Goal: Transaction & Acquisition: Purchase product/service

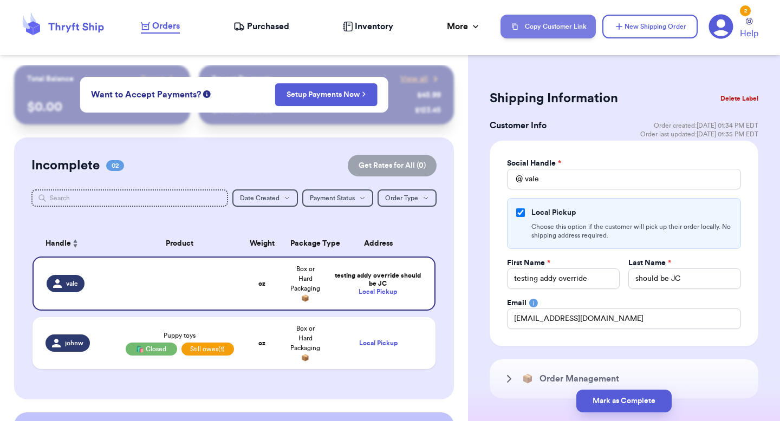
click at [560, 28] on button "Copy Customer Link" at bounding box center [548, 27] width 95 height 24
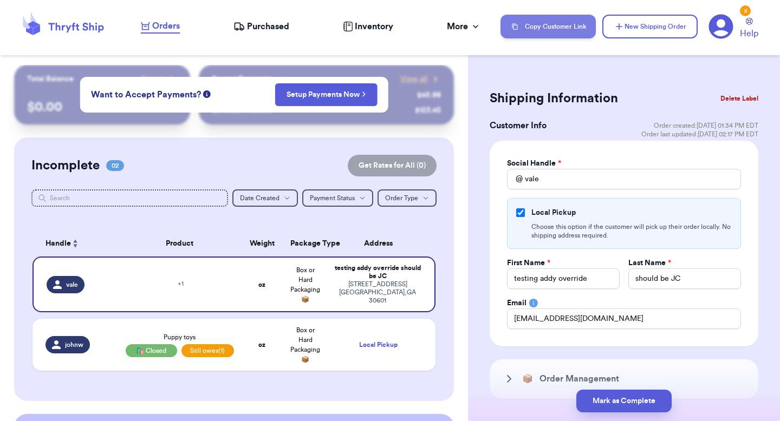
click at [569, 24] on button "Copy Customer Link" at bounding box center [548, 27] width 95 height 24
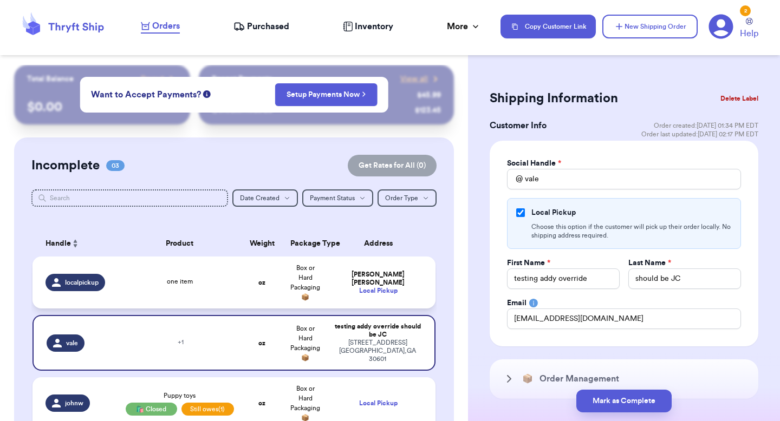
click at [336, 261] on td "Valeria Brenner Local Pickup" at bounding box center [381, 283] width 108 height 52
type input "[PERSON_NAME]"
type input "valeria.brenner@yahoo.com"
type input "one item"
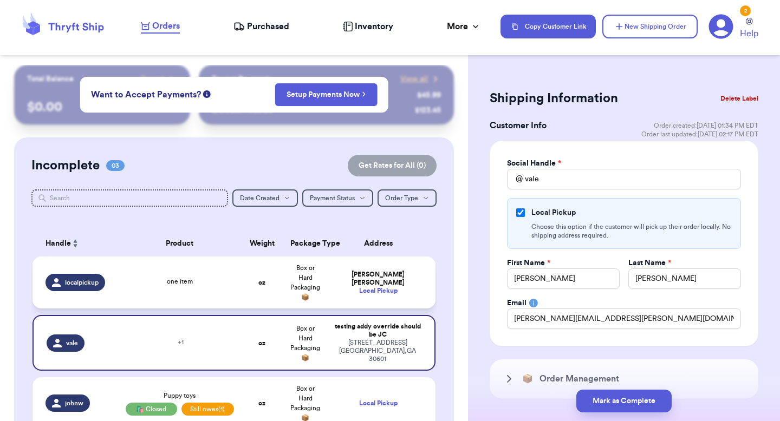
type input "localpickup"
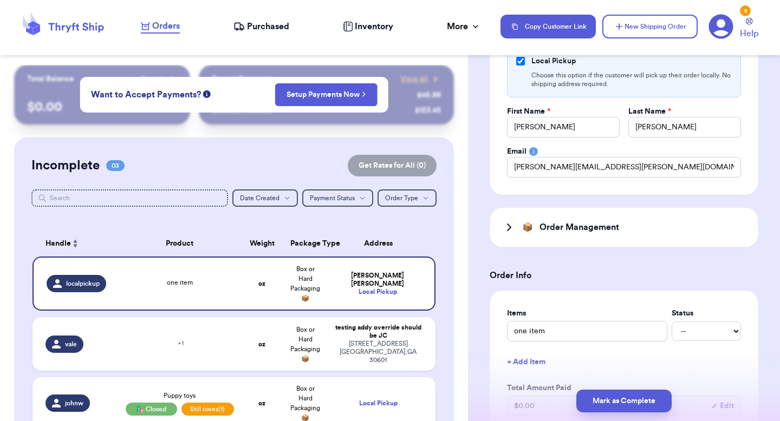
scroll to position [86, 0]
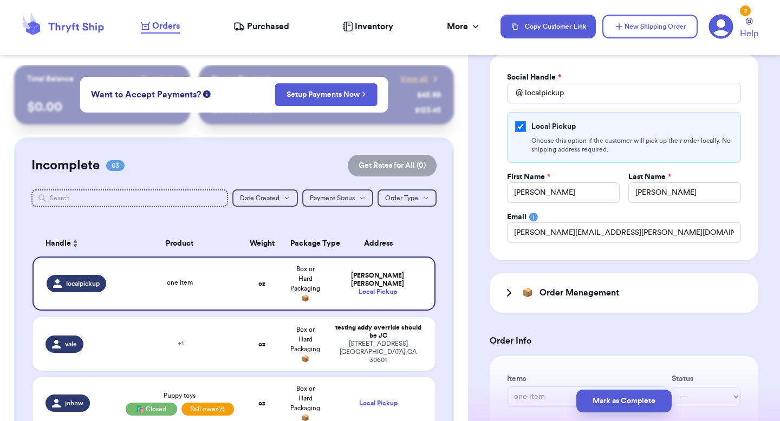
click at [522, 124] on input "Local Pickup" at bounding box center [520, 126] width 9 height 9
checkbox input "false"
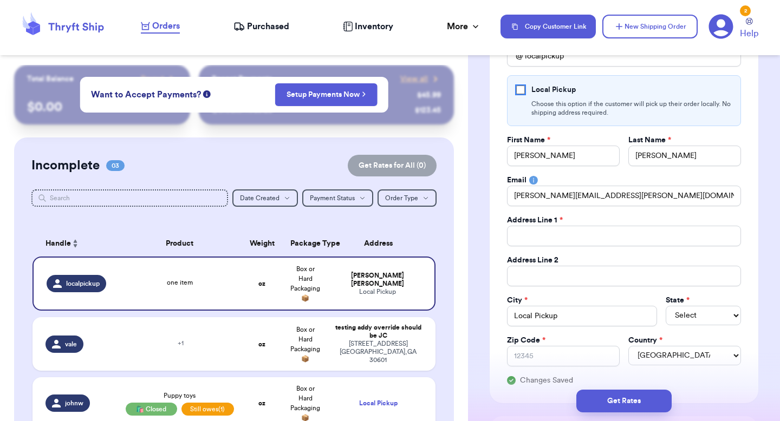
scroll to position [70, 0]
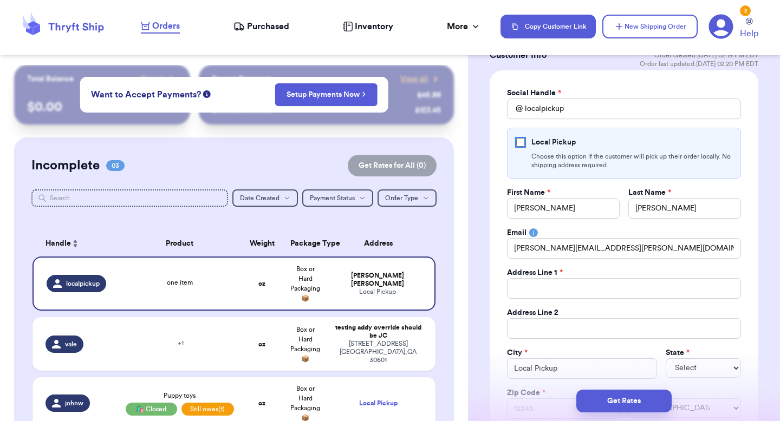
click at [519, 142] on input "Local Pickup" at bounding box center [520, 142] width 9 height 9
checkbox input "true"
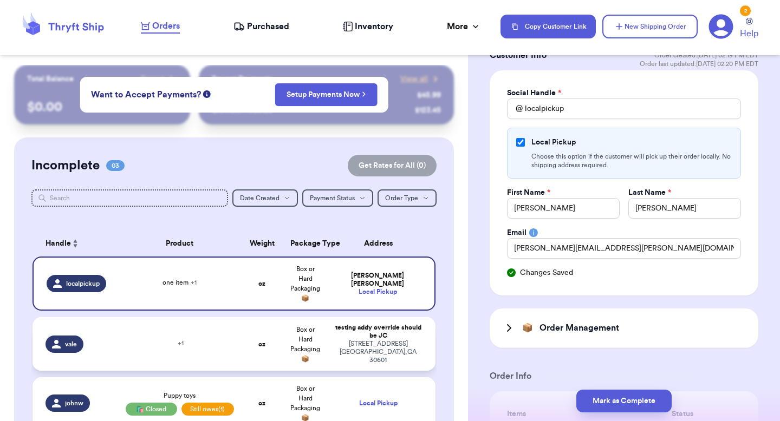
click at [404, 346] on div "269 hull street athens , GA 30601" at bounding box center [378, 352] width 89 height 24
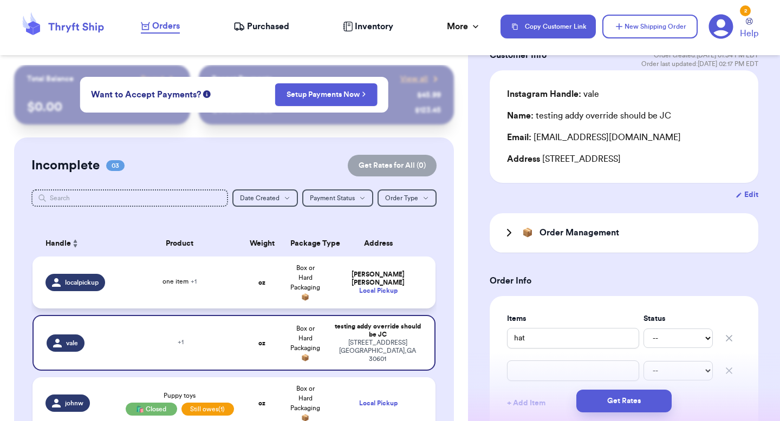
click at [407, 293] on td "Valeria Brenner Local Pickup" at bounding box center [381, 283] width 108 height 52
type input "two"
type input "one item"
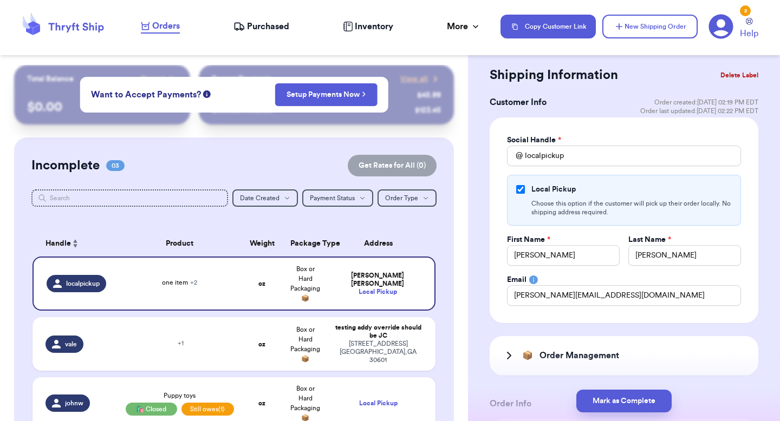
scroll to position [0, 0]
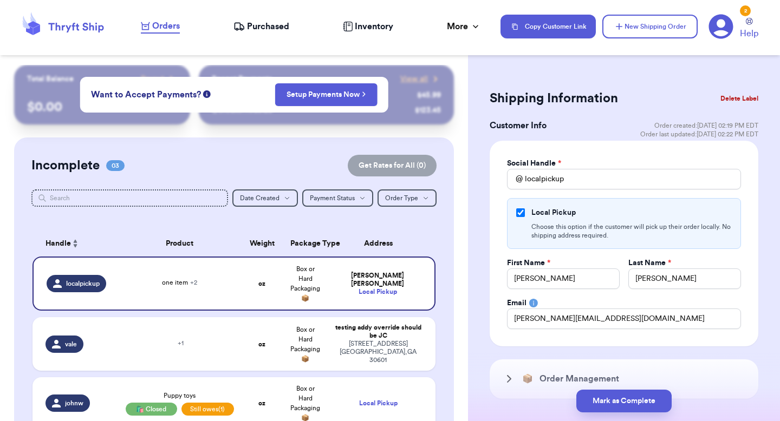
click at [269, 313] on table "Handle Product Weight Package Type Address localpickup one item + 2 oz Box or H…" at bounding box center [233, 333] width 405 height 218
click at [271, 303] on td "oz" at bounding box center [262, 284] width 43 height 54
type input "[EMAIL_ADDRESS][DOMAIN_NAME]"
click at [271, 359] on td "oz" at bounding box center [262, 344] width 43 height 54
type input "hat"
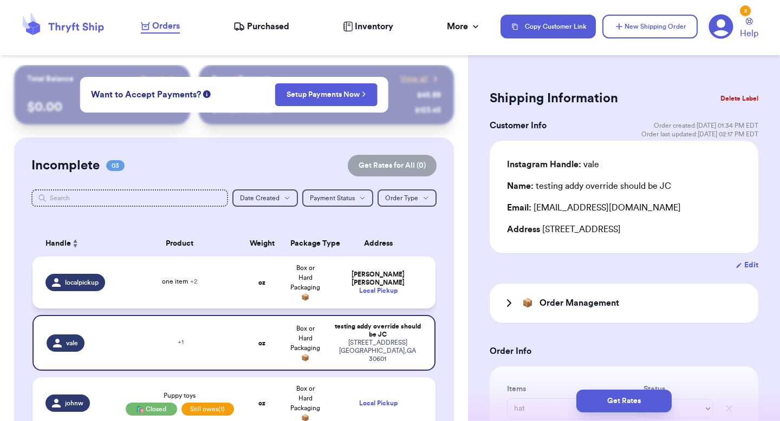
click at [275, 297] on td "oz" at bounding box center [262, 283] width 43 height 52
type input "two"
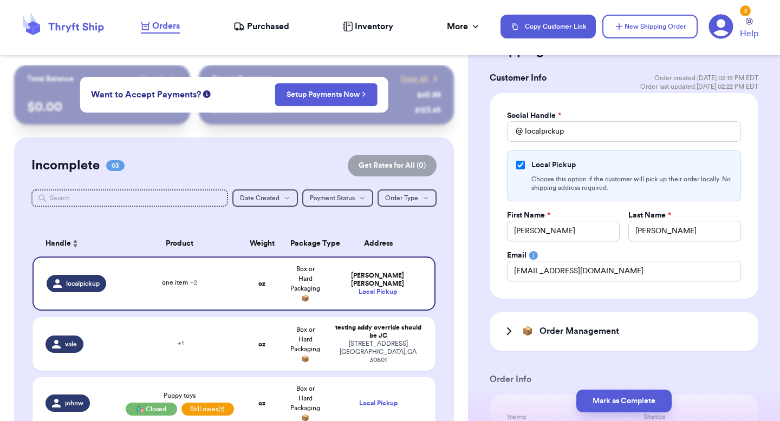
scroll to position [47, 0]
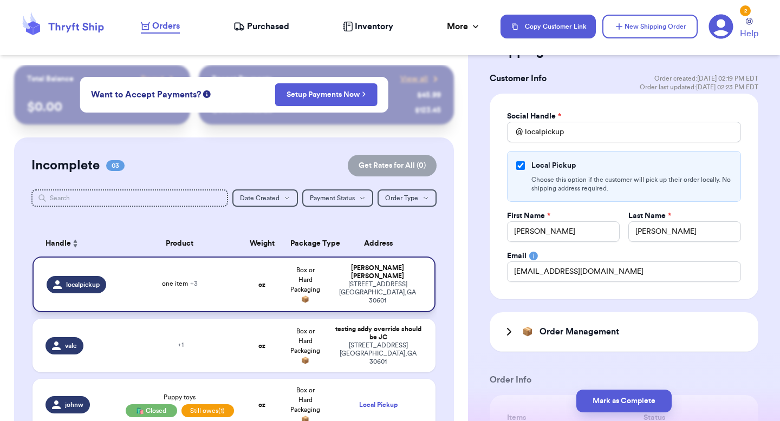
click at [361, 298] on td "Valeria Brenner 269 hull street athens , GA 30601" at bounding box center [381, 285] width 108 height 56
type input "item"
type input "one item"
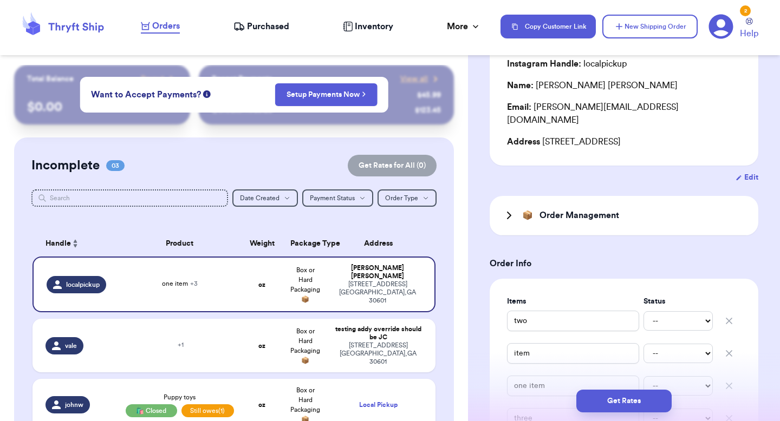
scroll to position [0, 0]
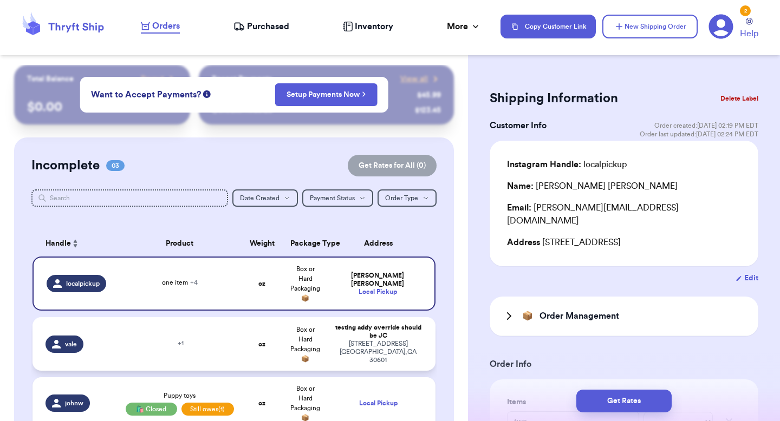
click at [352, 330] on div "testing addy override should be JC" at bounding box center [378, 332] width 89 height 16
type input "hat"
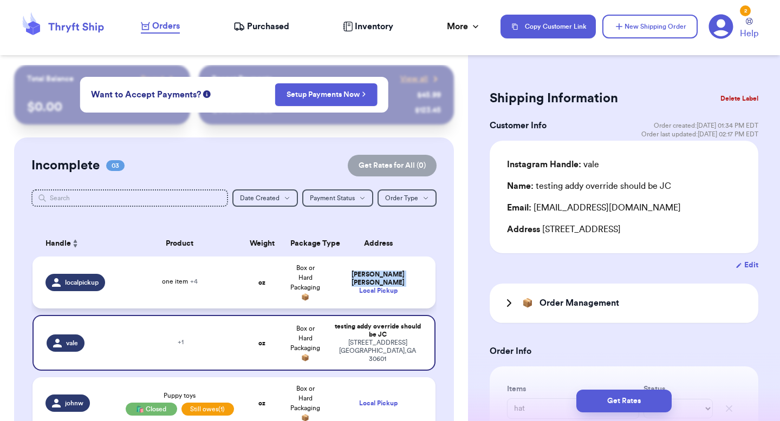
click at [355, 282] on div "Valeria Brenner Local Pickup" at bounding box center [378, 283] width 89 height 24
type input "two"
type input "item"
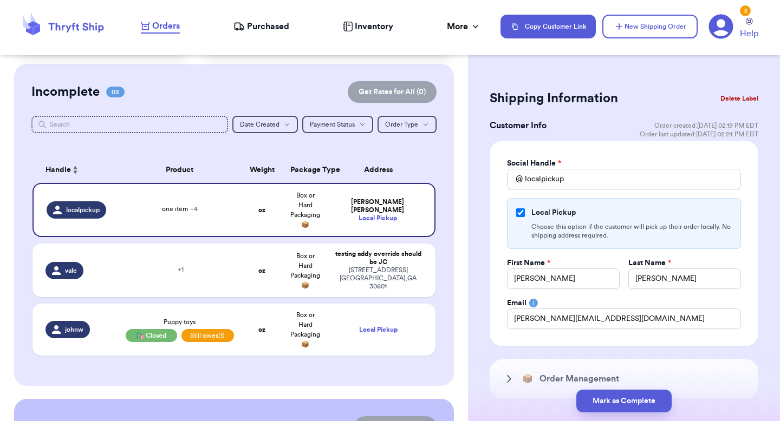
scroll to position [85, 0]
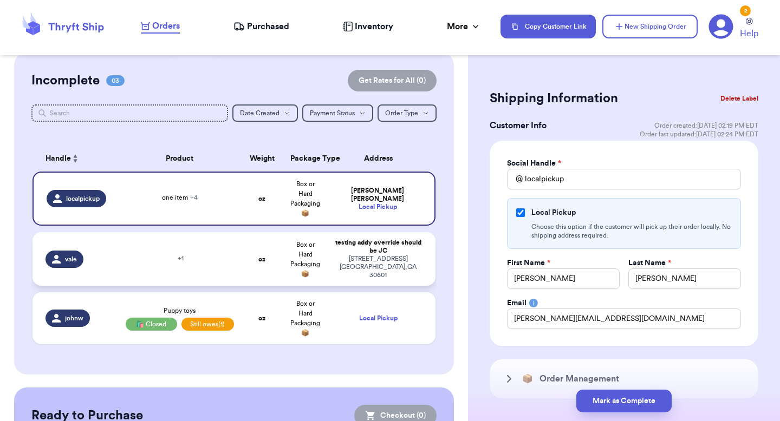
click at [349, 255] on div "testing addy override should be JC" at bounding box center [378, 247] width 89 height 16
type input "hat"
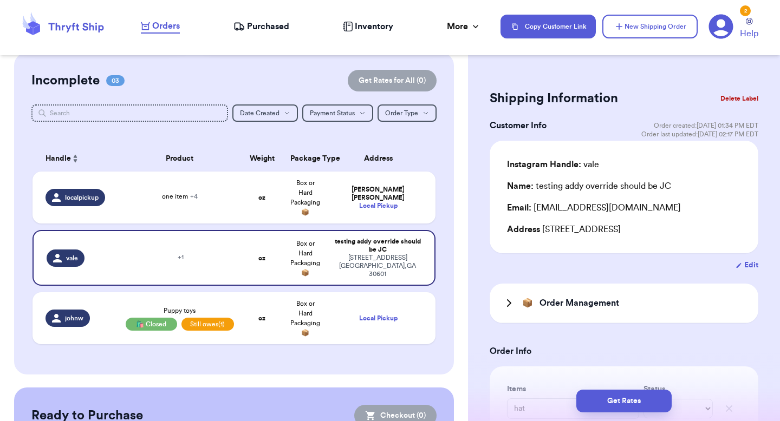
click at [745, 263] on button "Edit" at bounding box center [747, 265] width 23 height 11
select select "GA"
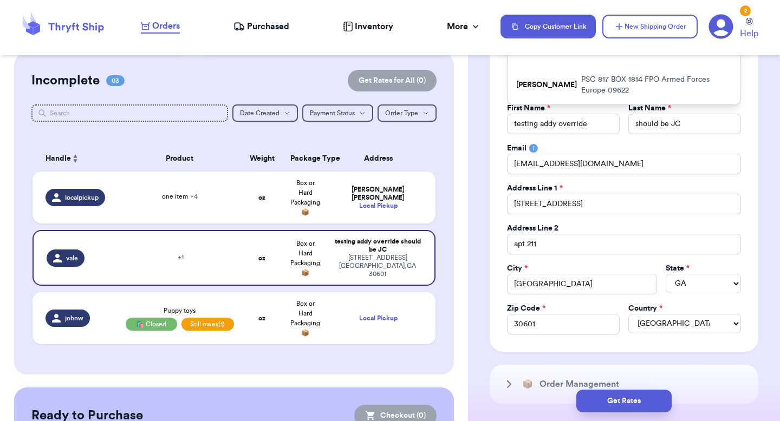
scroll to position [95, 0]
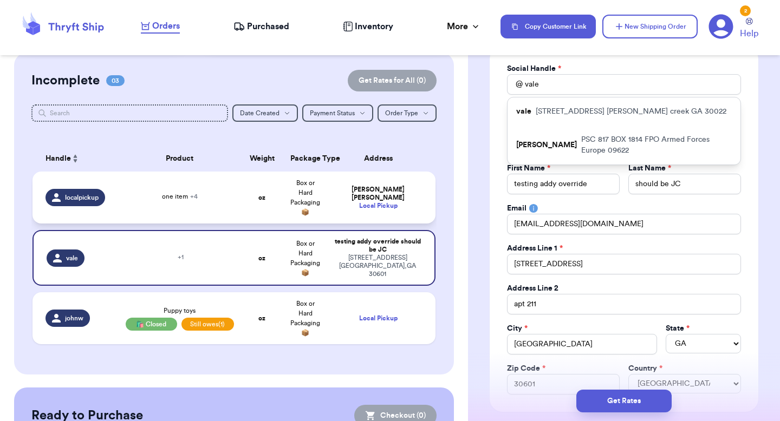
click at [347, 202] on div "Local Pickup" at bounding box center [378, 206] width 89 height 8
type input "two"
type input "item"
checkbox input "true"
type input "Valeria"
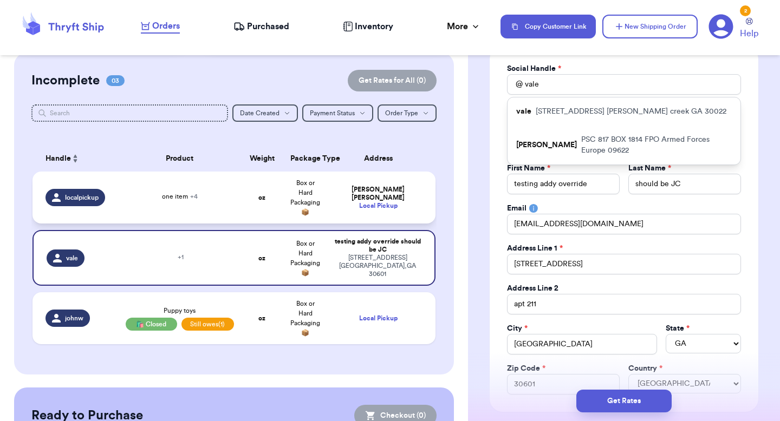
type input "Brenner"
type input "valeria@thryftship.com"
type input "localpickup"
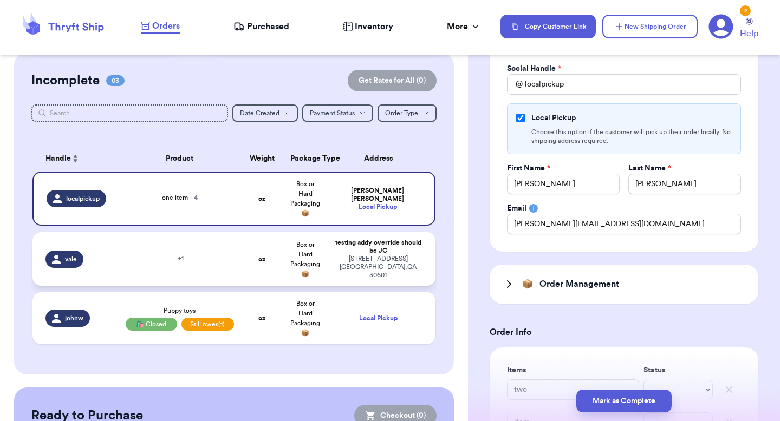
click at [347, 245] on div "testing addy override should be JC" at bounding box center [378, 247] width 89 height 16
type input "hat"
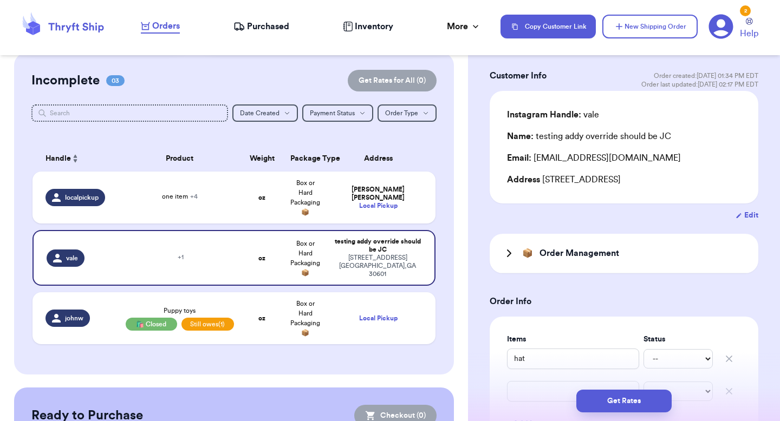
scroll to position [5, 0]
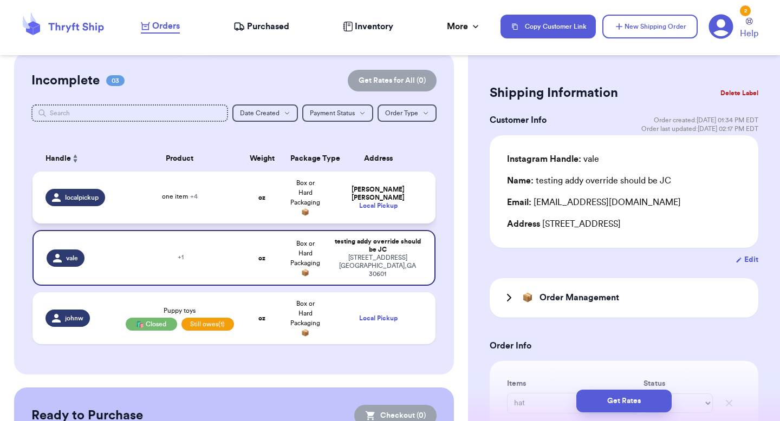
click at [391, 185] on td "Valeria Brenner Local Pickup" at bounding box center [381, 198] width 108 height 52
type input "two"
type input "item"
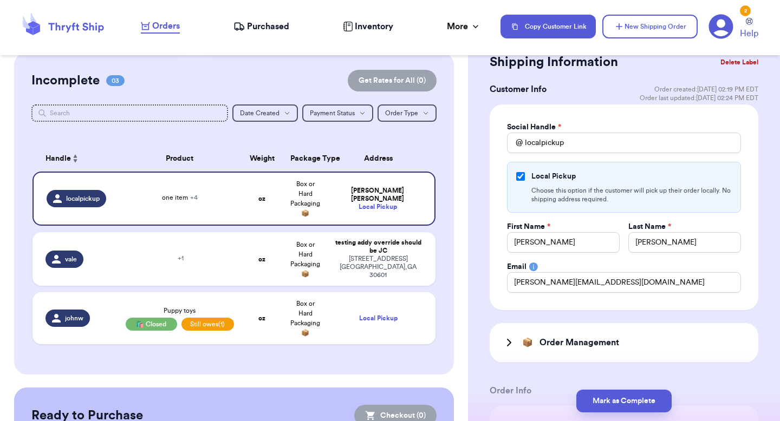
scroll to position [38, 0]
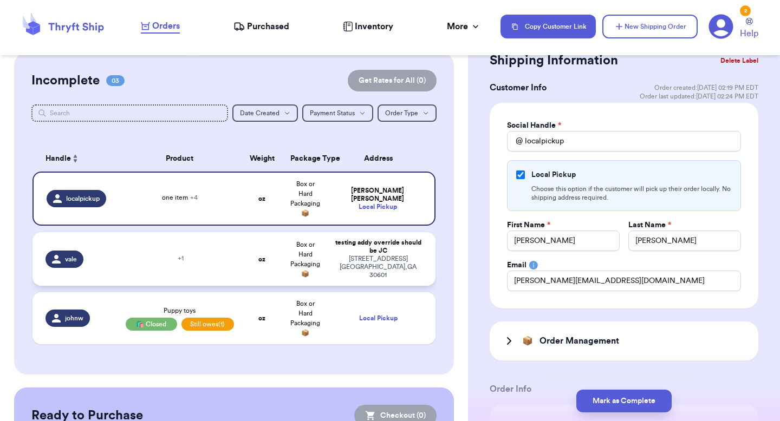
click at [382, 266] on div "269 hull street athens , GA 30601" at bounding box center [378, 267] width 89 height 24
type input "hat"
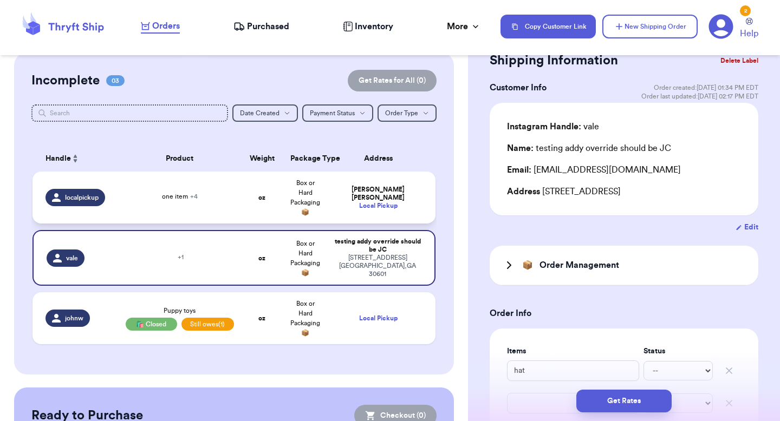
click at [392, 186] on td "Valeria Brenner Local Pickup" at bounding box center [381, 198] width 108 height 52
type input "two"
type input "item"
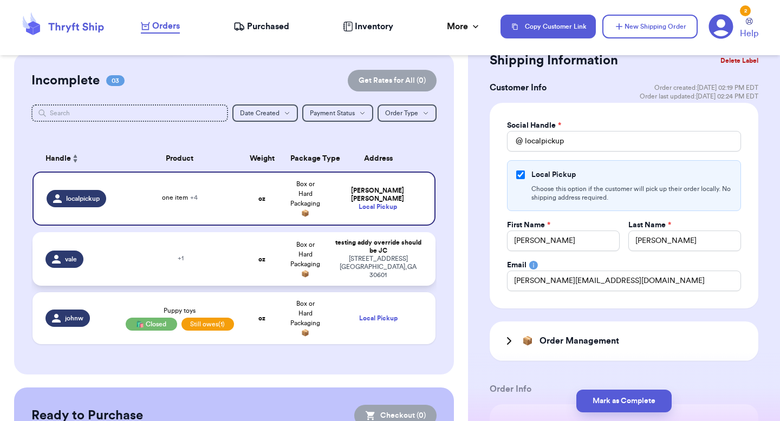
click at [380, 261] on div "269 hull street athens , GA 30601" at bounding box center [378, 267] width 89 height 24
type input "hat"
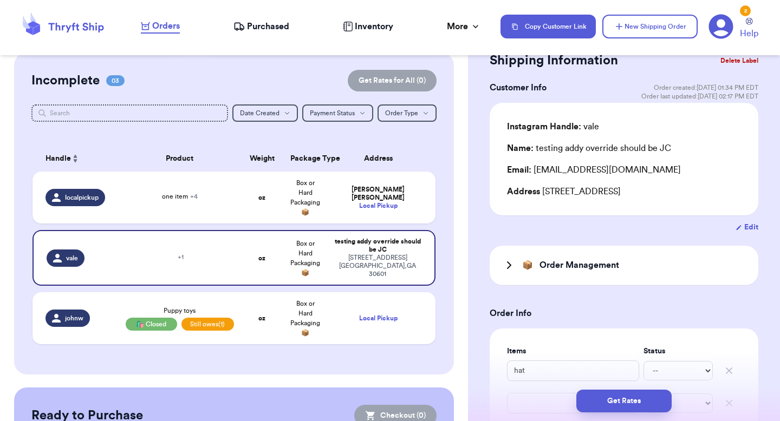
click at [748, 232] on button "Edit" at bounding box center [747, 227] width 23 height 11
select select "GA"
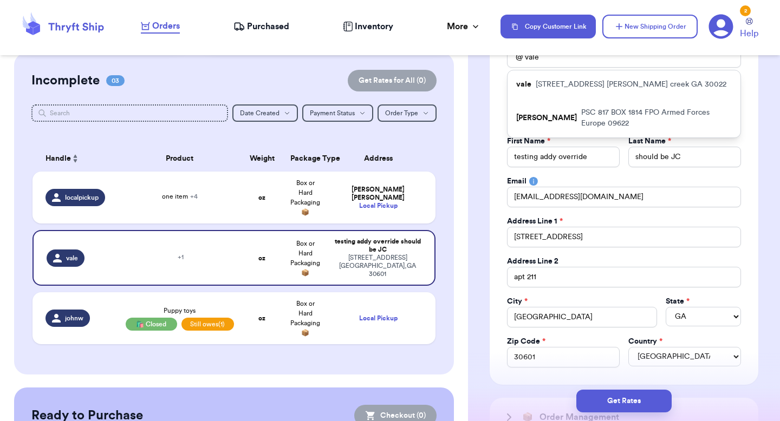
scroll to position [124, 0]
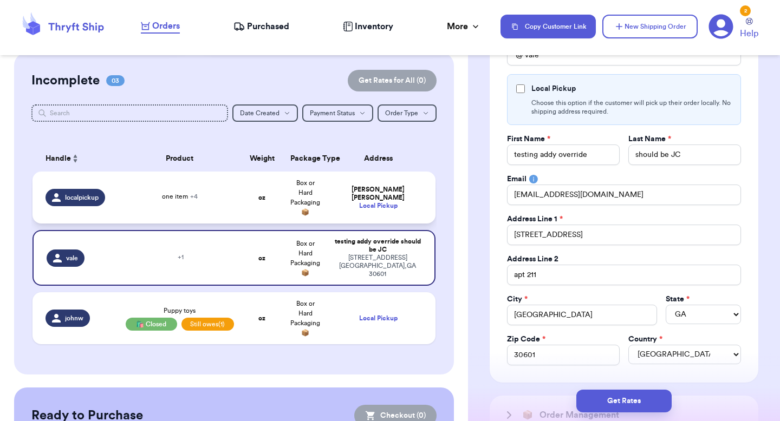
click at [385, 211] on td "Valeria Brenner Local Pickup" at bounding box center [381, 198] width 108 height 52
type input "two"
type input "item"
type input "localpickup"
checkbox input "true"
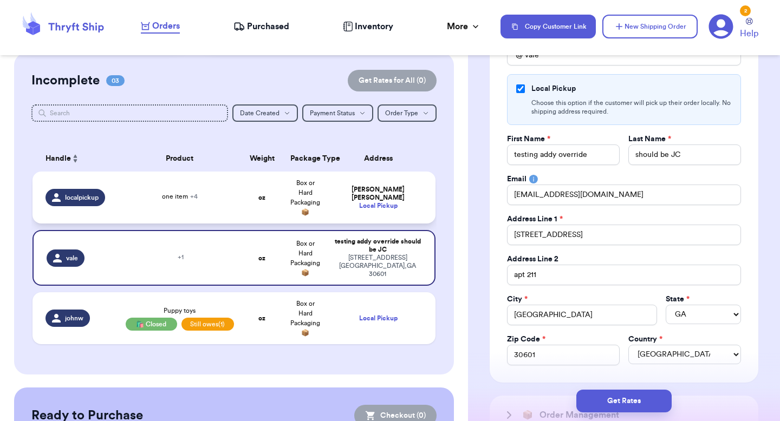
type input "Valeria"
type input "Brenner"
type input "valeria@thryftship.com"
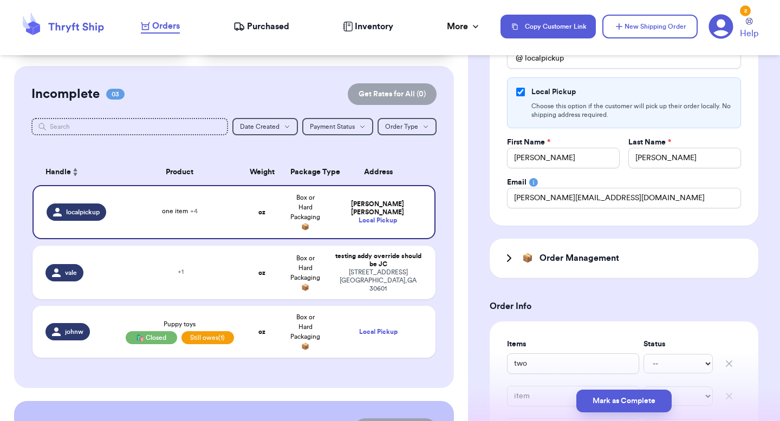
scroll to position [0, 0]
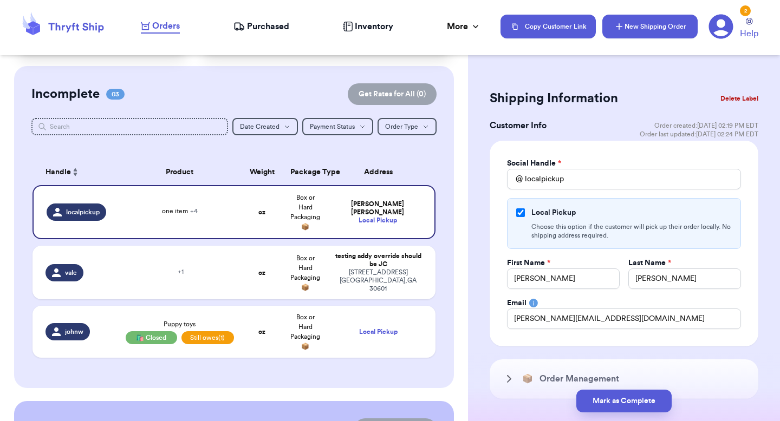
click at [614, 35] on button "New Shipping Order" at bounding box center [649, 27] width 95 height 24
checkbox input "false"
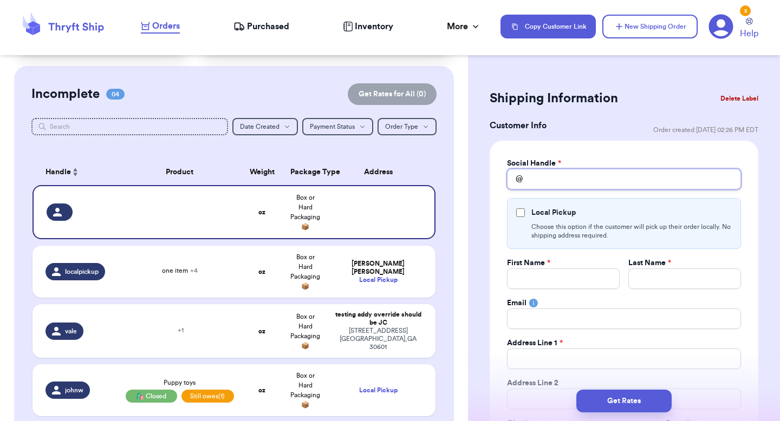
click at [539, 183] on input "Total Amount Paid" at bounding box center [624, 179] width 234 height 21
type input "v"
click at [568, 157] on div "Social Handle * @ Local Pickup Choose this option if the customer will pick up …" at bounding box center [624, 334] width 269 height 386
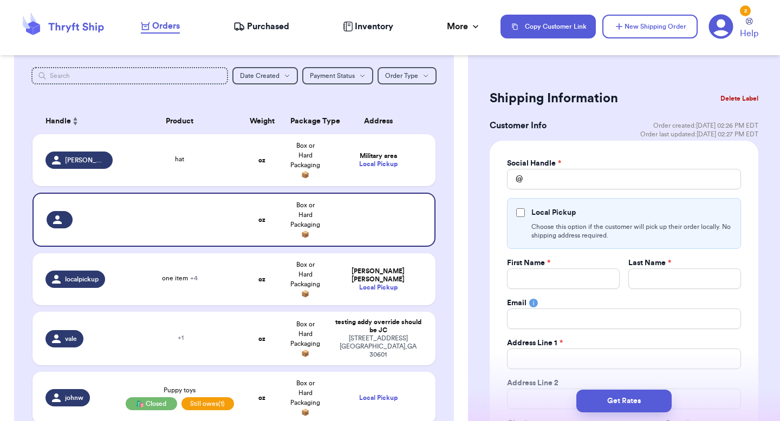
scroll to position [132, 0]
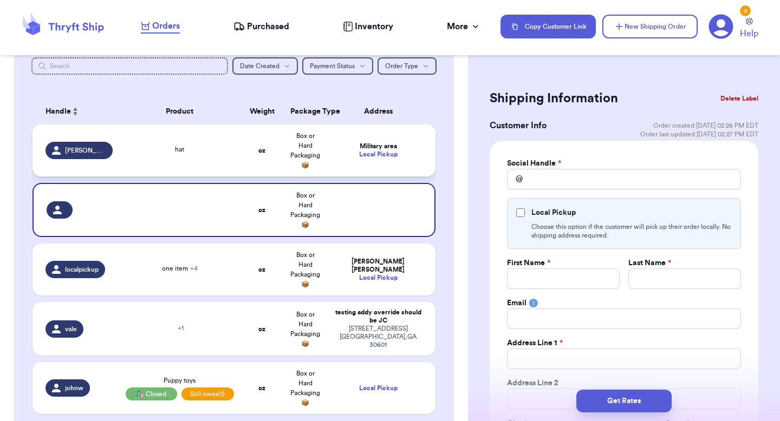
click at [295, 161] on td "Box or Hard Packaging 📦" at bounding box center [305, 151] width 43 height 52
type input "hat"
checkbox input "true"
type input "Military"
type input "area"
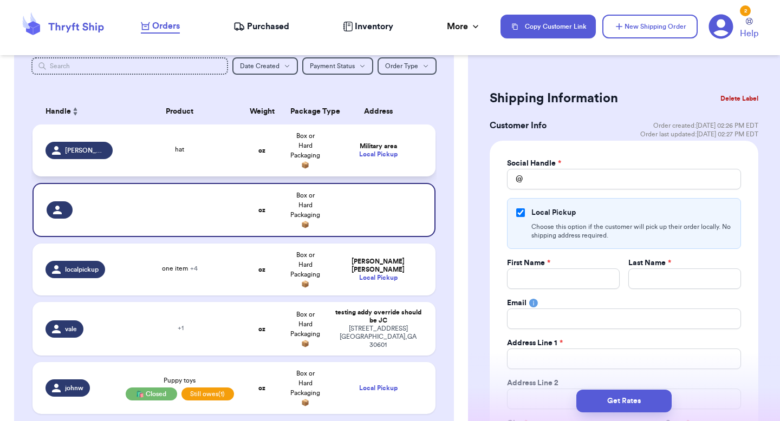
type input "valeria@thryftship.com"
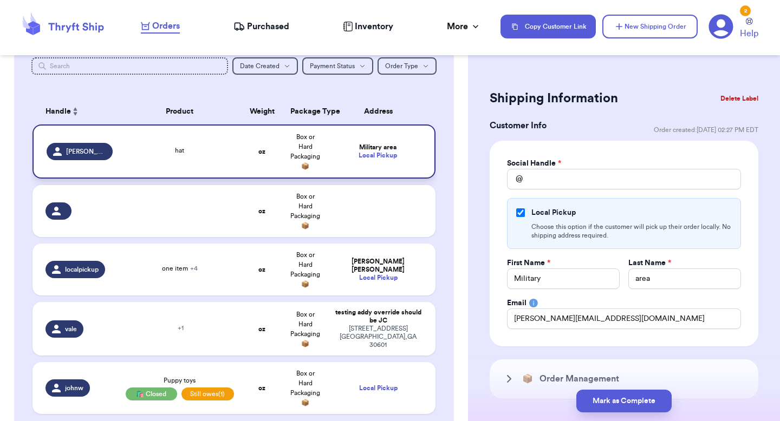
type input "[PERSON_NAME]"
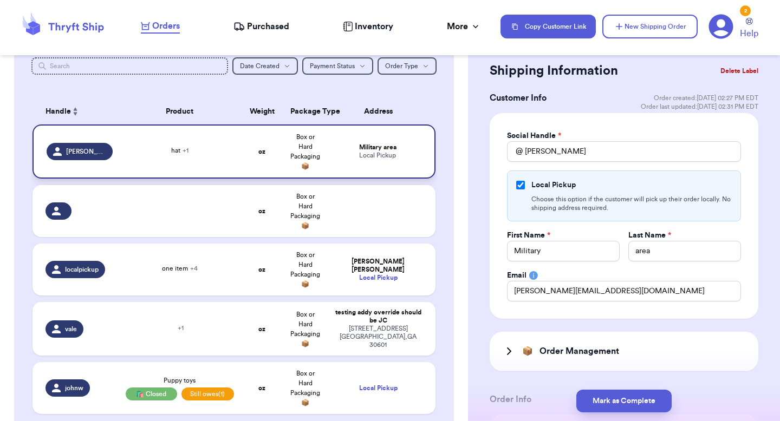
click at [380, 148] on div "Military area" at bounding box center [378, 148] width 88 height 8
checkbox input "false"
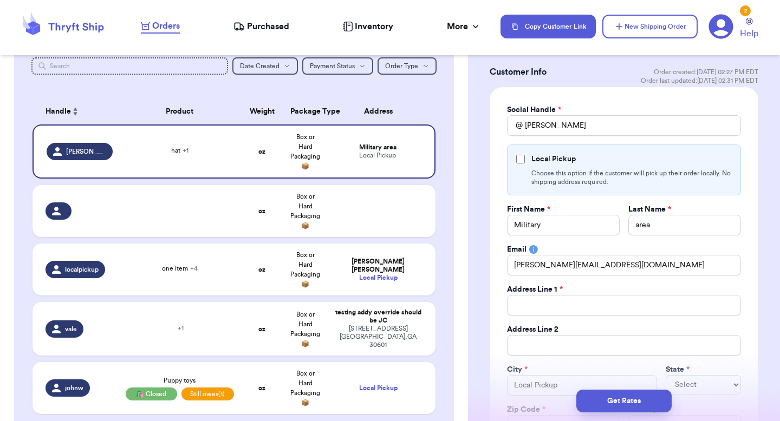
scroll to position [45, 0]
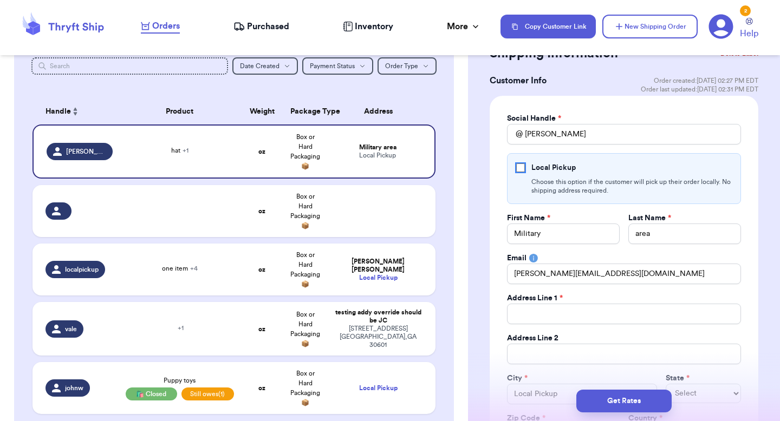
click at [517, 163] on div "Local Pickup" at bounding box center [624, 168] width 216 height 11
click at [521, 167] on input "Local Pickup" at bounding box center [520, 168] width 9 height 9
checkbox input "true"
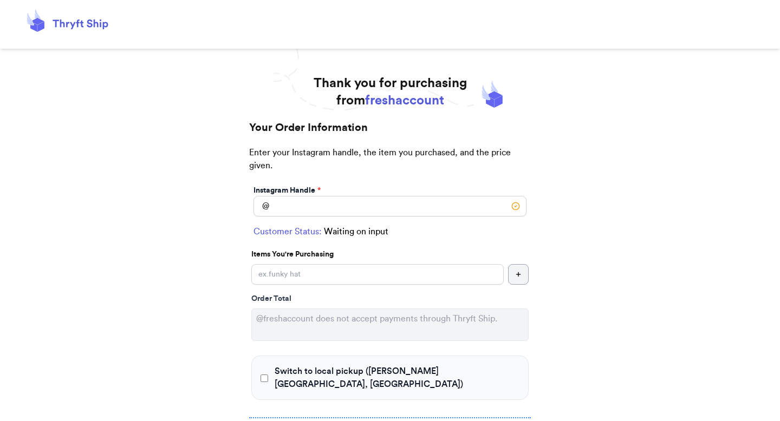
click at [330, 218] on div "Instagram Handle * @" at bounding box center [389, 201] width 277 height 36
click at [331, 207] on input "Switch to local pickup ([PERSON_NAME][GEOGRAPHIC_DATA], [GEOGRAPHIC_DATA])" at bounding box center [390, 206] width 273 height 21
type input "[PERSON_NAME]"
select select "AE"
type input "FPO"
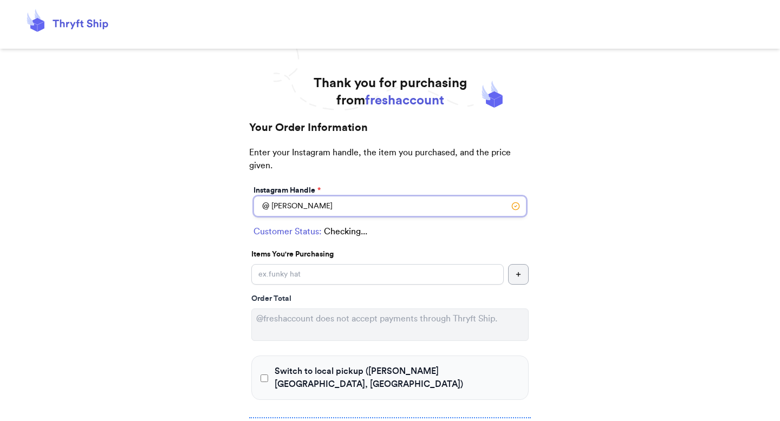
type input "09622"
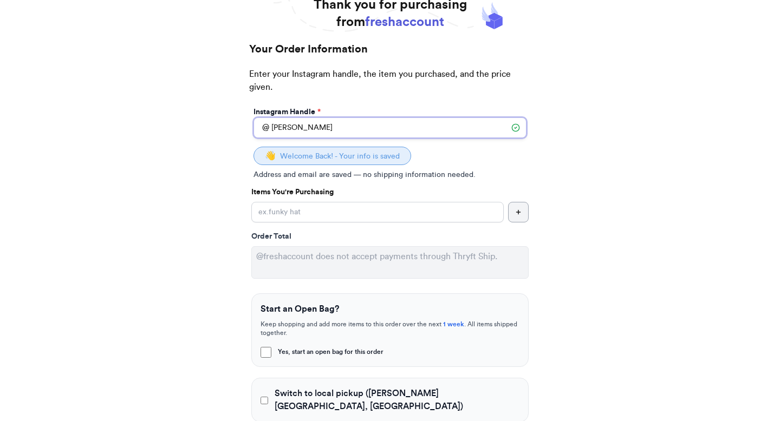
scroll to position [81, 0]
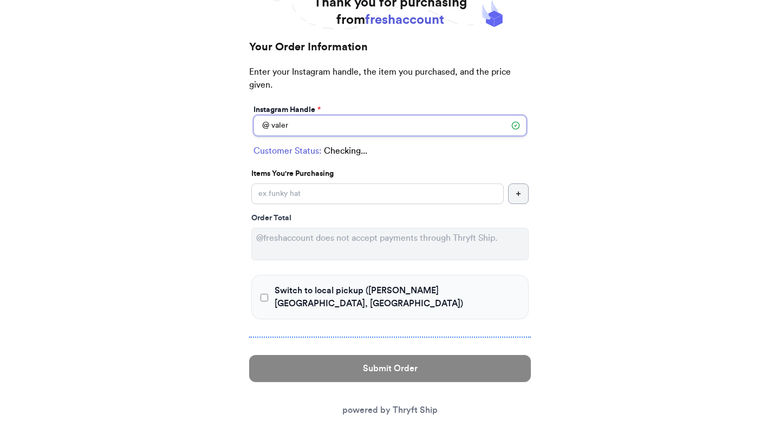
type input "vale"
checkbox input "true"
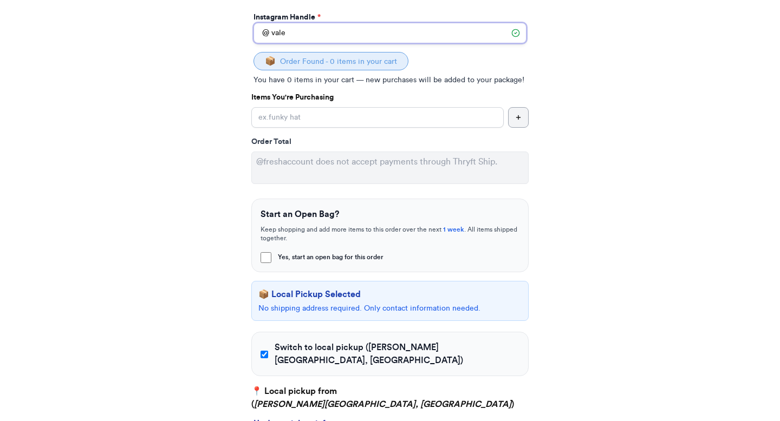
scroll to position [174, 0]
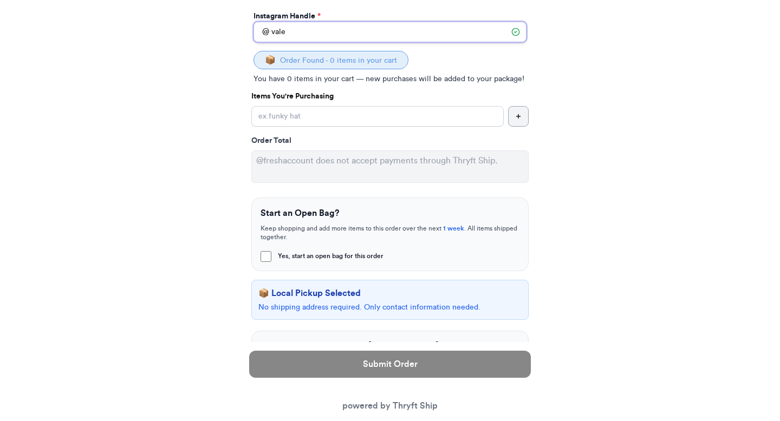
type input "vale"
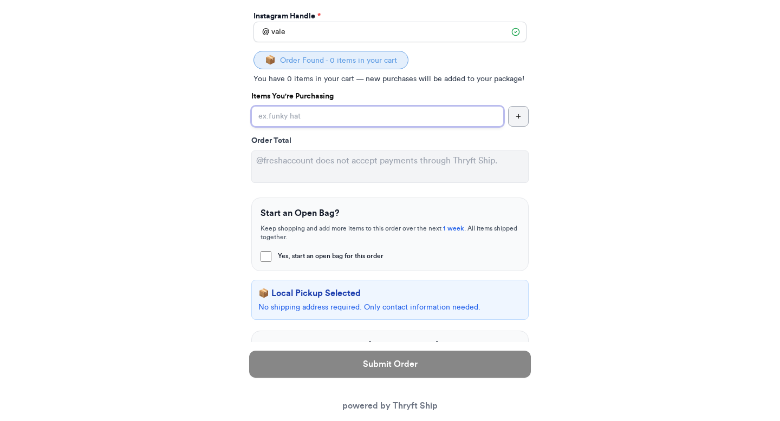
click at [327, 114] on input "Yes, start an open bag for this order" at bounding box center [377, 116] width 252 height 21
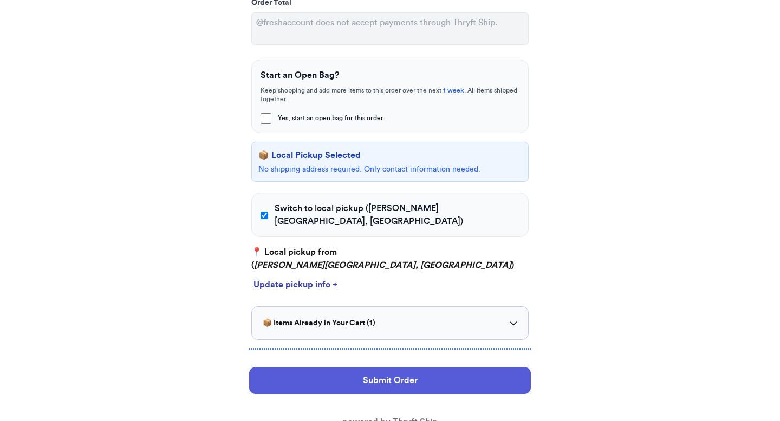
scroll to position [337, 0]
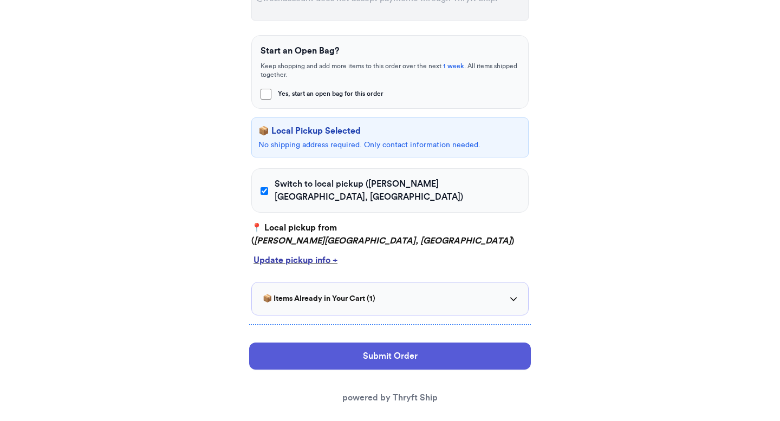
type input "hat"
click at [264, 186] on input "Switch to local pickup ([PERSON_NAME][GEOGRAPHIC_DATA], [GEOGRAPHIC_DATA])" at bounding box center [265, 191] width 8 height 11
checkbox input "false"
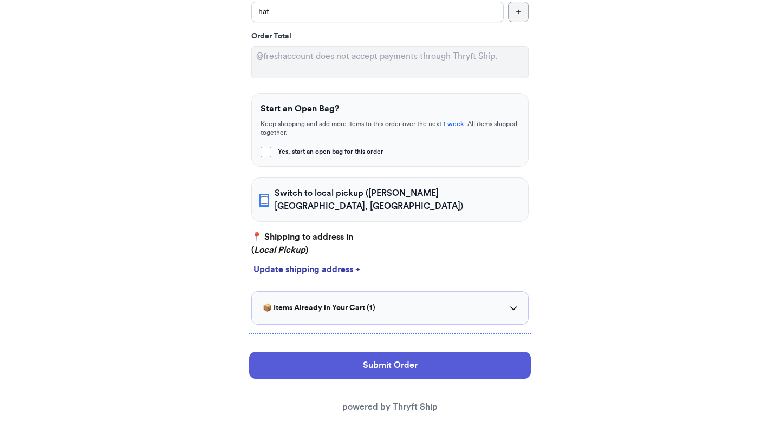
scroll to position [280, 0]
click at [285, 263] on div "Update shipping address +" at bounding box center [390, 269] width 273 height 13
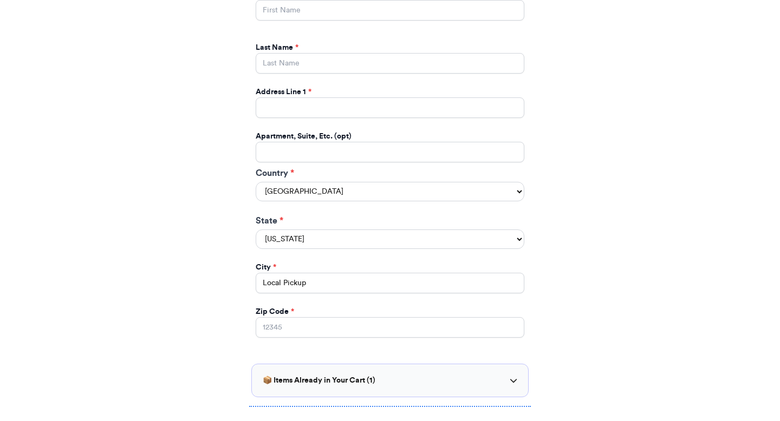
scroll to position [494, 0]
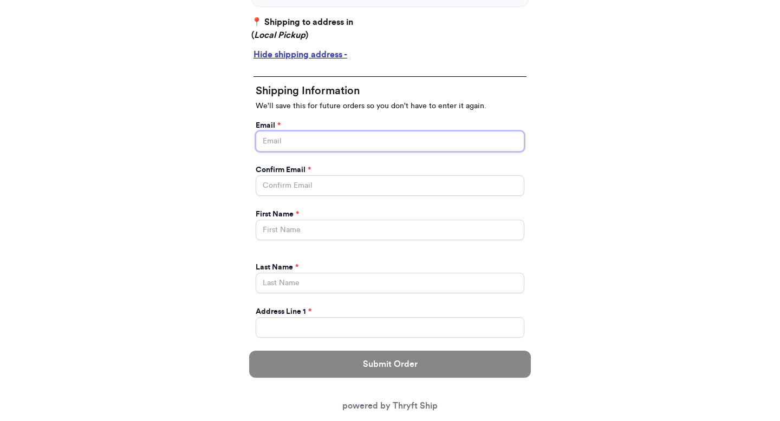
click at [309, 131] on input "Yes, start an open bag for this order" at bounding box center [390, 141] width 269 height 21
type input "paulchutney69@gmail.com"
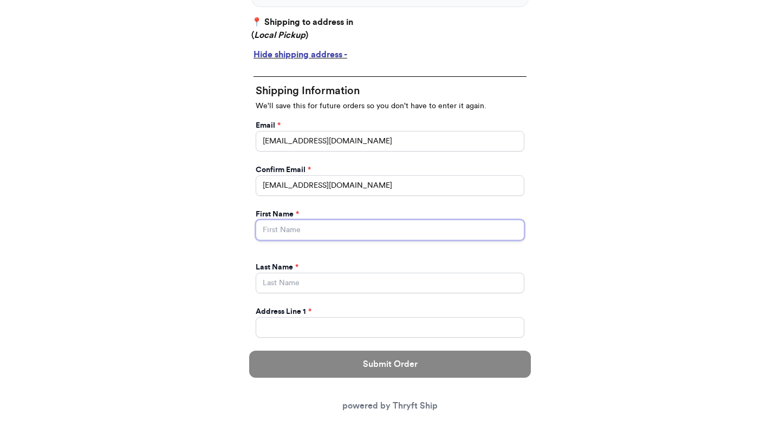
click at [373, 220] on input "Yes, start an open bag for this order" at bounding box center [390, 230] width 269 height 21
type input "[PERSON_NAME]"
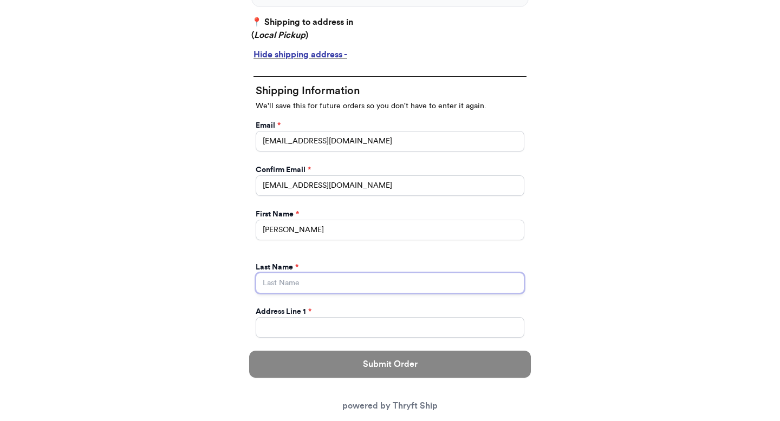
type input "[PERSON_NAME]"
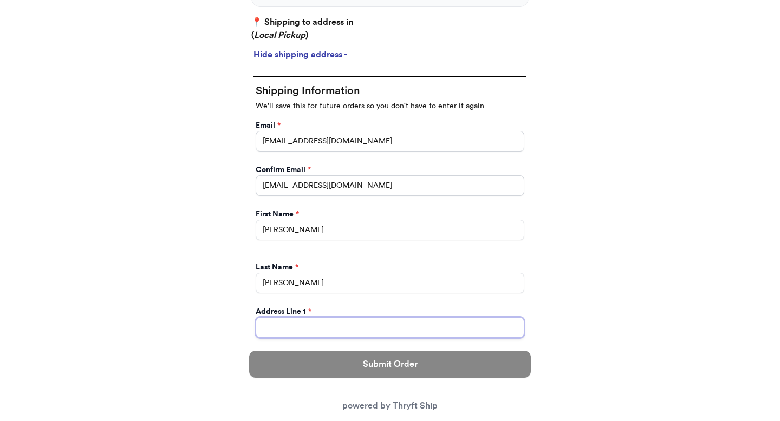
type input "[STREET_ADDRESS]"
type input "apt 211"
select select "GA"
type input "[GEOGRAPHIC_DATA]"
type input "30601"
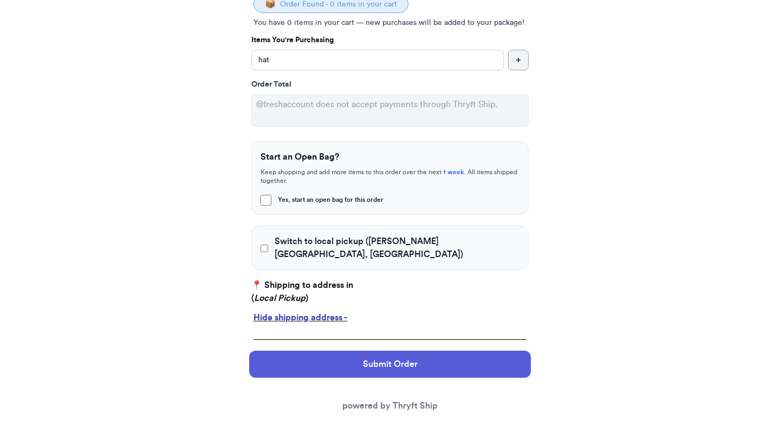
scroll to position [217, 0]
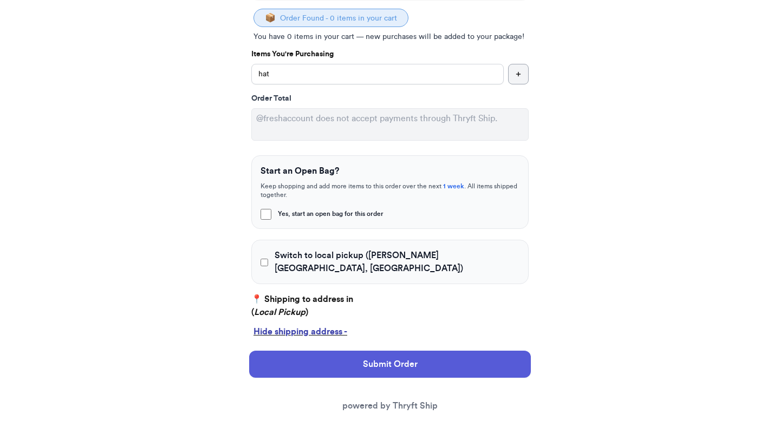
click at [475, 349] on div "Submit Order powered by Thryft Ship" at bounding box center [390, 381] width 282 height 79
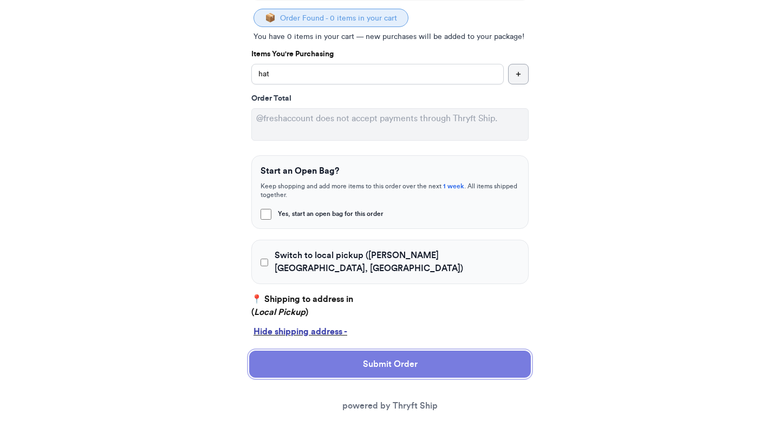
click at [465, 365] on button "Submit Order" at bounding box center [390, 364] width 282 height 27
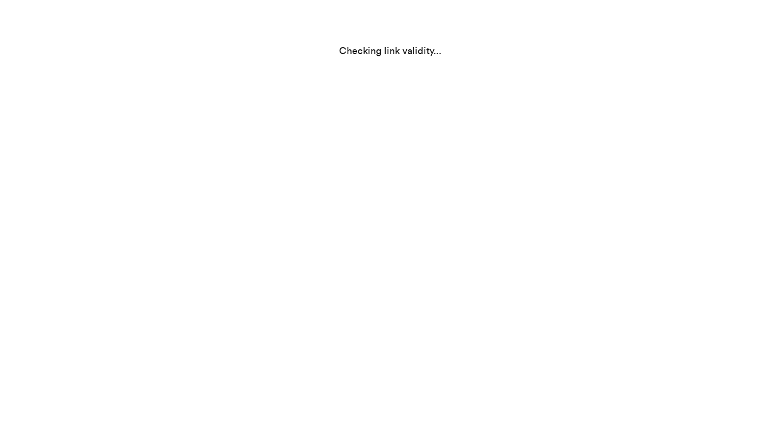
scroll to position [0, 0]
select select "GA"
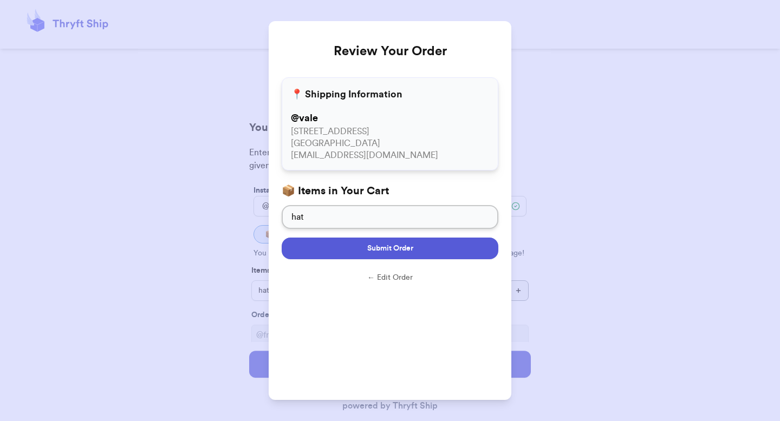
click at [454, 246] on button "Submit Order" at bounding box center [390, 249] width 217 height 22
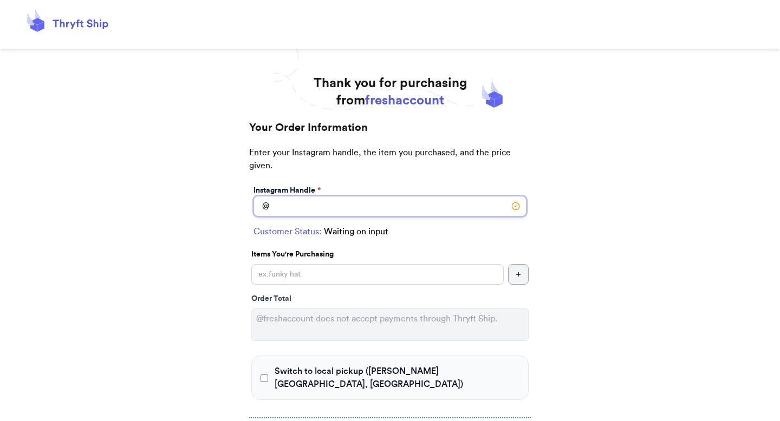
click at [326, 211] on input "Switch to local pickup ([PERSON_NAME][GEOGRAPHIC_DATA], [GEOGRAPHIC_DATA])" at bounding box center [390, 206] width 273 height 21
type input "n"
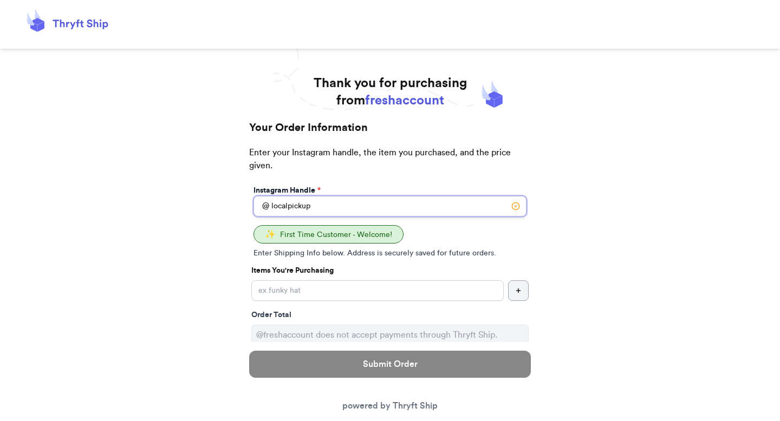
type input "localpickup"
click at [302, 283] on input "Yes, start an open bag for this order" at bounding box center [377, 291] width 252 height 21
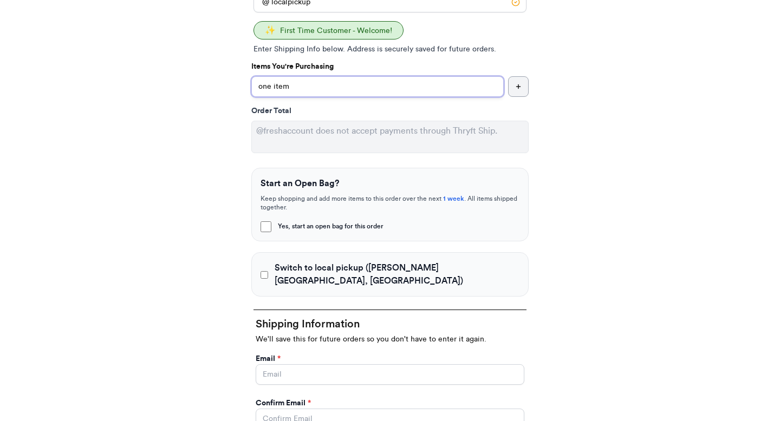
type input "one item"
click at [266, 270] on input "Switch to local pickup ([PERSON_NAME][GEOGRAPHIC_DATA], [GEOGRAPHIC_DATA])" at bounding box center [265, 275] width 8 height 11
checkbox input "true"
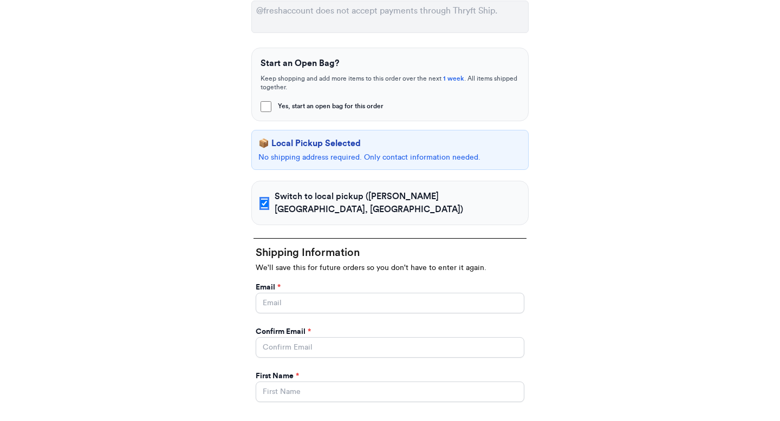
scroll to position [331, 0]
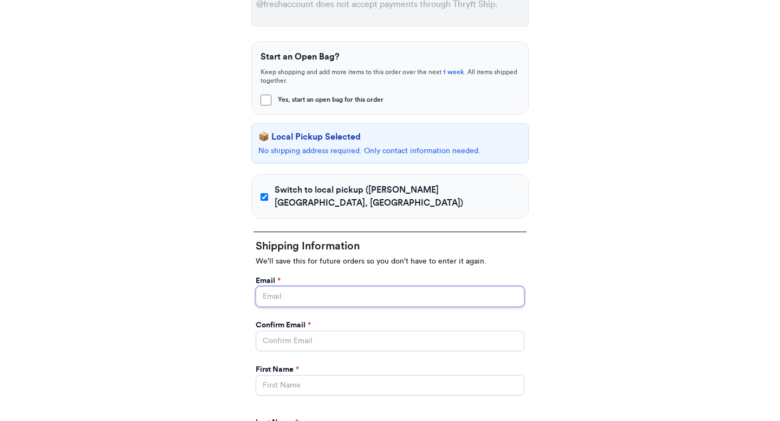
click at [269, 287] on input "Yes, start an open bag for this order" at bounding box center [390, 297] width 269 height 21
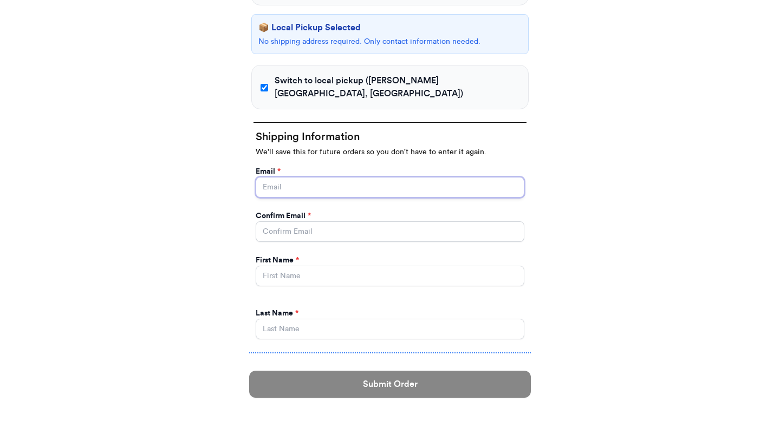
scroll to position [446, 0]
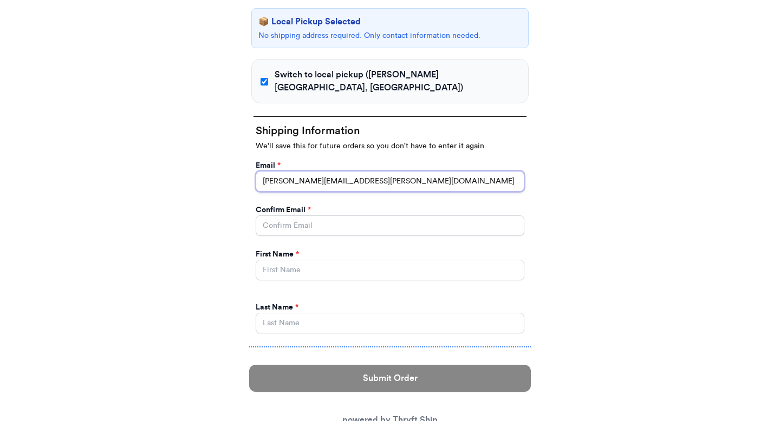
type input "valeria.brenner@yahoo.com"
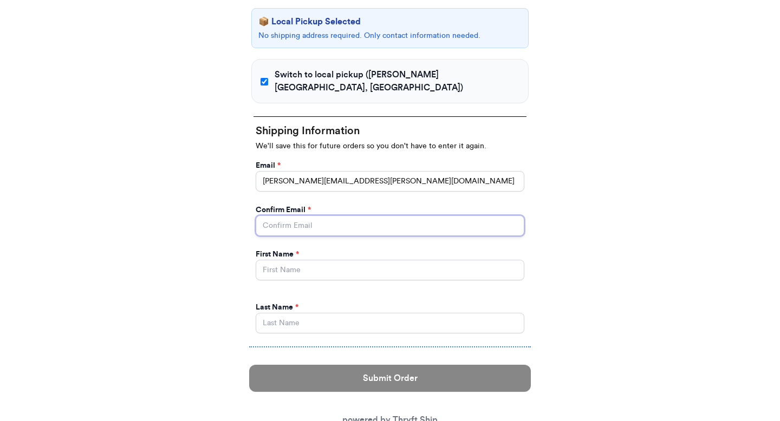
click at [297, 219] on input "Yes, start an open bag for this order" at bounding box center [390, 226] width 269 height 21
type input "valeria.brenner@yahoo.com"
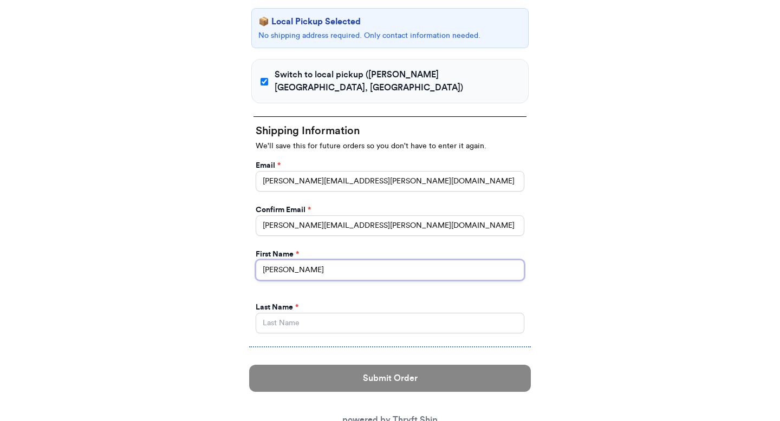
type input "Valeria"
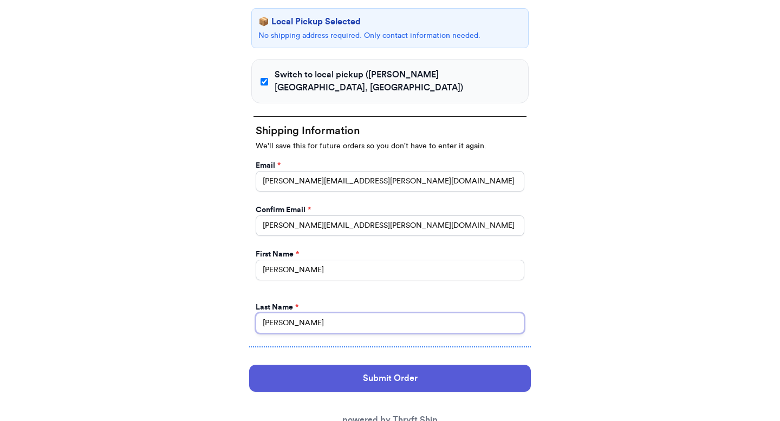
type input "Brenner"
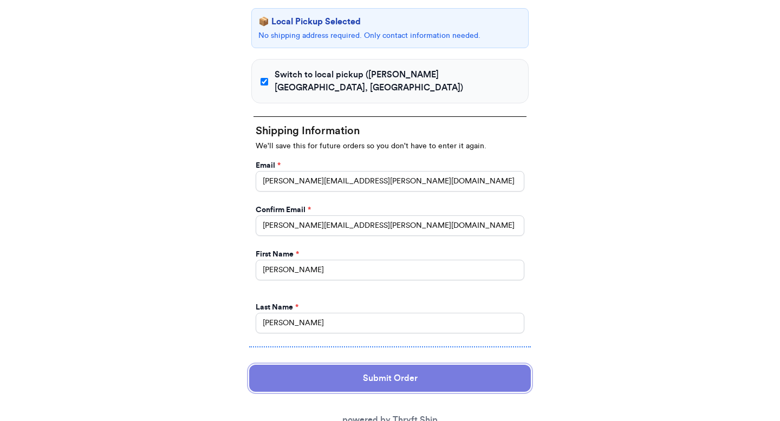
click at [371, 369] on button "Submit Order" at bounding box center [390, 378] width 282 height 27
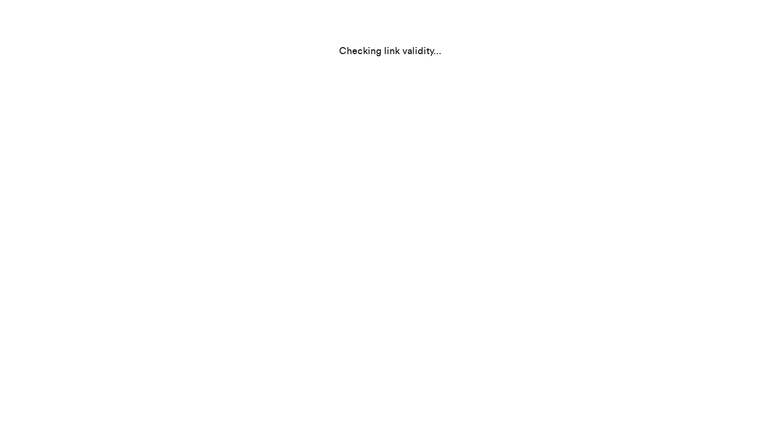
scroll to position [0, 0]
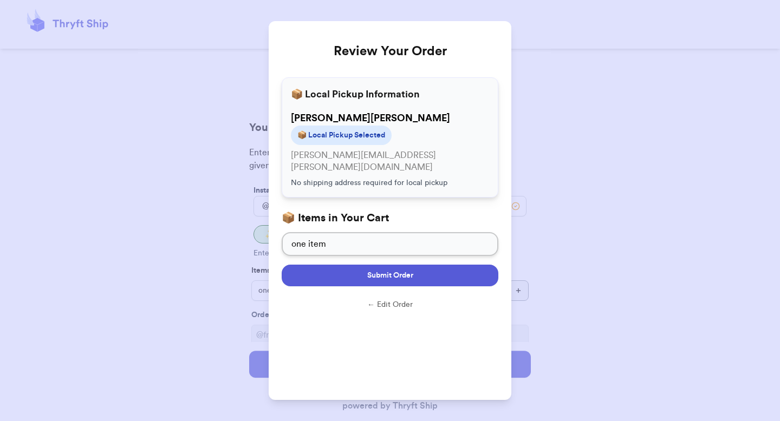
click at [389, 270] on span "Submit Order" at bounding box center [390, 275] width 46 height 11
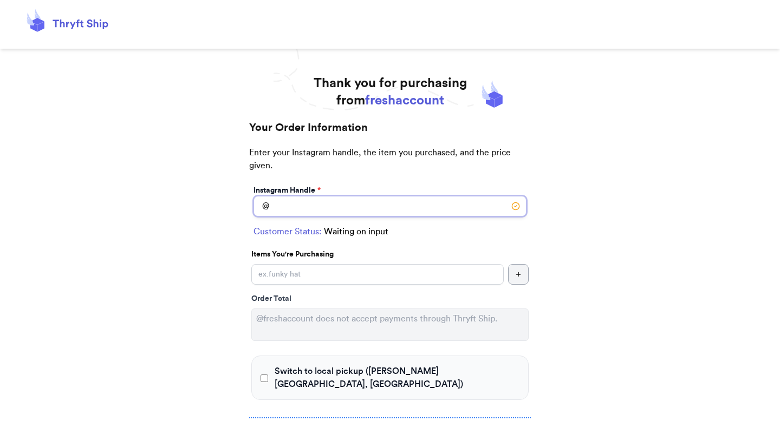
click at [327, 205] on input "Switch to local pickup ([PERSON_NAME][GEOGRAPHIC_DATA], [GEOGRAPHIC_DATA])" at bounding box center [390, 206] width 273 height 21
type input "localpickup"
checkbox input "true"
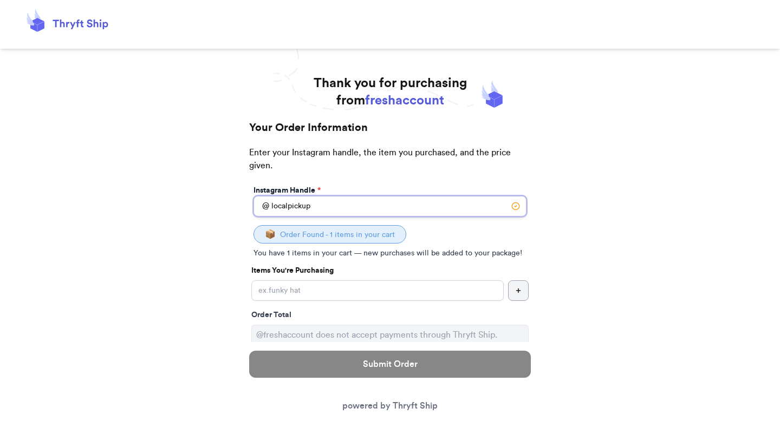
type input "localpickup"
click at [282, 294] on input "Yes, start an open bag for this order" at bounding box center [377, 291] width 252 height 21
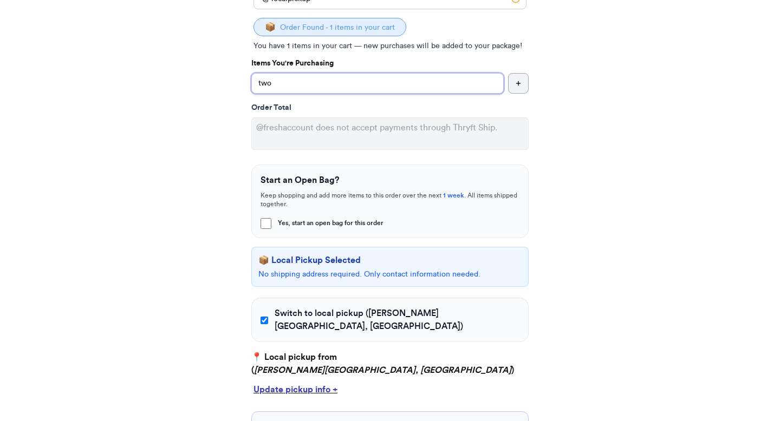
scroll to position [337, 0]
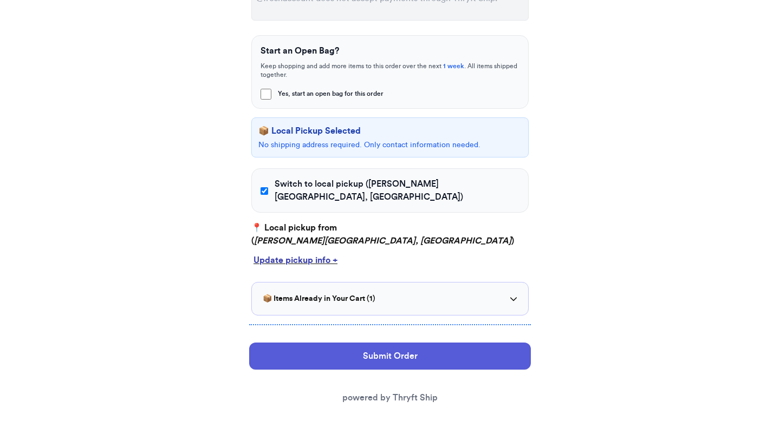
type input "two"
click at [296, 254] on div "Update pickup info +" at bounding box center [390, 260] width 273 height 13
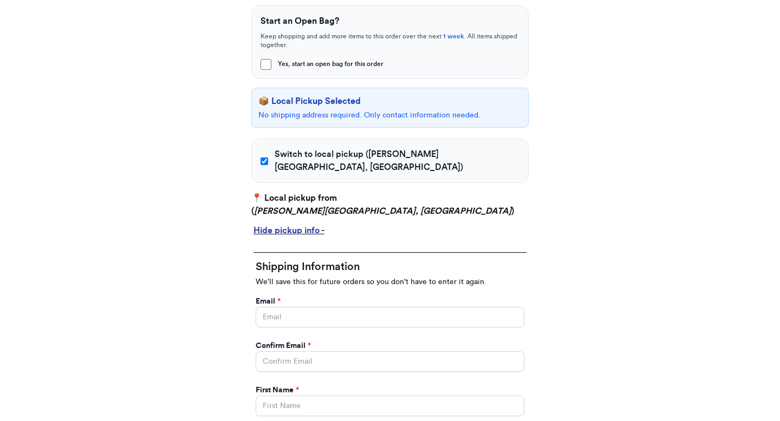
scroll to position [388, 0]
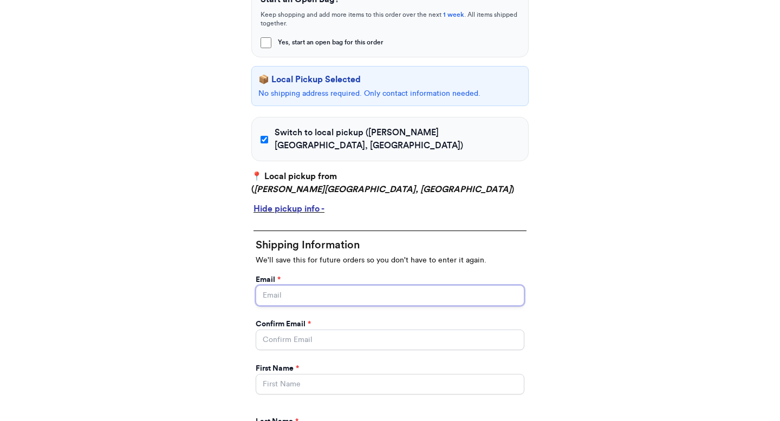
click at [306, 285] on input "Yes, start an open bag for this order" at bounding box center [390, 295] width 269 height 21
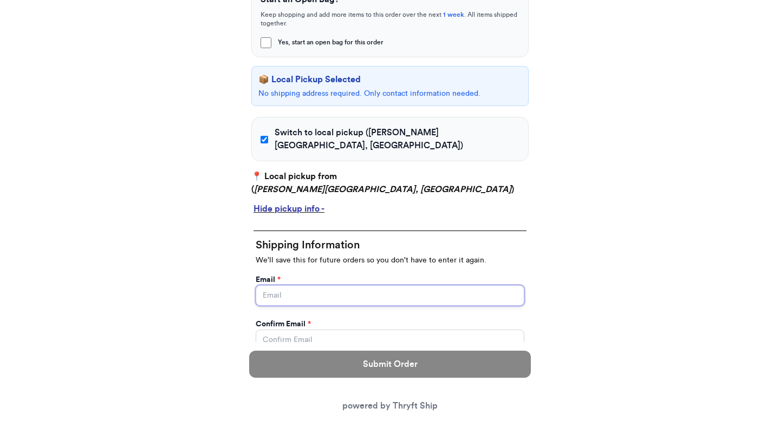
type input "valeria@thryftship.com"
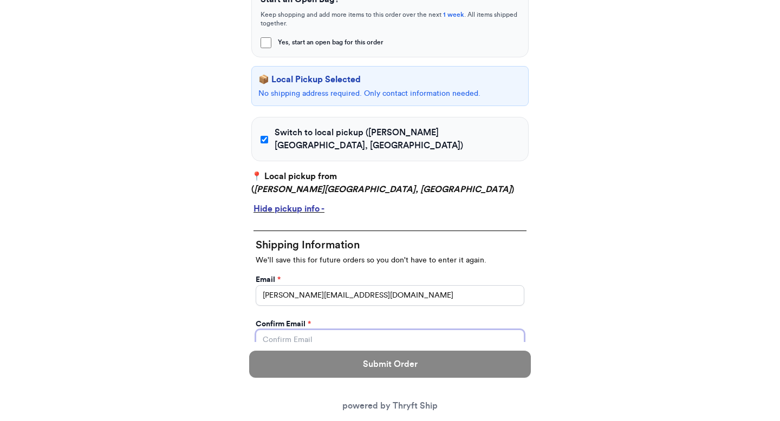
type input "valeria@thryftship.com"
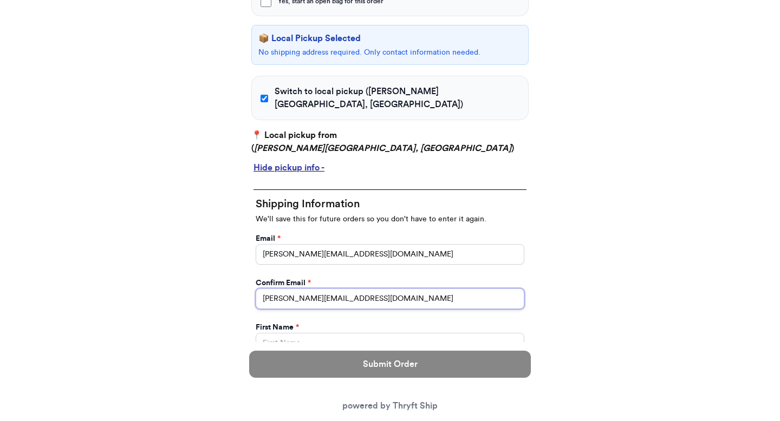
scroll to position [476, 0]
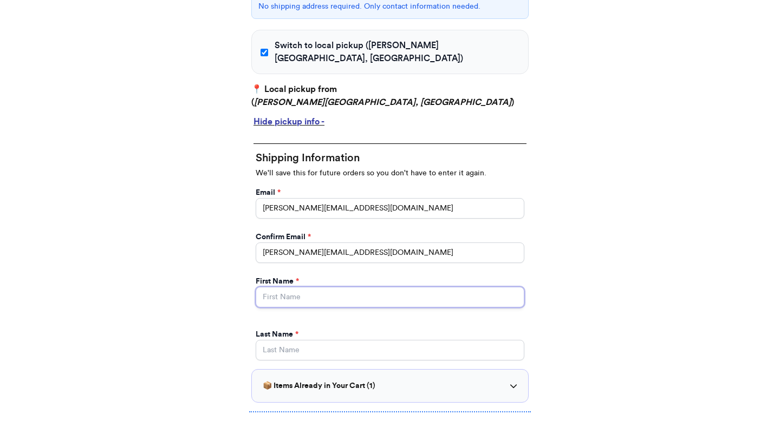
click at [313, 287] on input "Yes, start an open bag for this order" at bounding box center [390, 297] width 269 height 21
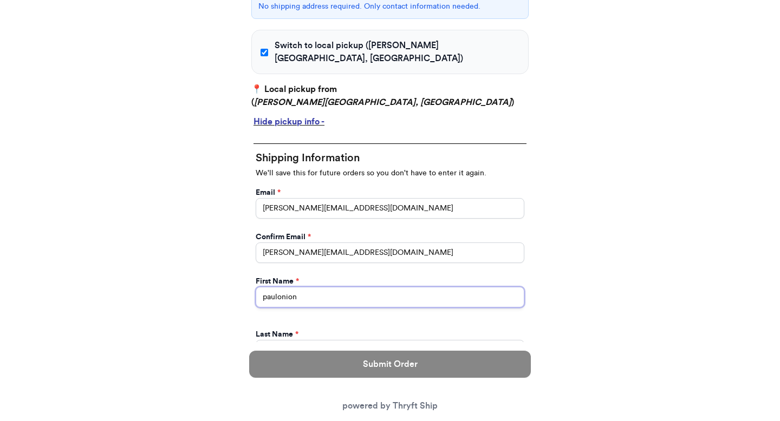
type input "paulonion"
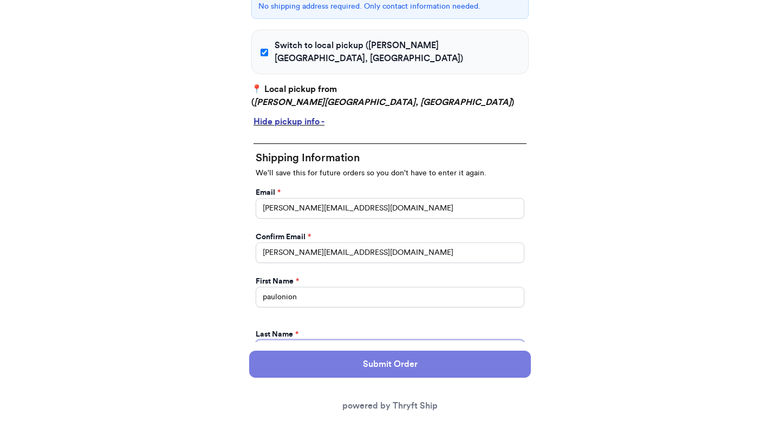
type input "chan"
click at [472, 374] on button "Submit Order" at bounding box center [390, 364] width 282 height 27
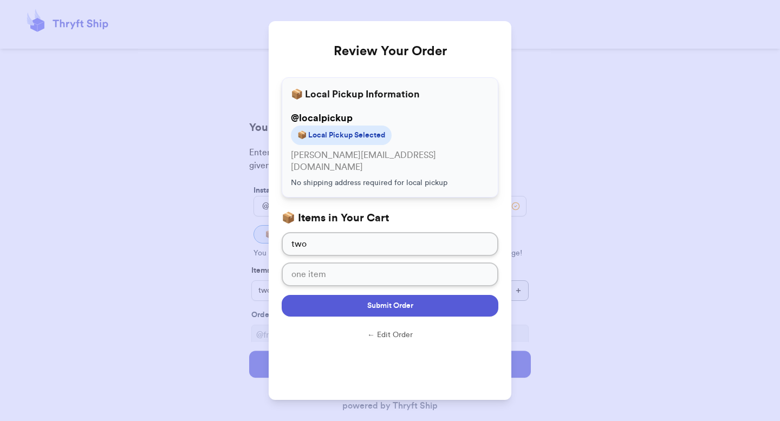
click at [458, 295] on button "Submit Order" at bounding box center [390, 306] width 217 height 22
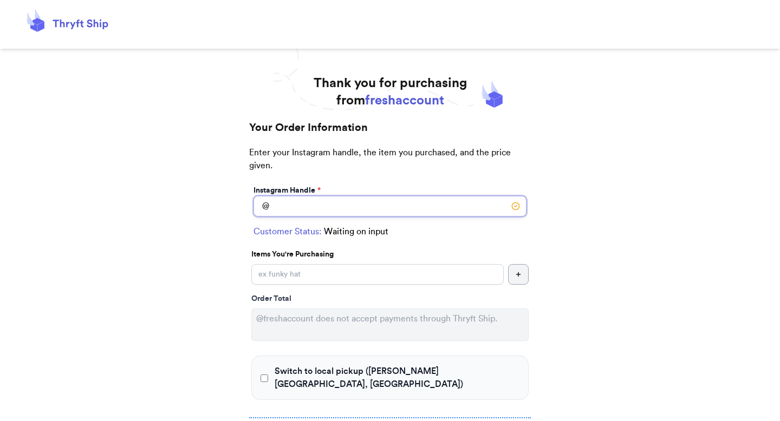
click at [353, 208] on input "Switch to local pickup ([PERSON_NAME][GEOGRAPHIC_DATA], [GEOGRAPHIC_DATA])" at bounding box center [390, 206] width 273 height 21
type input "localpickup"
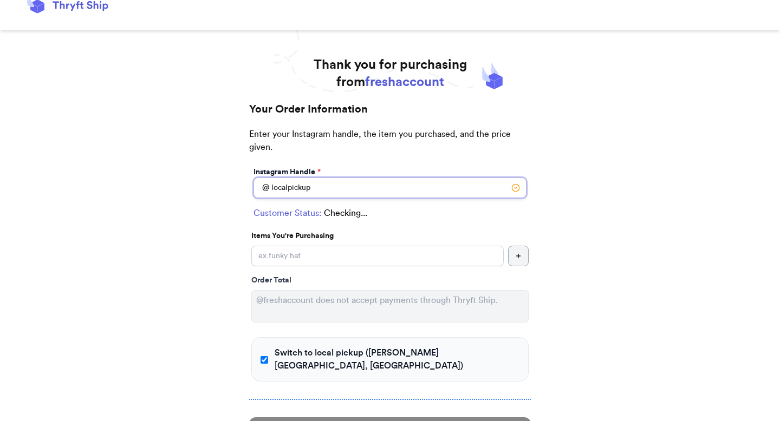
checkbox input "true"
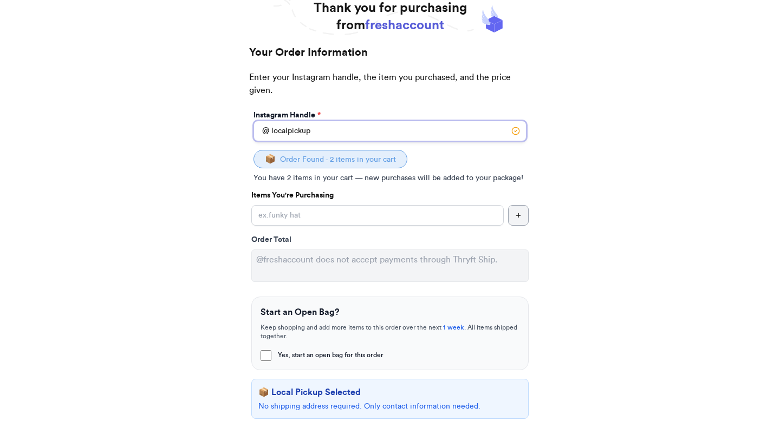
scroll to position [91, 0]
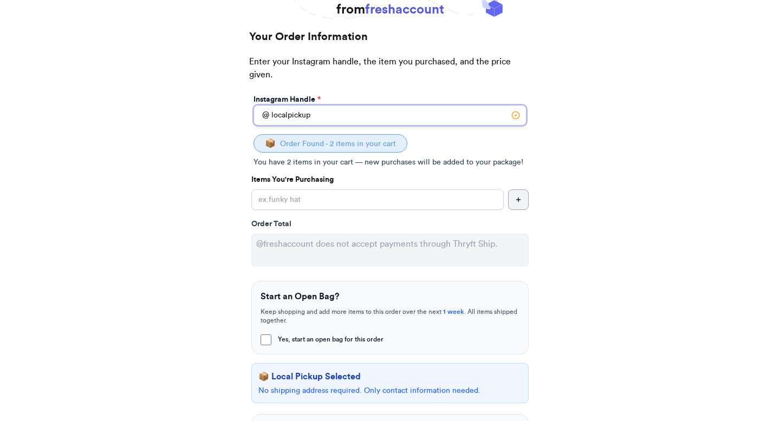
type input "localpickup"
click at [292, 199] on input "Yes, start an open bag for this order" at bounding box center [377, 200] width 252 height 21
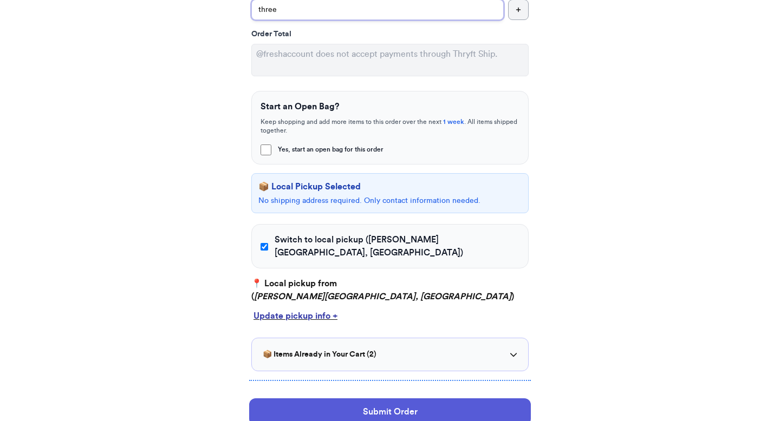
scroll to position [283, 0]
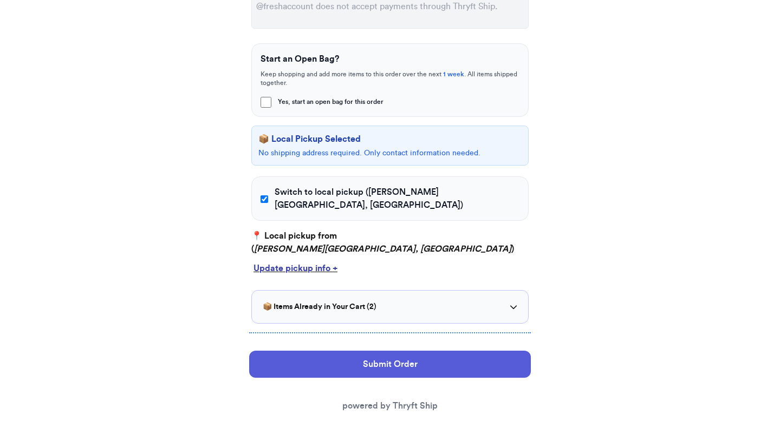
type input "three"
click at [305, 262] on div "Update pickup info +" at bounding box center [390, 268] width 273 height 13
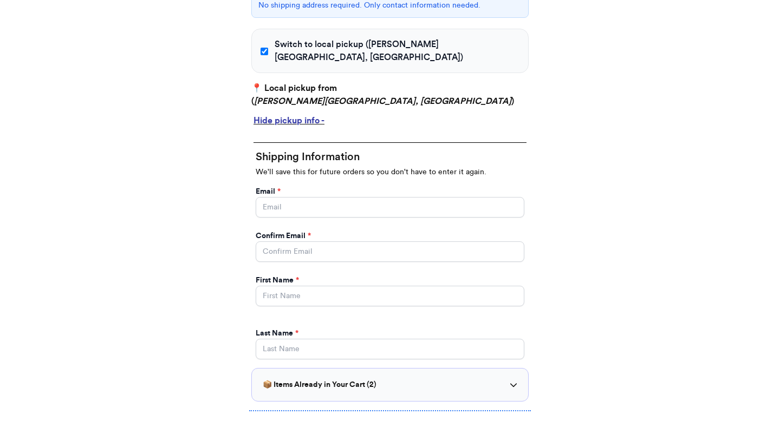
scroll to position [489, 0]
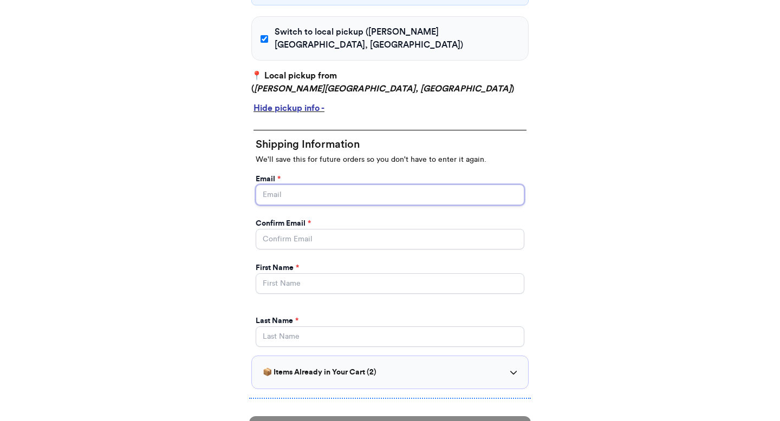
click at [304, 185] on input "Yes, start an open bag for this order" at bounding box center [390, 195] width 269 height 21
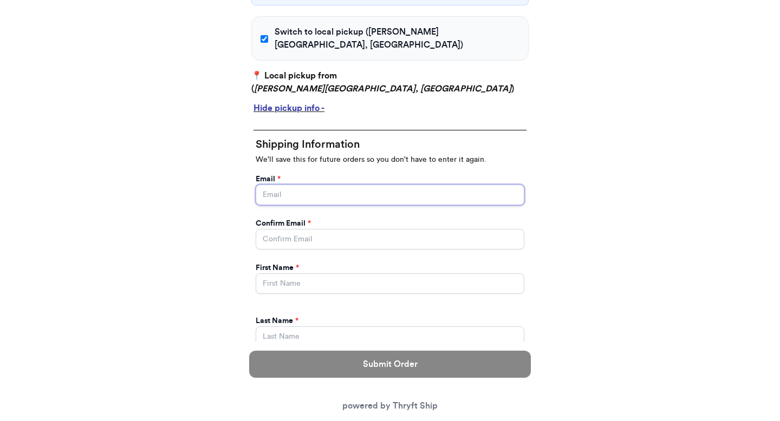
type input "[EMAIL_ADDRESS][DOMAIN_NAME]"
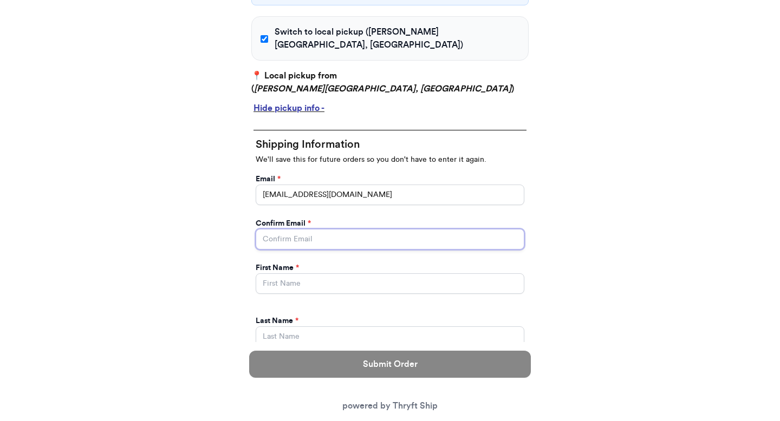
type input "[EMAIL_ADDRESS][DOMAIN_NAME]"
click at [296, 276] on input "Yes, start an open bag for this order" at bounding box center [390, 284] width 269 height 21
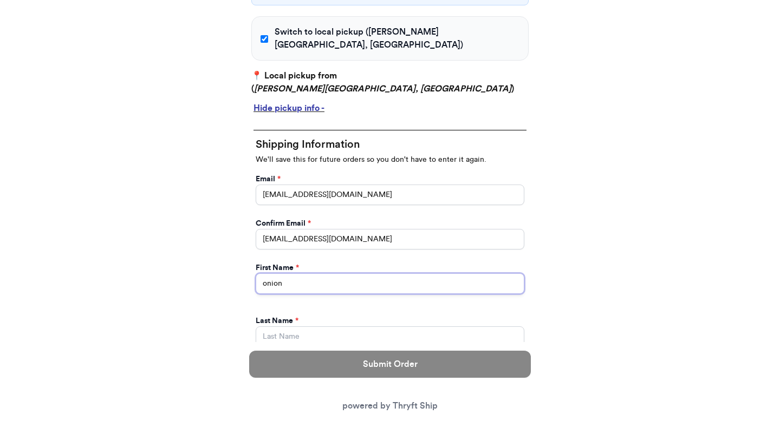
type input "onion"
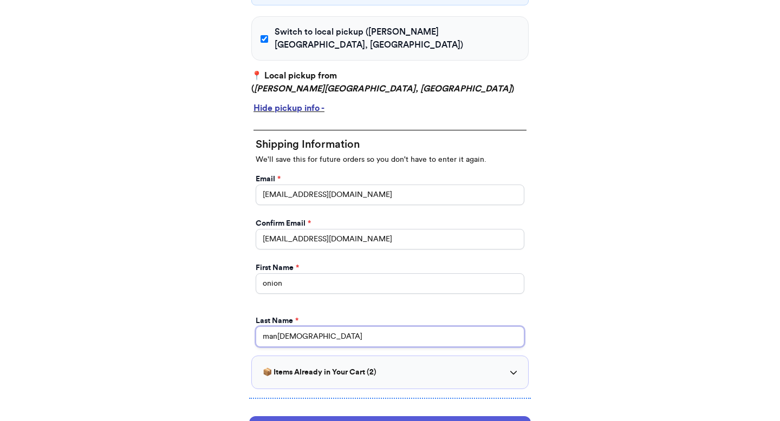
scroll to position [563, 0]
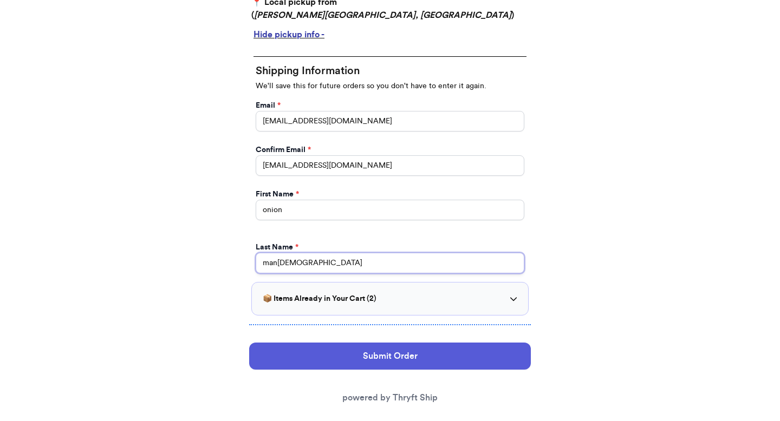
type input "man123"
click at [349, 294] on h3 "📦 Items Already in Your Cart ( 2 )" at bounding box center [320, 299] width 114 height 11
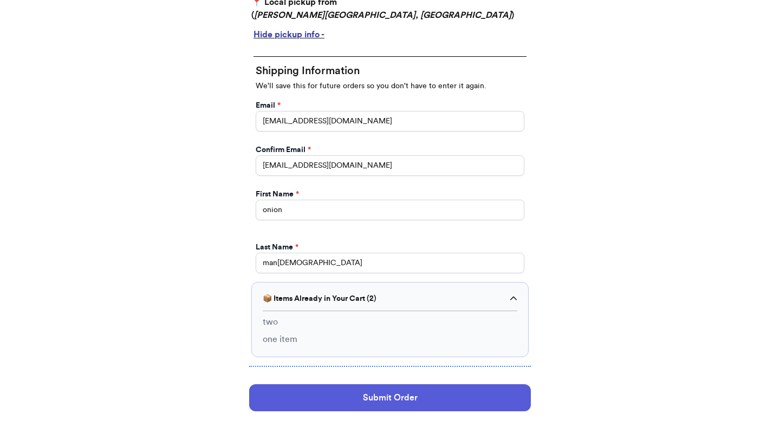
click at [347, 294] on h3 "📦 Items Already in Your Cart ( 2 )" at bounding box center [320, 299] width 114 height 11
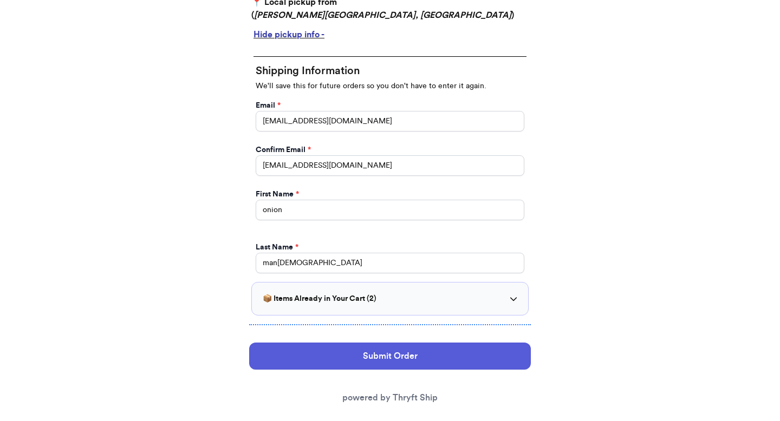
click at [342, 334] on div "Submit Order powered by Thryft Ship" at bounding box center [390, 373] width 282 height 79
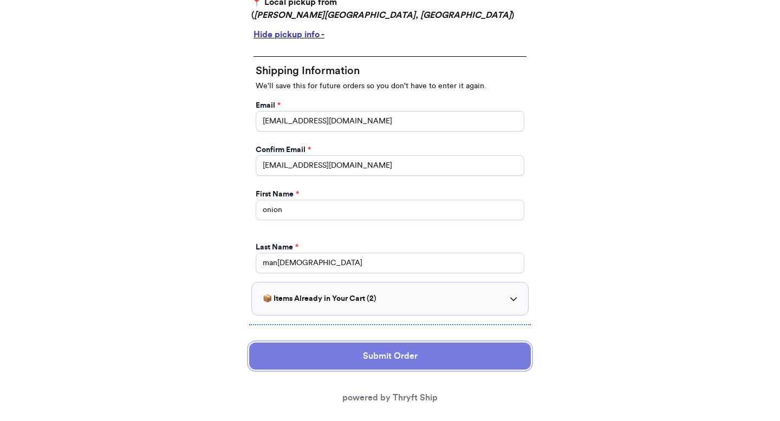
click at [339, 343] on button "Submit Order" at bounding box center [390, 356] width 282 height 27
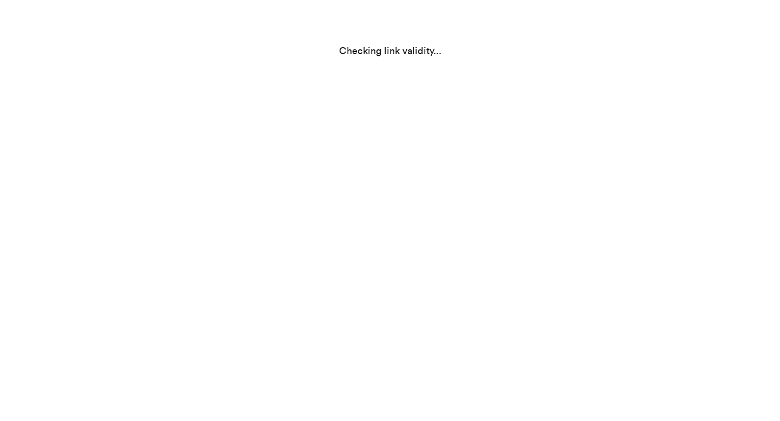
scroll to position [0, 0]
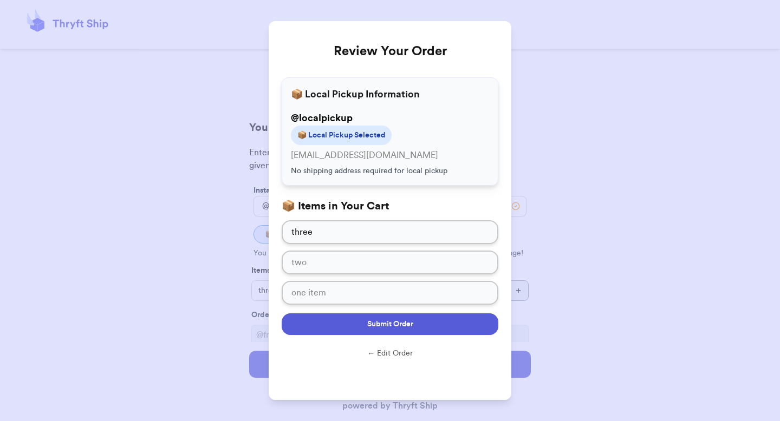
click at [343, 328] on button "Submit Order" at bounding box center [390, 325] width 217 height 22
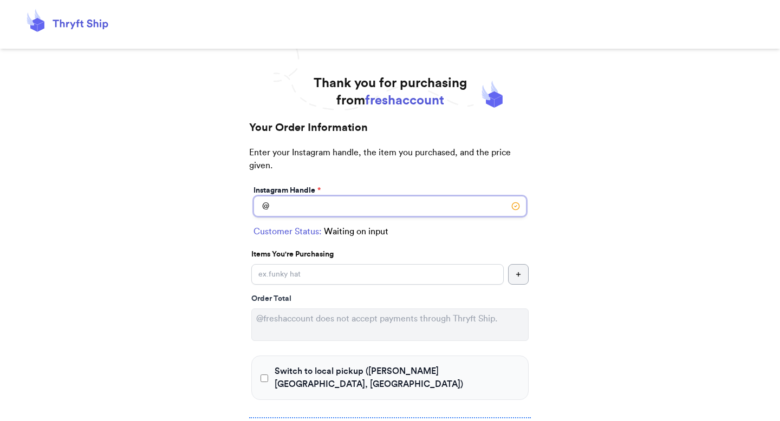
click at [376, 199] on input "Switch to local pickup ([PERSON_NAME][GEOGRAPHIC_DATA], [GEOGRAPHIC_DATA])" at bounding box center [390, 206] width 273 height 21
type input "localpickup"
checkbox input "true"
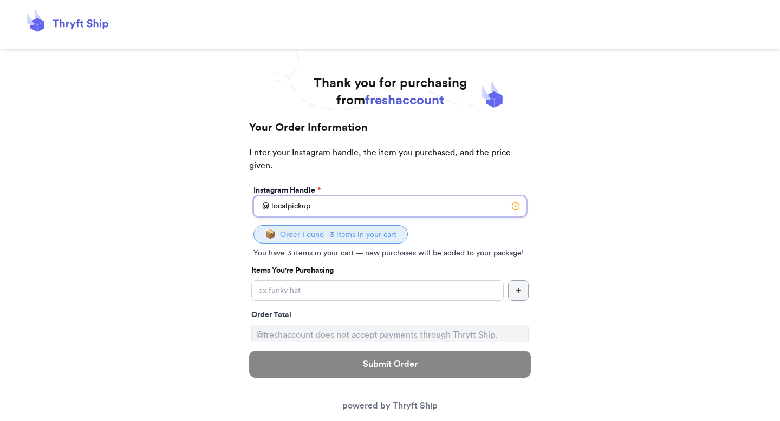
type input "localpickup"
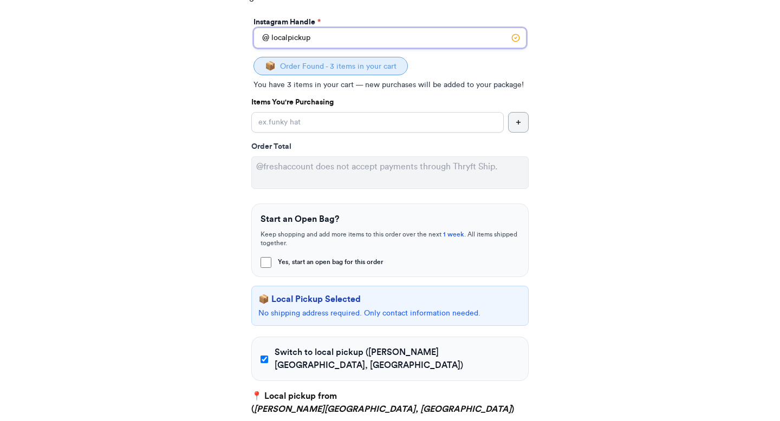
scroll to position [181, 0]
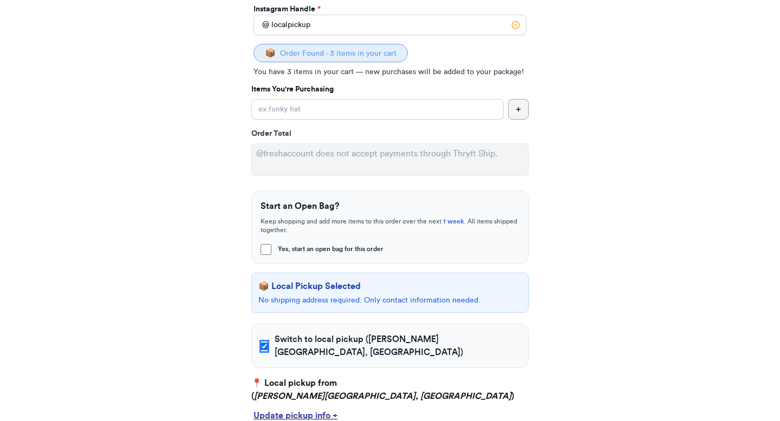
click at [263, 341] on input "Switch to local pickup ([PERSON_NAME][GEOGRAPHIC_DATA], [GEOGRAPHIC_DATA])" at bounding box center [265, 346] width 8 height 11
checkbox input "false"
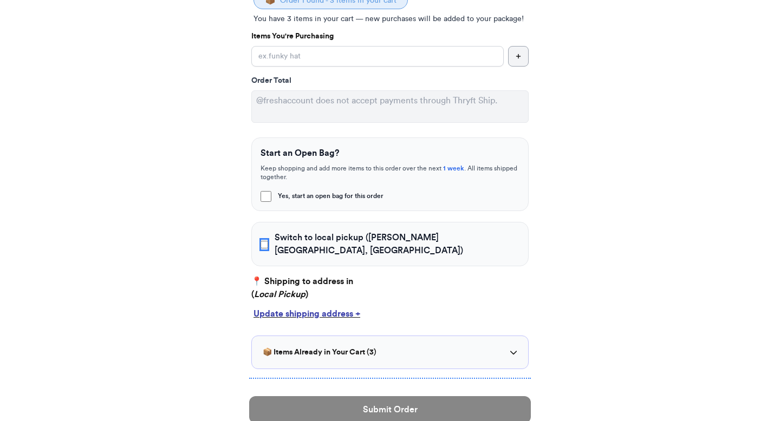
scroll to position [237, 0]
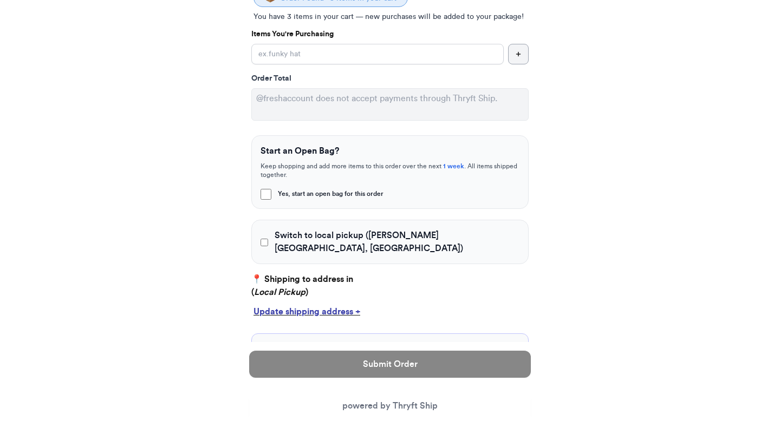
click at [278, 306] on div "Update shipping address +" at bounding box center [390, 312] width 273 height 13
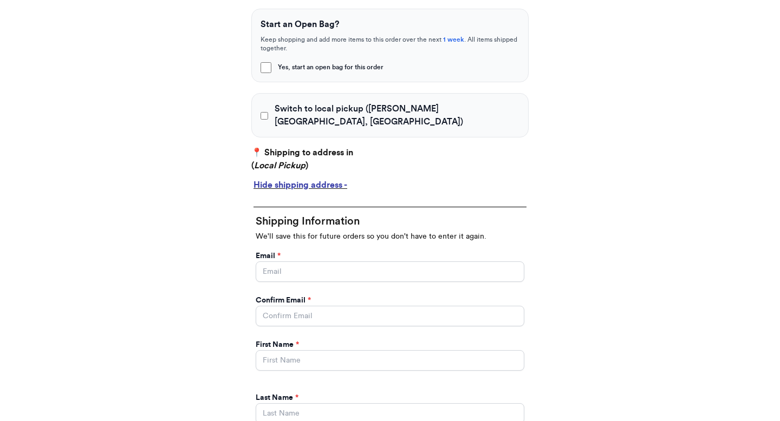
scroll to position [371, 0]
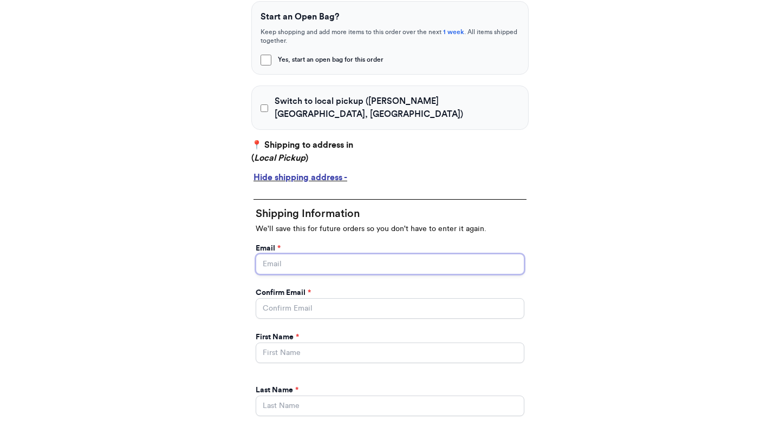
click at [286, 254] on input "Yes, start an open bag for this order" at bounding box center [390, 264] width 269 height 21
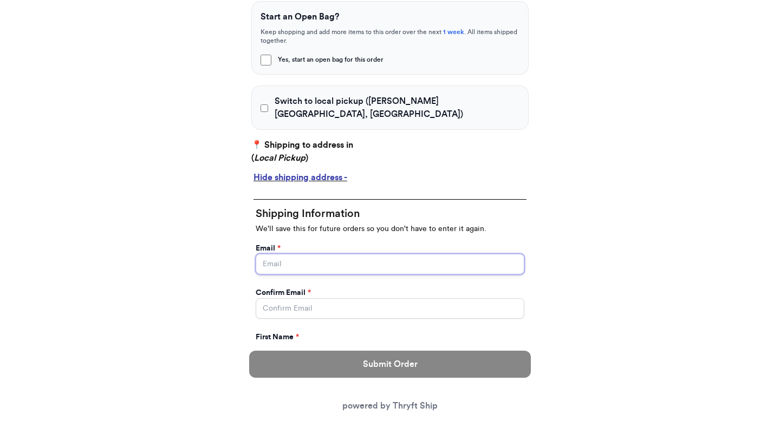
type input "valeria@thryftship.com"
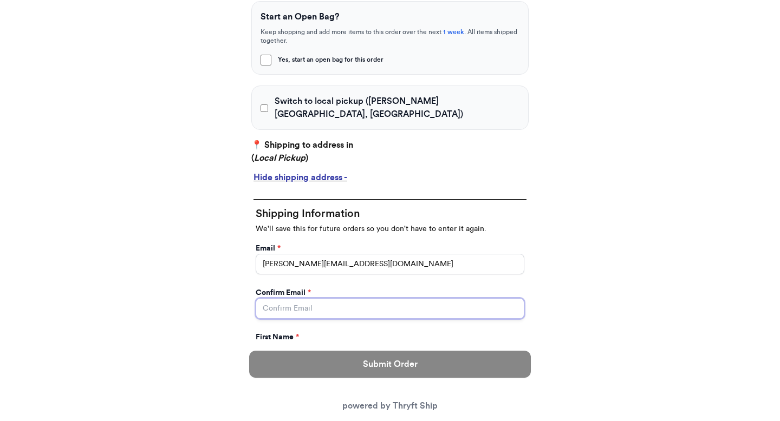
type input "valeria@thryftship.com"
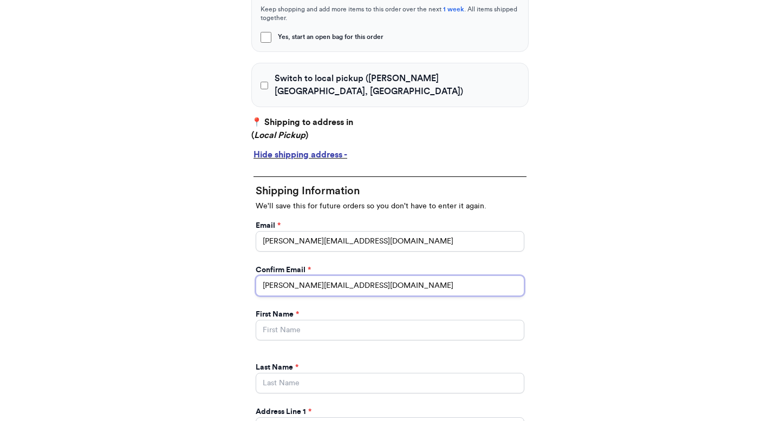
scroll to position [414, 0]
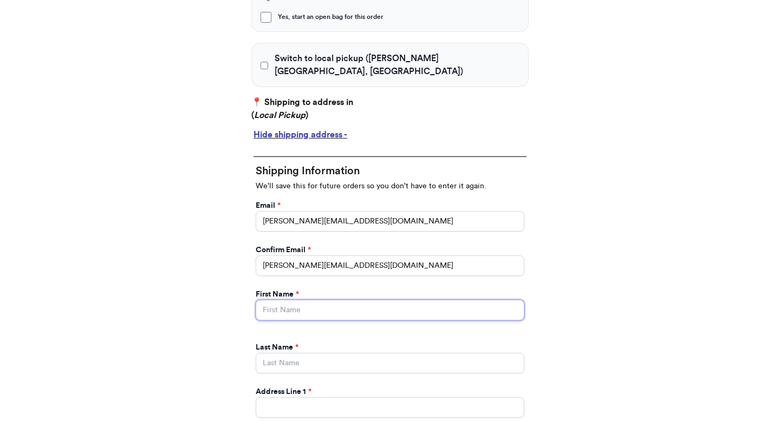
click at [289, 300] on input "Yes, start an open bag for this order" at bounding box center [390, 310] width 269 height 21
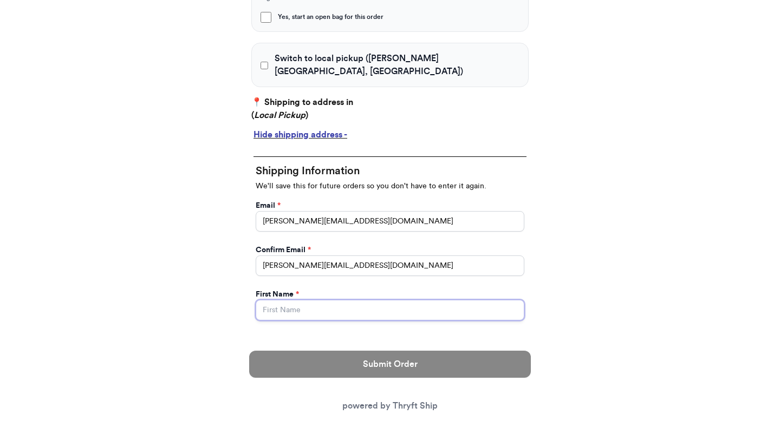
type input "Valeria"
type input "Brenner"
type input "269 hull street"
type input "apt 211"
select select "GA"
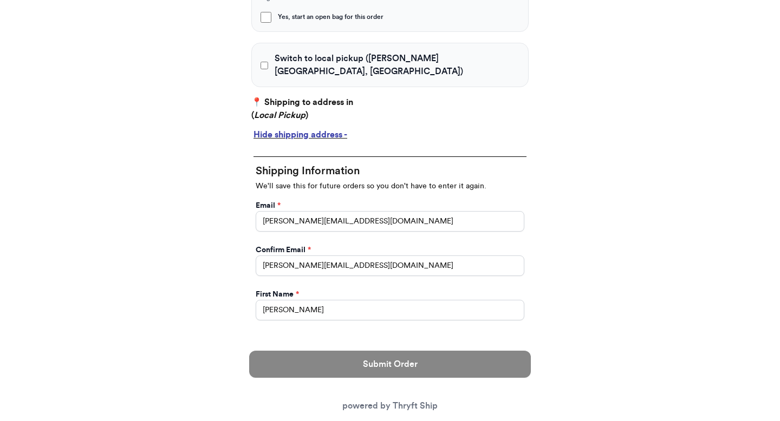
type input "athens"
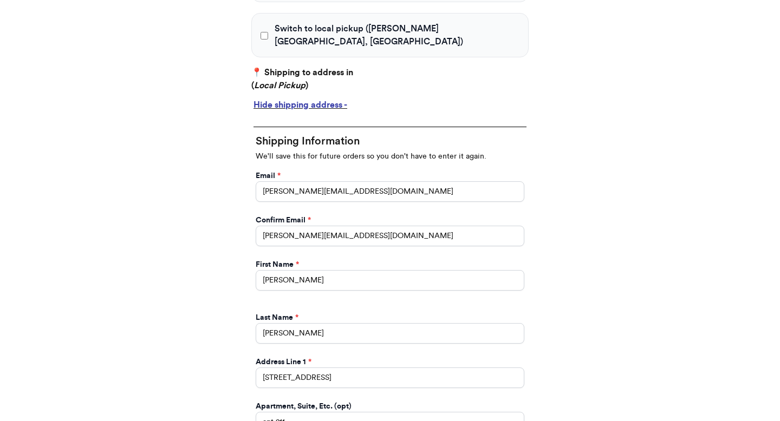
scroll to position [434, 0]
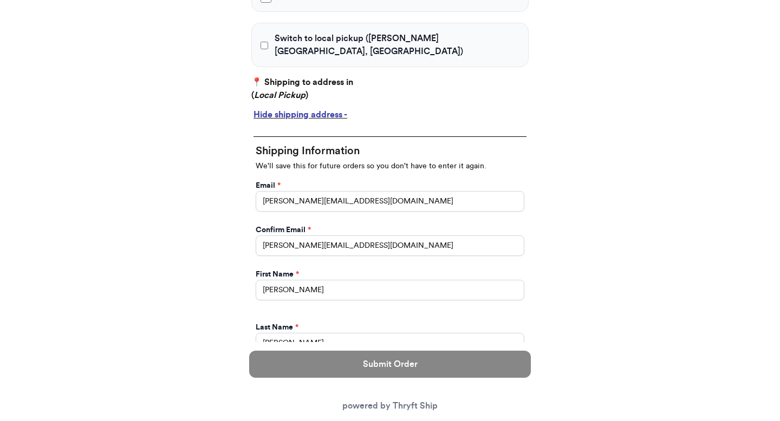
click at [380, 180] on div "Email *" at bounding box center [390, 185] width 269 height 11
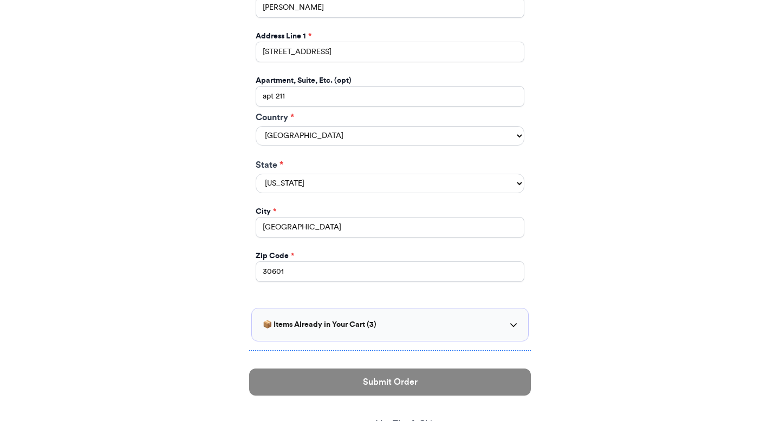
scroll to position [769, 0]
click at [385, 127] on select "United States Canada Australia" at bounding box center [390, 137] width 269 height 20
click at [256, 127] on select "United States Canada Australia" at bounding box center [390, 137] width 269 height 20
click at [351, 263] on input "30601" at bounding box center [390, 272] width 269 height 21
type input "30601"
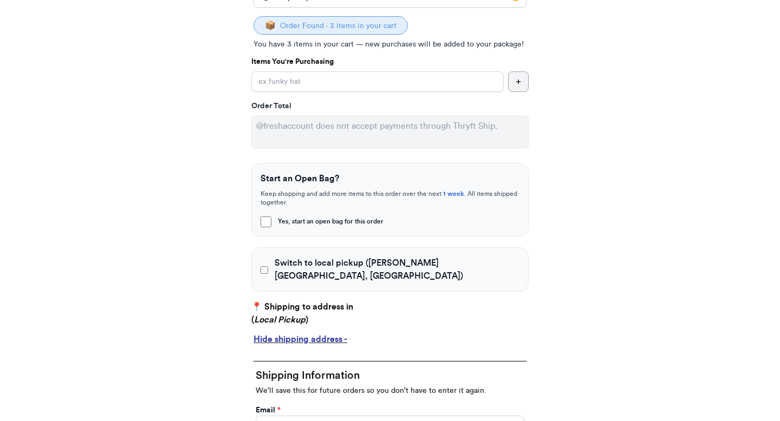
scroll to position [174, 0]
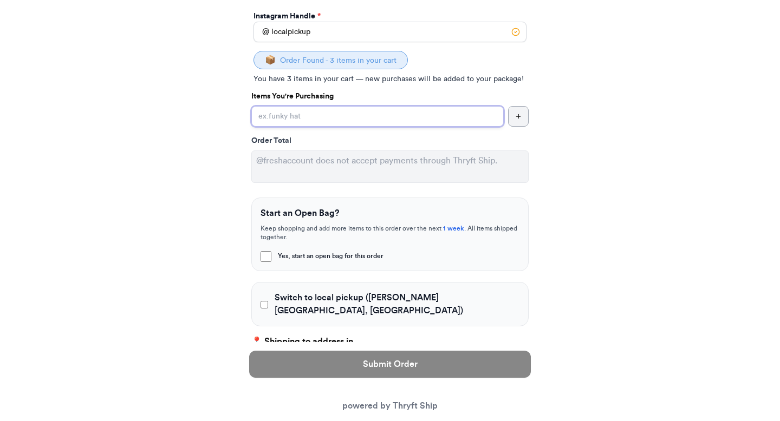
click at [330, 116] on input "Yes, start an open bag for this order" at bounding box center [377, 116] width 252 height 21
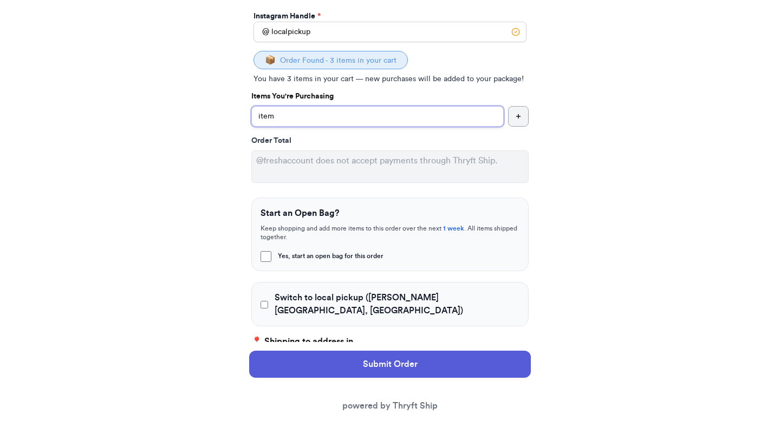
type input "item"
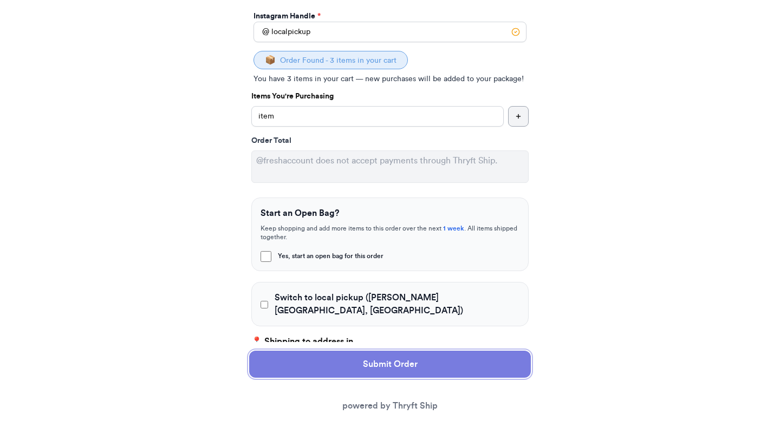
click at [437, 365] on button "Submit Order" at bounding box center [390, 364] width 282 height 27
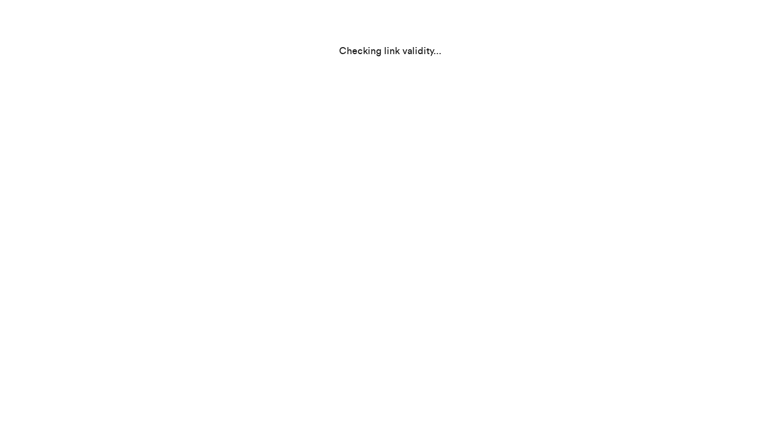
select select "GA"
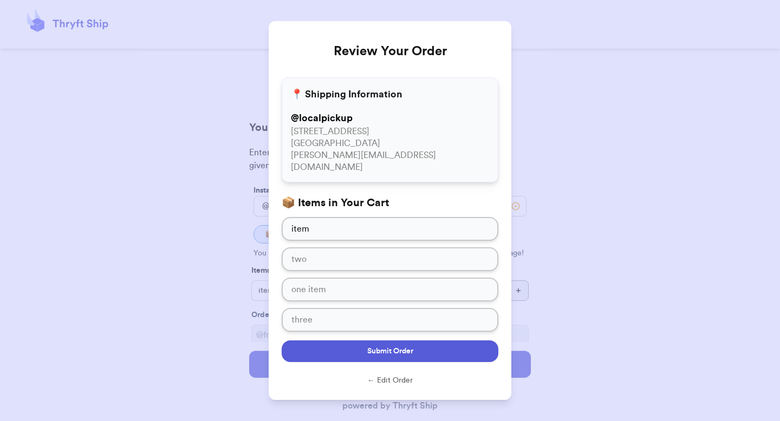
click at [436, 341] on button "Submit Order" at bounding box center [390, 352] width 217 height 22
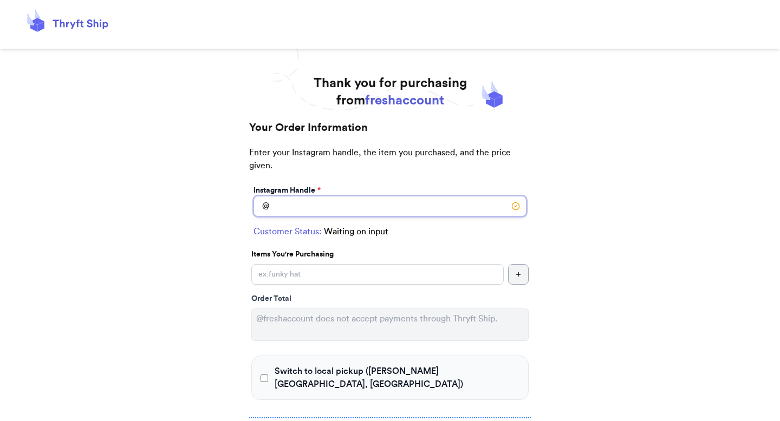
click at [354, 202] on input "Switch to local pickup ([PERSON_NAME][GEOGRAPHIC_DATA], [GEOGRAPHIC_DATA])" at bounding box center [390, 206] width 273 height 21
type input ","
type input "localpickup"
select select "GA"
type input "[GEOGRAPHIC_DATA]"
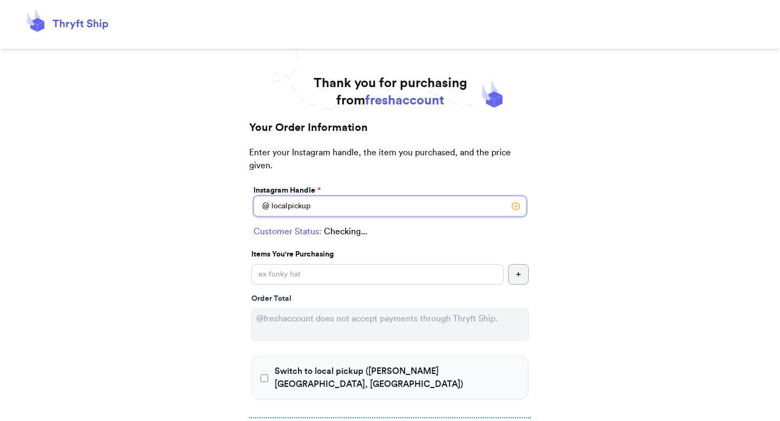
type input "30601"
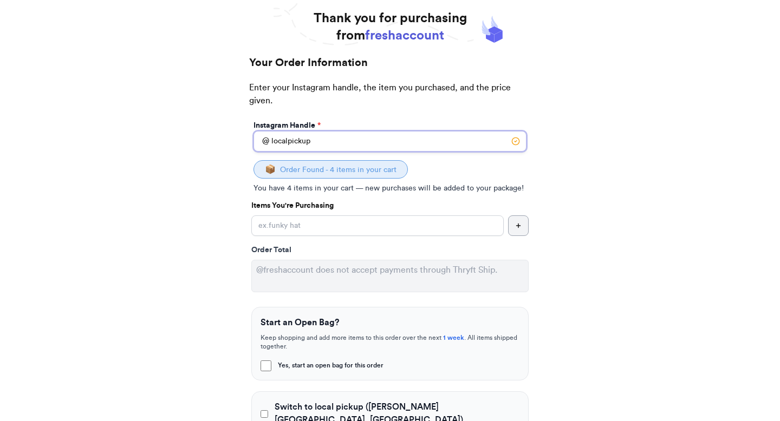
scroll to position [85, 0]
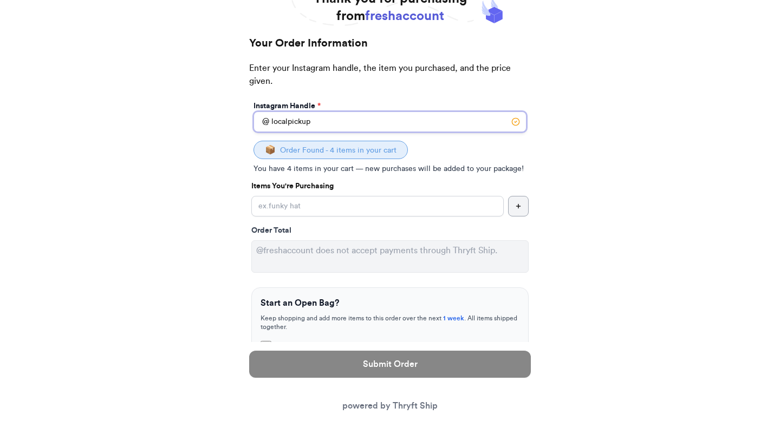
type input "localpickup"
click at [356, 206] on input "Yes, start an open bag for this order" at bounding box center [377, 206] width 252 height 21
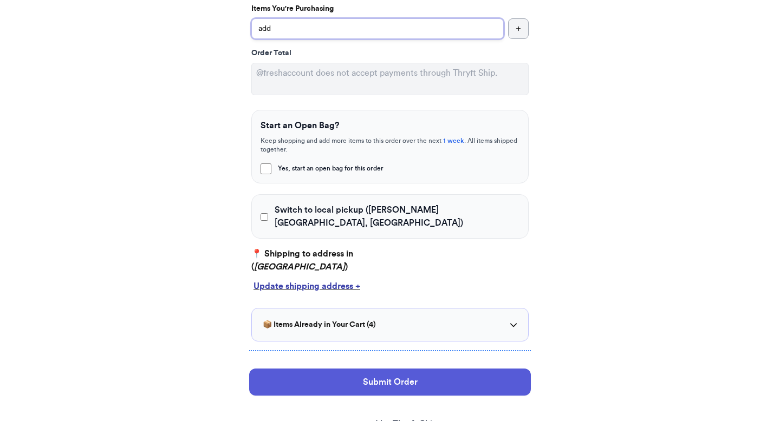
scroll to position [288, 0]
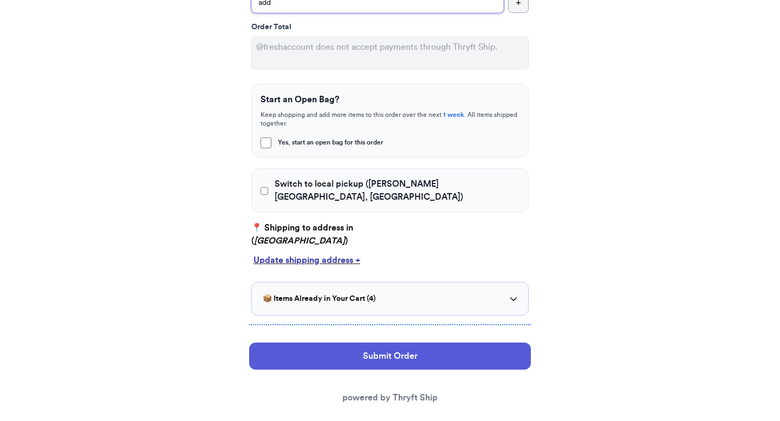
type input "add"
click at [332, 193] on div "Switch to local pickup ([PERSON_NAME][GEOGRAPHIC_DATA], [GEOGRAPHIC_DATA])" at bounding box center [389, 190] width 277 height 44
click at [321, 187] on span "Switch to local pickup ([PERSON_NAME][GEOGRAPHIC_DATA], [GEOGRAPHIC_DATA])" at bounding box center [397, 191] width 245 height 26
click at [268, 187] on input "Switch to local pickup ([PERSON_NAME][GEOGRAPHIC_DATA], [GEOGRAPHIC_DATA])" at bounding box center [265, 191] width 8 height 11
checkbox input "true"
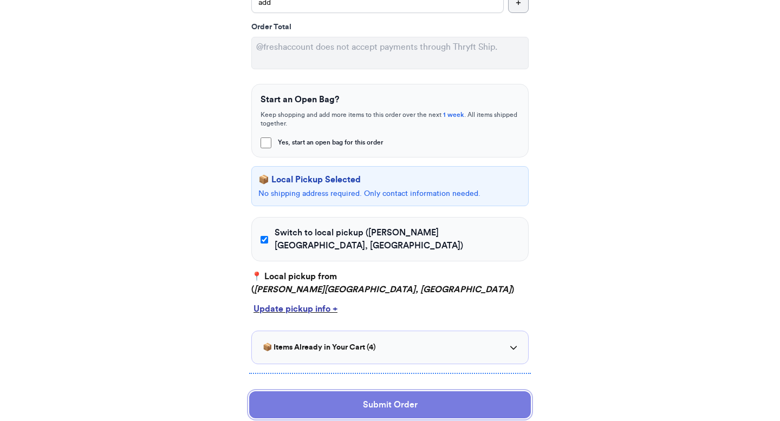
click at [309, 392] on button "Submit Order" at bounding box center [390, 405] width 282 height 27
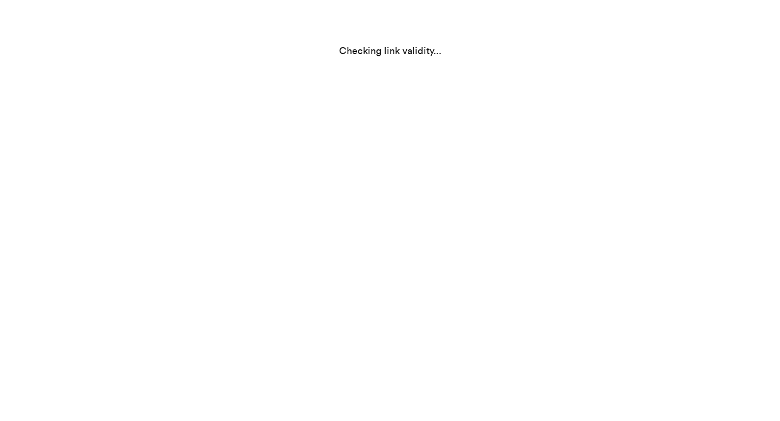
scroll to position [0, 0]
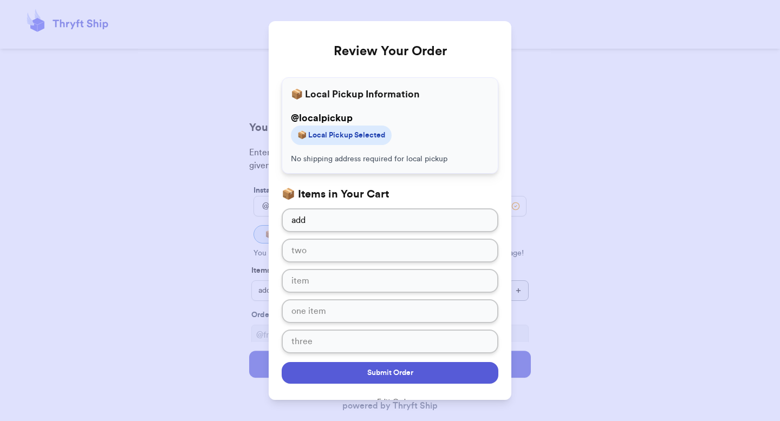
click at [316, 364] on button "Submit Order" at bounding box center [390, 373] width 217 height 22
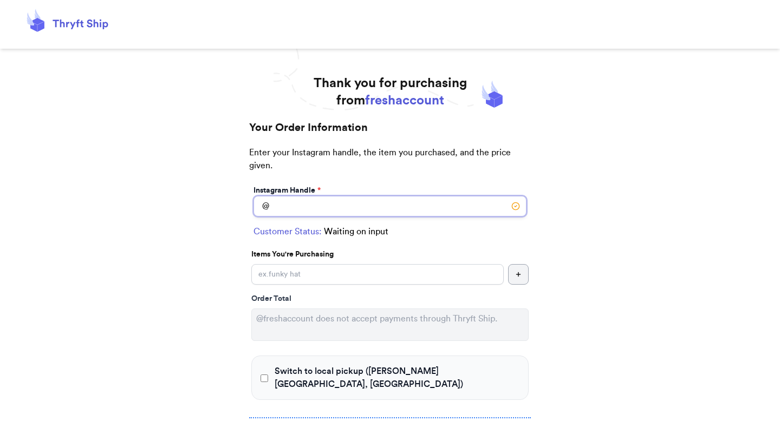
click at [367, 198] on input "Switch to local pickup ([PERSON_NAME][GEOGRAPHIC_DATA], [GEOGRAPHIC_DATA])" at bounding box center [390, 206] width 273 height 21
type input "l"
click at [287, 202] on input "Switch to local pickup ([PERSON_NAME][GEOGRAPHIC_DATA], [GEOGRAPHIC_DATA])" at bounding box center [390, 206] width 273 height 21
type input "[PERSON_NAME]"
select select "AE"
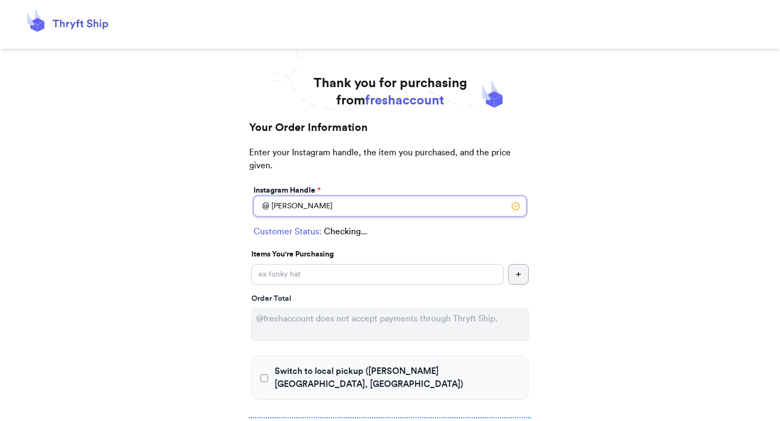
type input "FPO"
type input "09622"
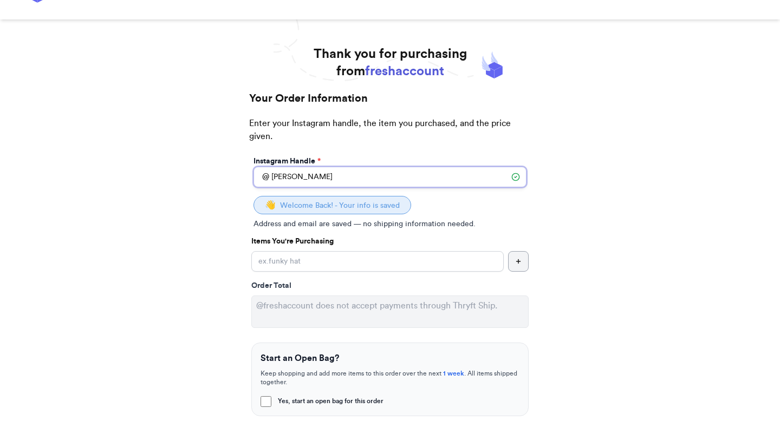
scroll to position [36, 0]
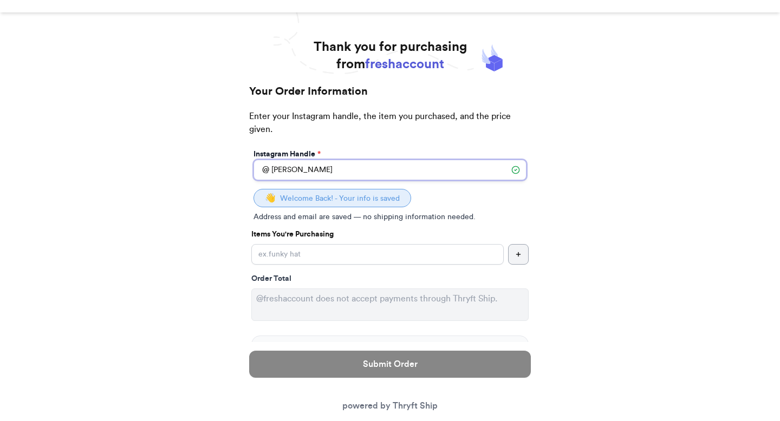
type input "[PERSON_NAME]"
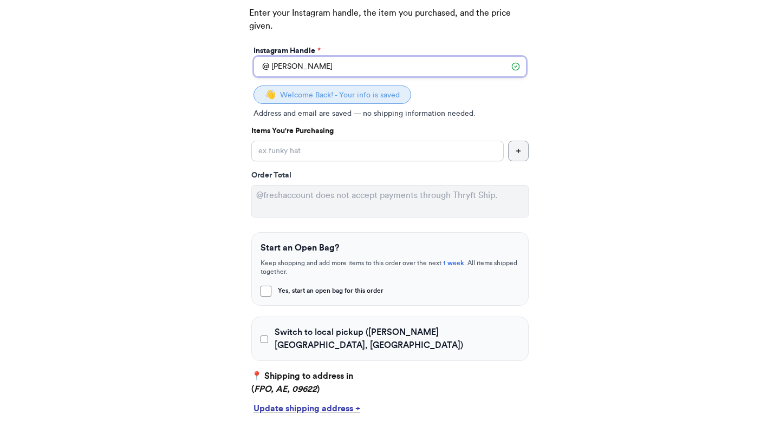
scroll to position [142, 0]
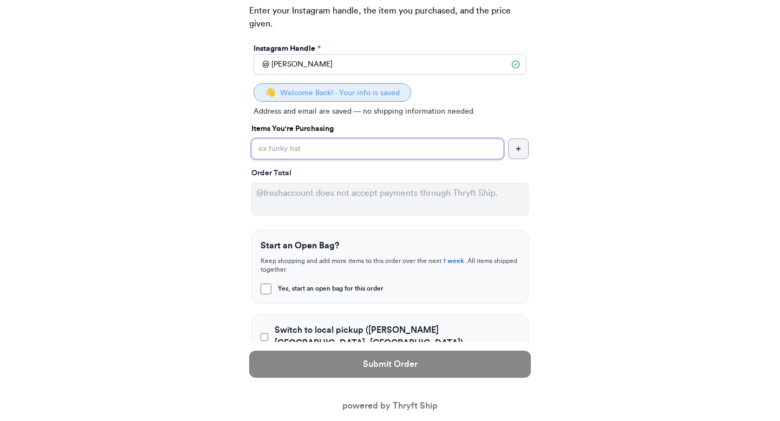
click at [441, 149] on input "Yes, start an open bag for this order" at bounding box center [377, 149] width 252 height 21
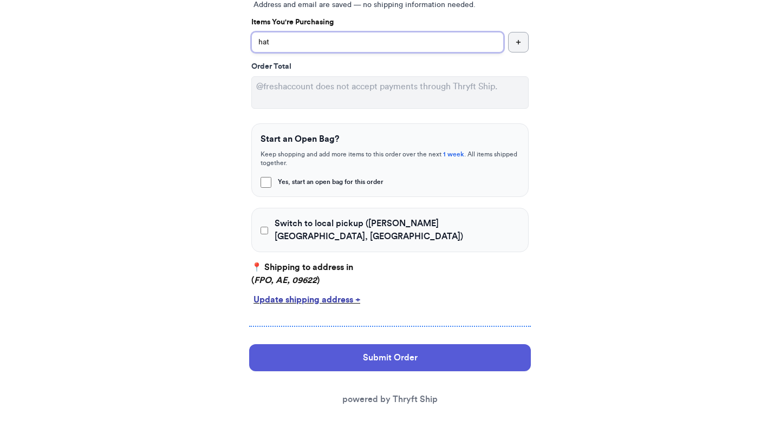
scroll to position [250, 0]
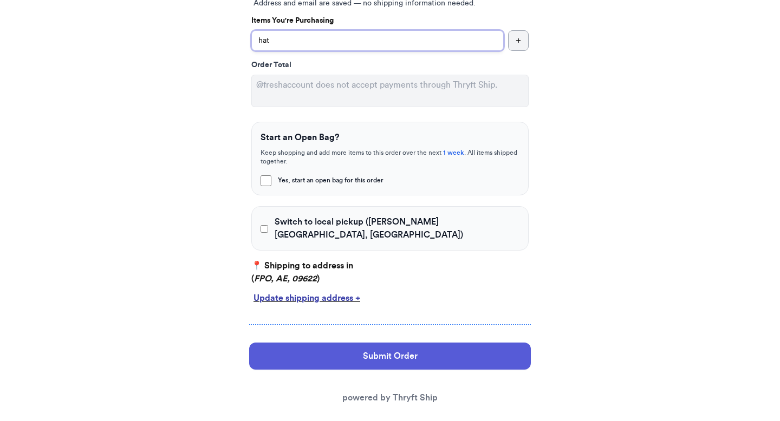
type input "hat"
click at [384, 219] on span "Switch to local pickup ([PERSON_NAME][GEOGRAPHIC_DATA], [GEOGRAPHIC_DATA])" at bounding box center [397, 229] width 245 height 26
click at [268, 224] on input "Switch to local pickup ([PERSON_NAME][GEOGRAPHIC_DATA], [GEOGRAPHIC_DATA])" at bounding box center [265, 229] width 8 height 11
checkbox input "true"
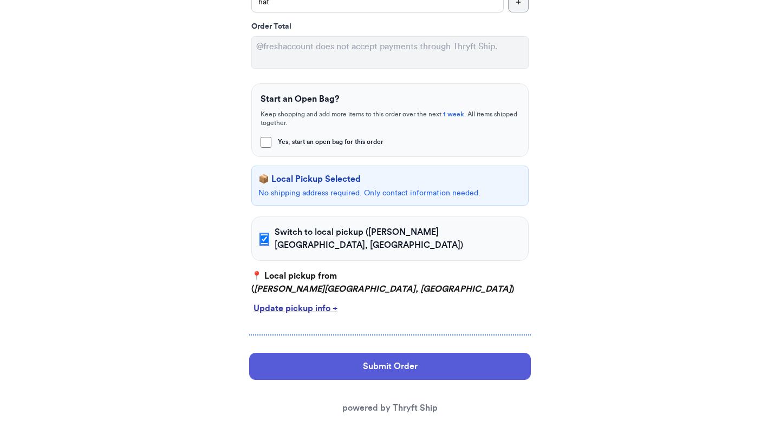
scroll to position [299, 0]
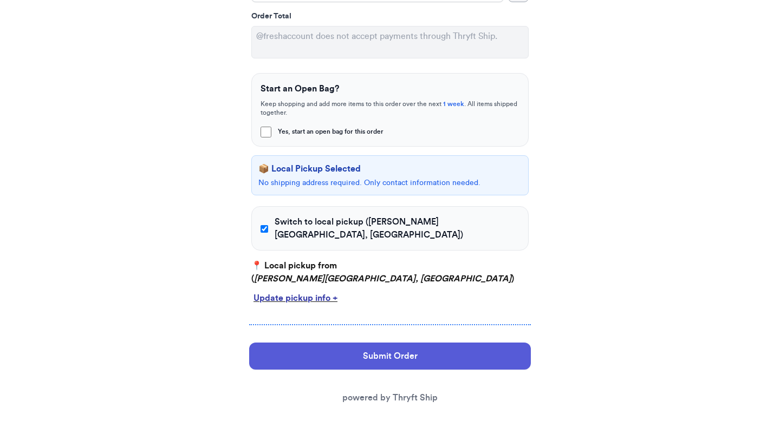
click at [326, 292] on div "Update pickup info +" at bounding box center [390, 298] width 273 height 13
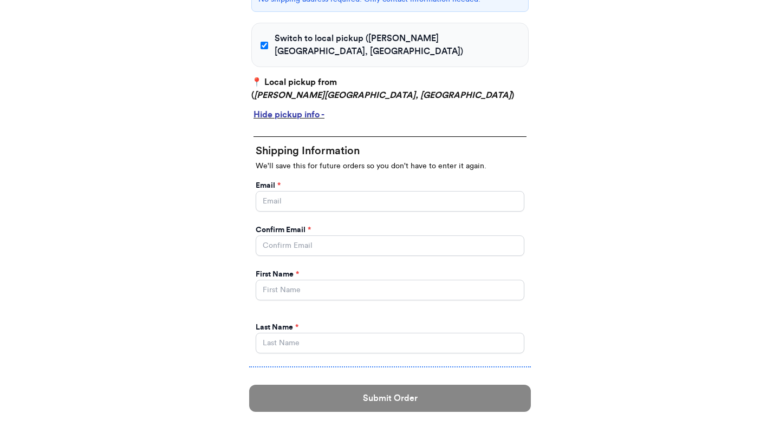
click at [310, 108] on div "Hide pickup info -" at bounding box center [390, 114] width 273 height 13
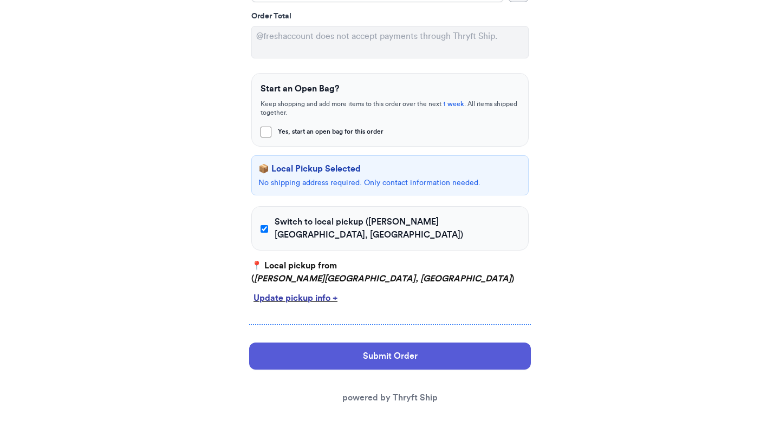
click at [310, 292] on div "Update pickup info +" at bounding box center [390, 298] width 273 height 13
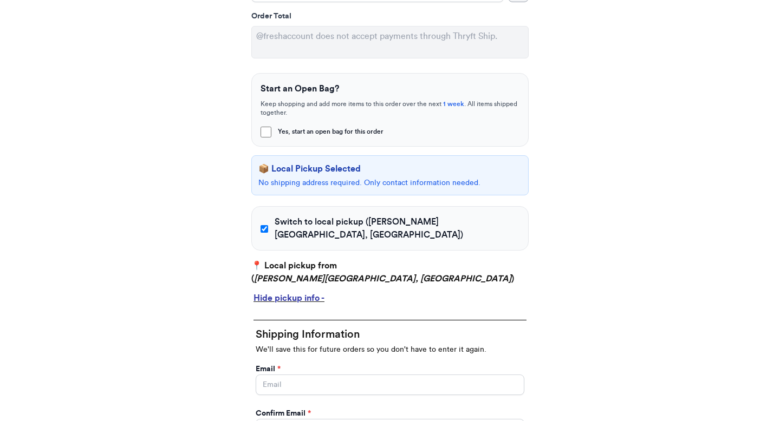
scroll to position [483, 0]
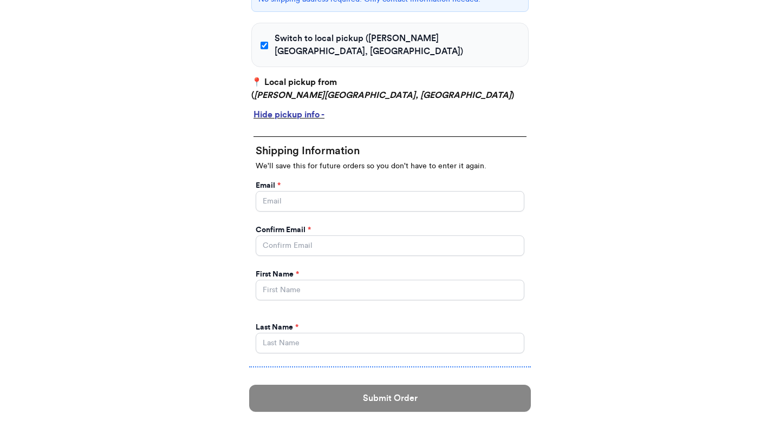
click at [306, 108] on div "Hide pickup info -" at bounding box center [390, 114] width 273 height 13
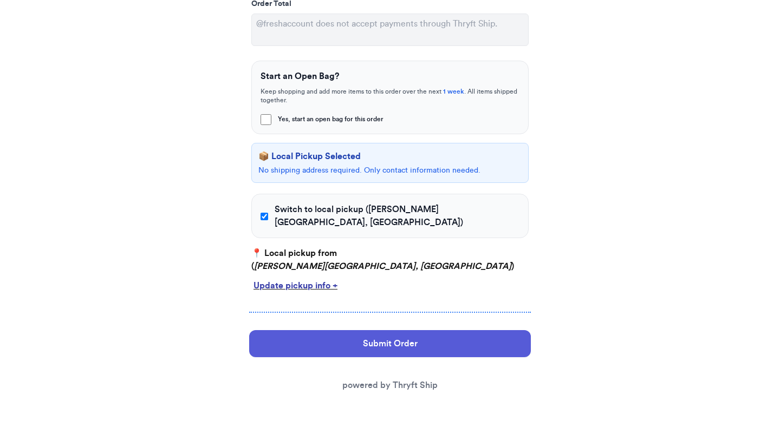
scroll to position [299, 0]
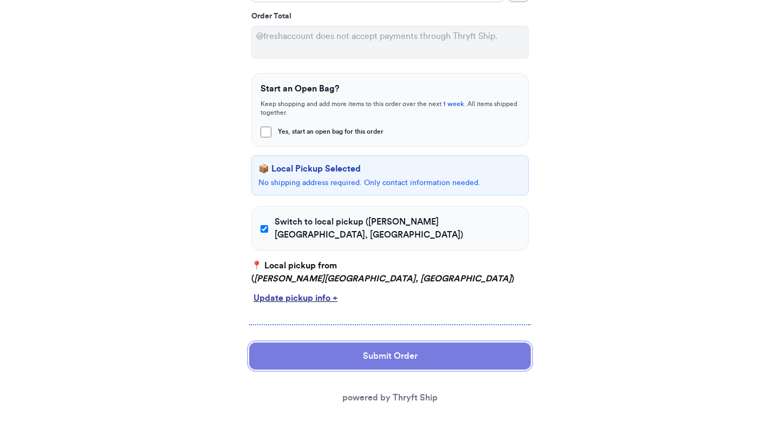
click at [311, 343] on button "Submit Order" at bounding box center [390, 356] width 282 height 27
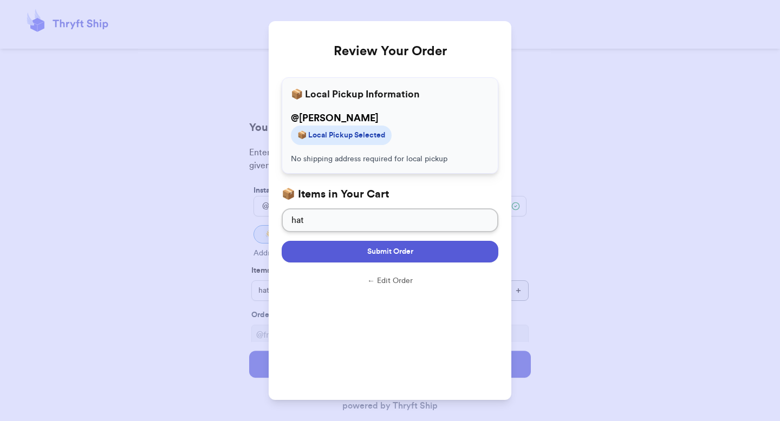
click at [365, 250] on button "Submit Order" at bounding box center [390, 252] width 217 height 22
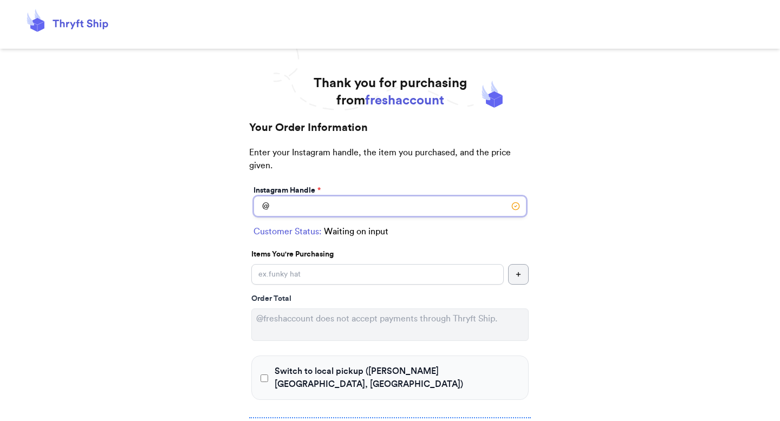
click at [302, 208] on input "Switch to local pickup ([PERSON_NAME][GEOGRAPHIC_DATA], [GEOGRAPHIC_DATA])" at bounding box center [390, 206] width 273 height 21
type input "v"
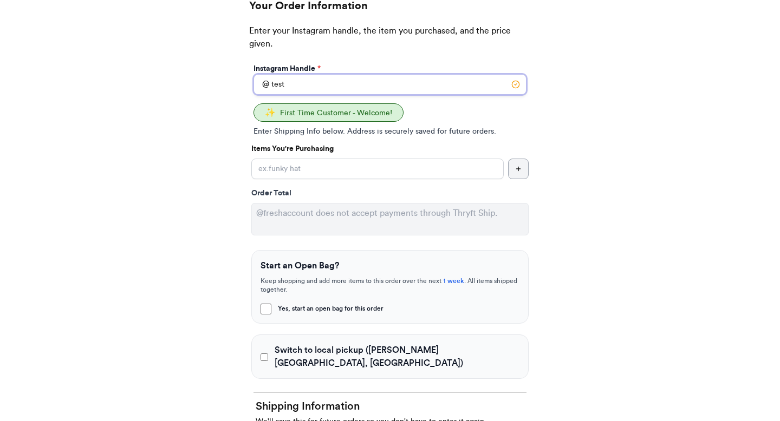
scroll to position [116, 0]
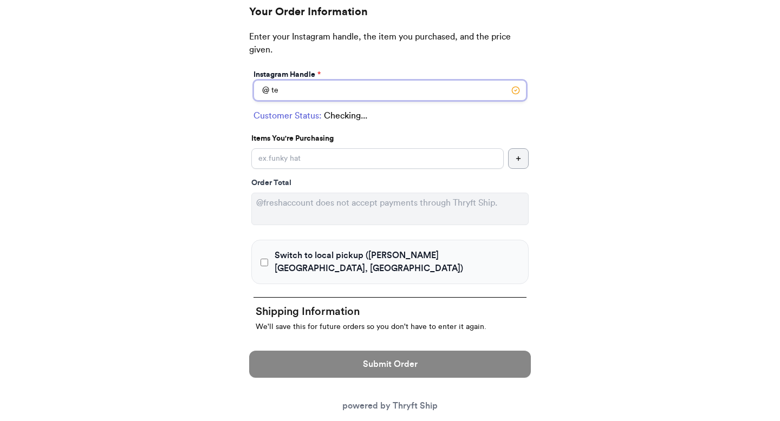
type input "t"
type input "v"
type input "georgia"
select select "GA"
type input "atlanta"
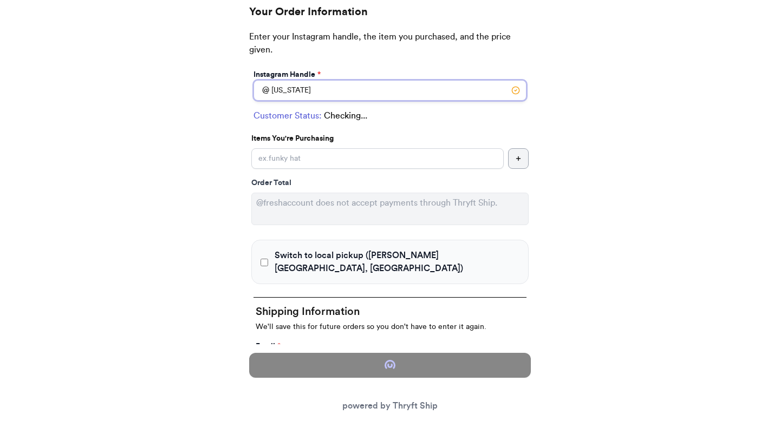
type input "30308"
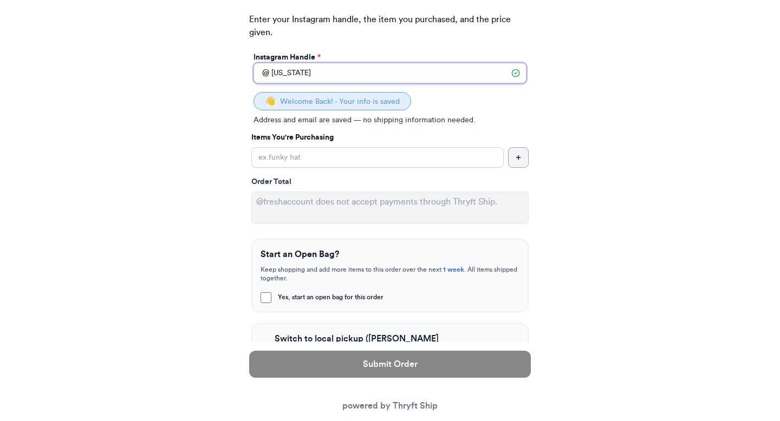
scroll to position [250, 0]
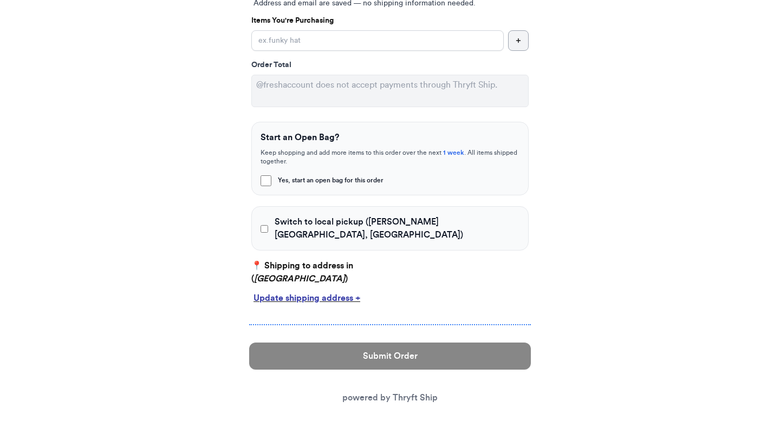
type input "georgia"
click at [300, 292] on div "Update shipping address +" at bounding box center [390, 298] width 273 height 13
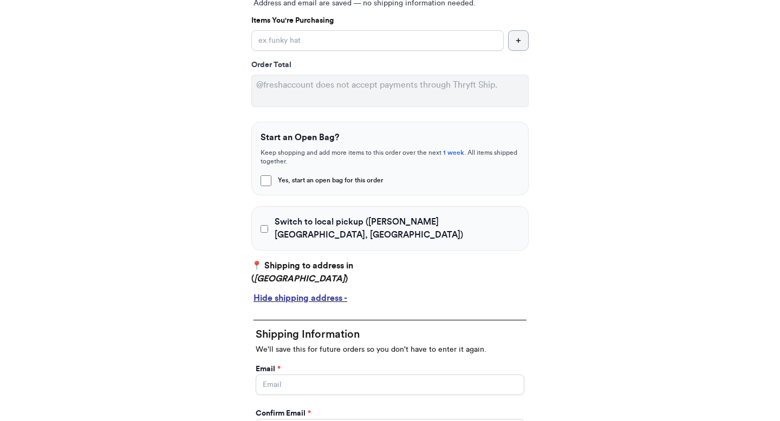
click at [284, 203] on div "Instagram Handle * @ georgia 👋 Welcome Back! - Your info is saved Address and e…" at bounding box center [390, 378] width 282 height 891
click at [277, 216] on span "Switch to local pickup ([PERSON_NAME][GEOGRAPHIC_DATA], [GEOGRAPHIC_DATA])" at bounding box center [397, 229] width 245 height 26
click at [268, 224] on input "Switch to local pickup ([PERSON_NAME][GEOGRAPHIC_DATA], [GEOGRAPHIC_DATA])" at bounding box center [265, 229] width 8 height 11
checkbox input "true"
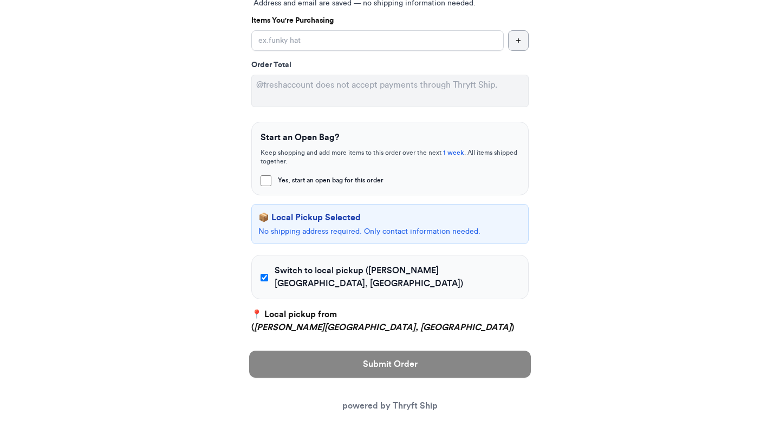
click at [288, 340] on div "Hide pickup info -" at bounding box center [389, 347] width 277 height 17
click at [289, 341] on div "Hide pickup info -" at bounding box center [390, 347] width 273 height 13
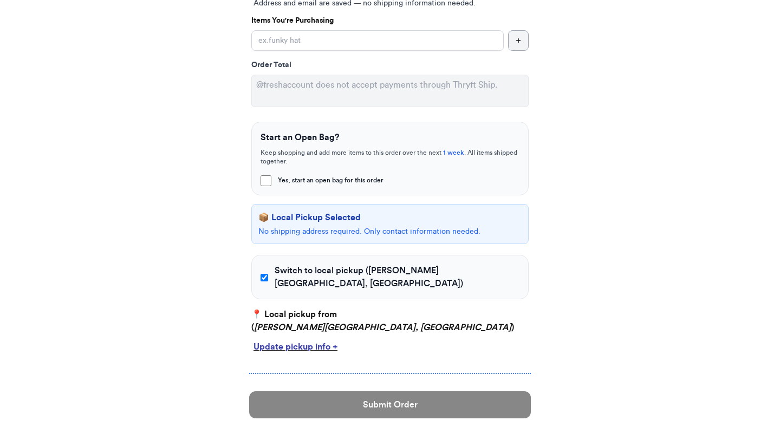
scroll to position [299, 0]
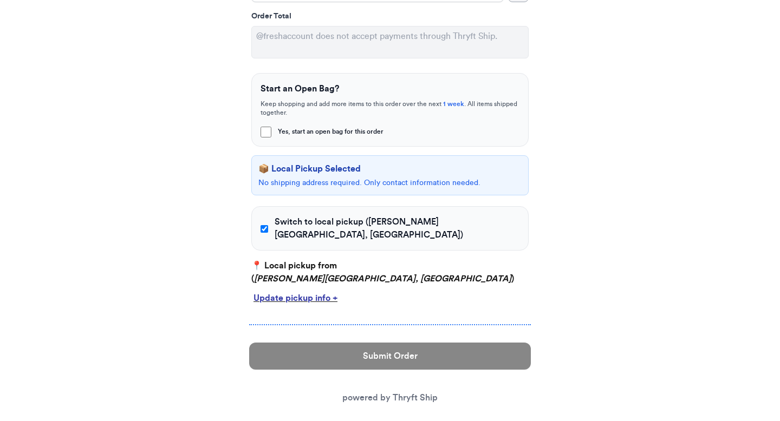
click at [300, 292] on div "Update pickup info +" at bounding box center [390, 298] width 273 height 13
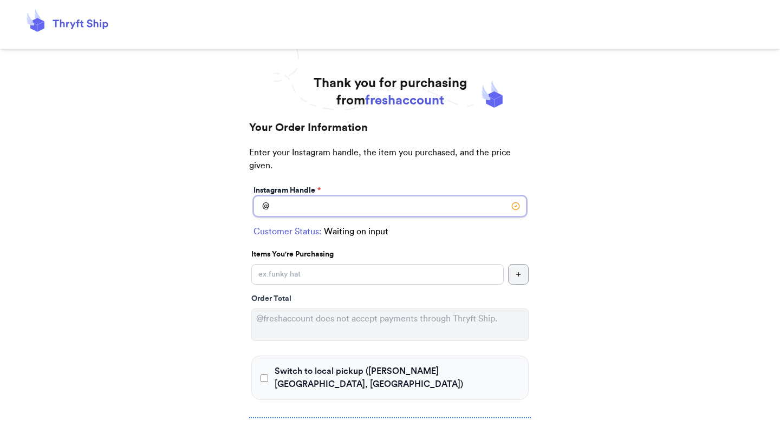
click at [365, 202] on input "Switch to local pickup ([PERSON_NAME][GEOGRAPHIC_DATA], [GEOGRAPHIC_DATA])" at bounding box center [390, 206] width 273 height 21
type input "[PERSON_NAME]"
checkbox input "true"
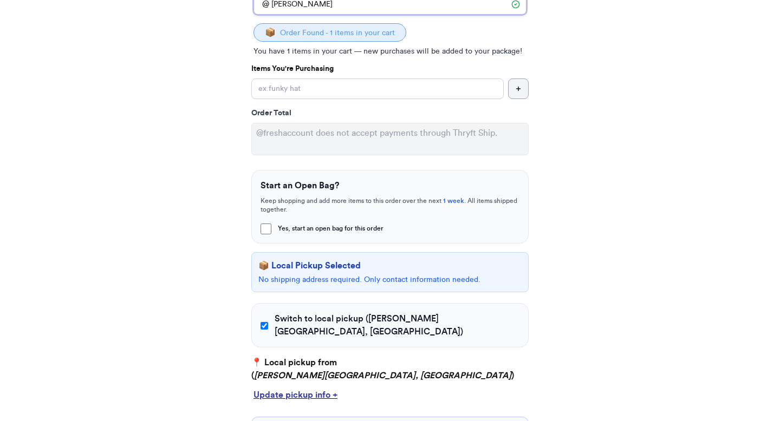
scroll to position [209, 0]
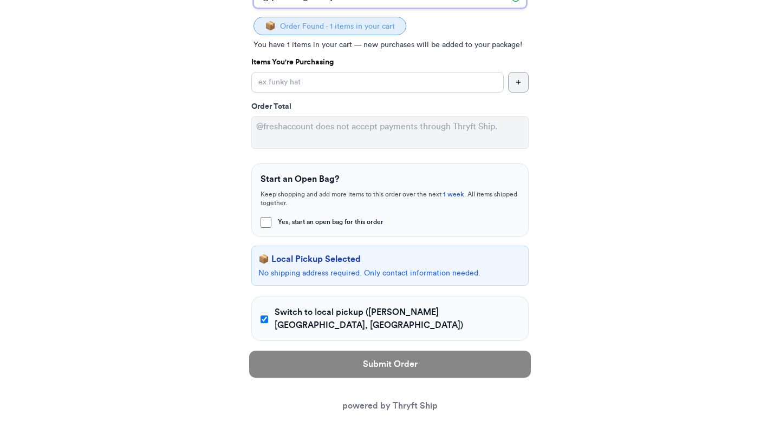
type input "[PERSON_NAME]"
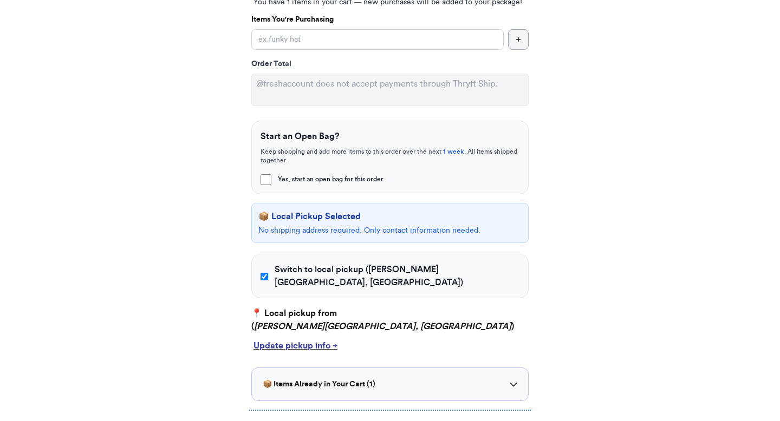
scroll to position [257, 0]
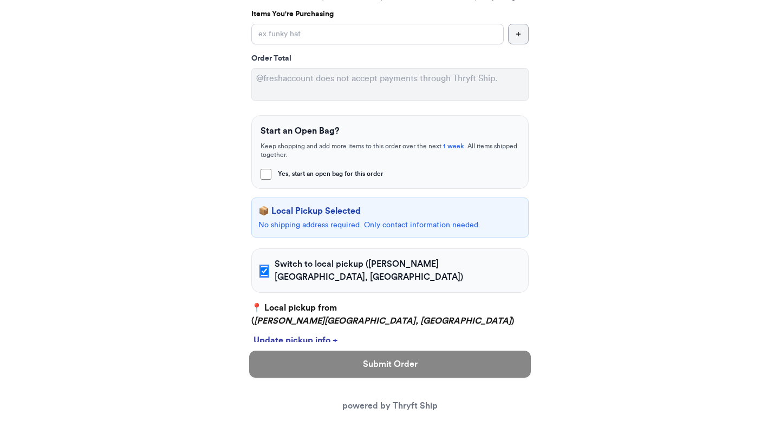
click at [263, 267] on input "Switch to local pickup ([PERSON_NAME][GEOGRAPHIC_DATA], [GEOGRAPHIC_DATA])" at bounding box center [265, 271] width 8 height 11
checkbox input "false"
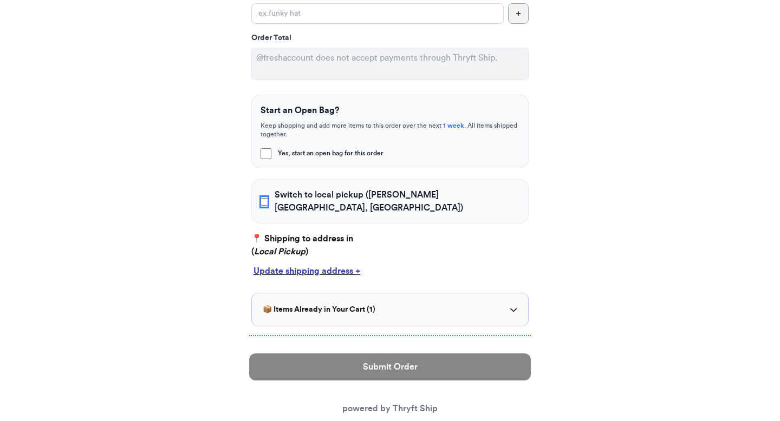
scroll to position [288, 0]
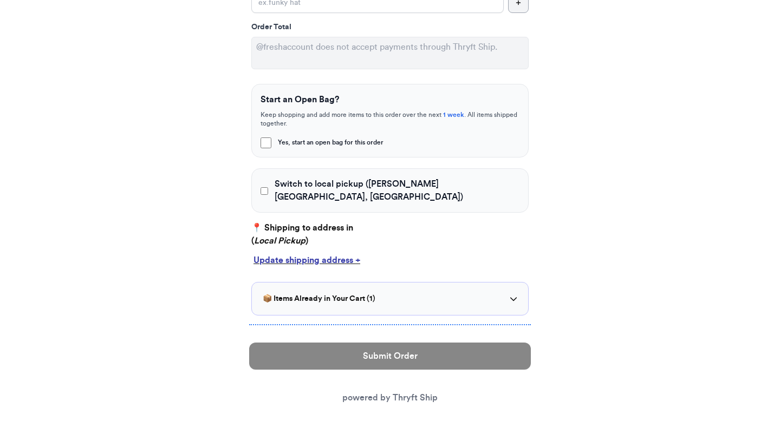
drag, startPoint x: 320, startPoint y: 229, endPoint x: 248, endPoint y: 229, distance: 72.0
click at [248, 229] on div "Your Order Information Enter your Instagram handle, the item you purchased, and…" at bounding box center [389, 122] width 303 height 581
click at [398, 207] on div "Instagram Handle * @ [PERSON_NAME] 📦 Order Found - 1 items in your cart You hav…" at bounding box center [390, 105] width 282 height 421
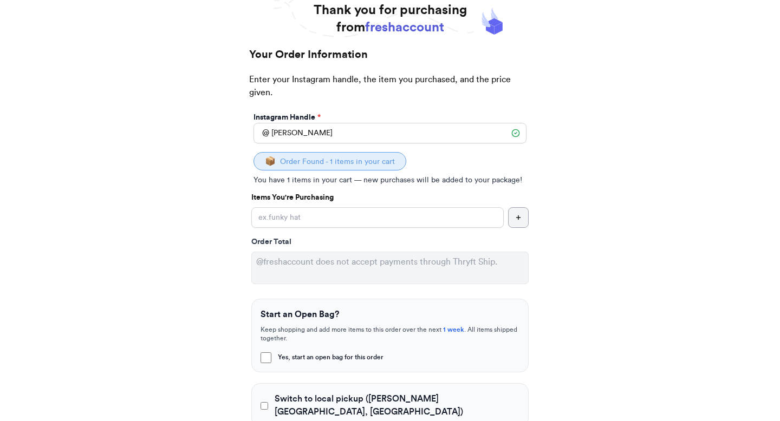
scroll to position [48, 0]
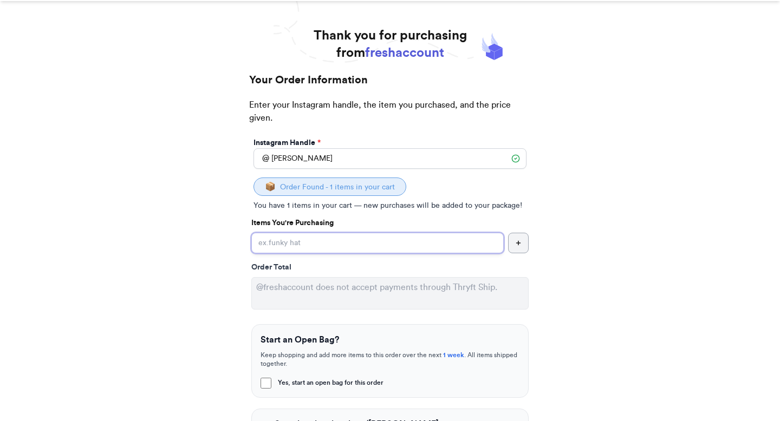
click at [360, 238] on input "Yes, start an open bag for this order" at bounding box center [377, 243] width 252 height 21
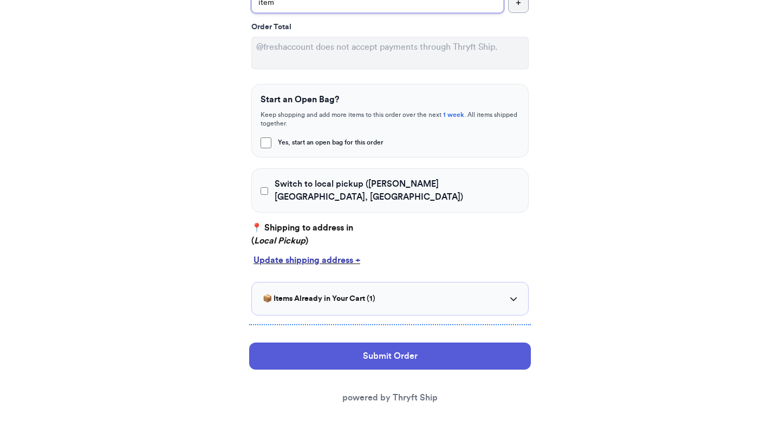
scroll to position [256, 0]
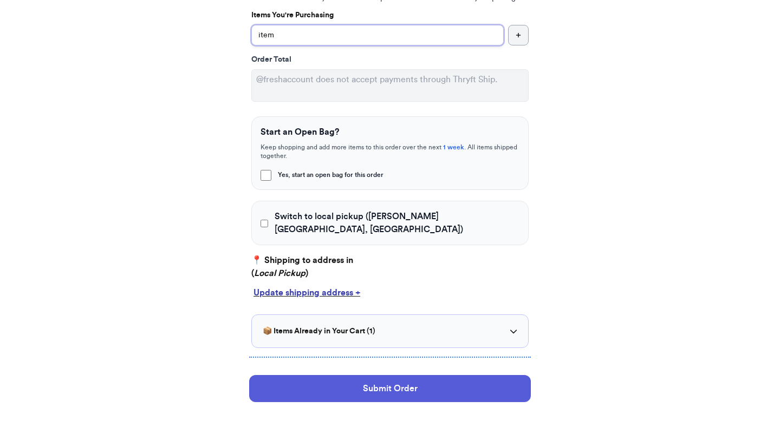
type input "item"
click at [268, 218] on input "Switch to local pickup ([PERSON_NAME][GEOGRAPHIC_DATA], [GEOGRAPHIC_DATA])" at bounding box center [265, 223] width 8 height 11
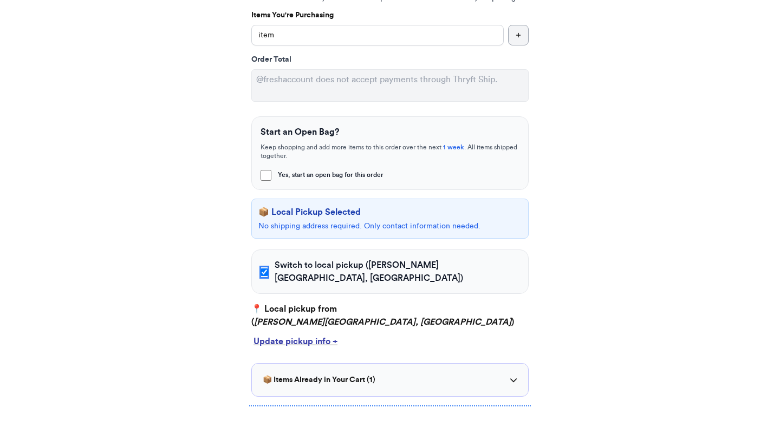
click at [268, 267] on input "Switch to local pickup ([PERSON_NAME][GEOGRAPHIC_DATA], [GEOGRAPHIC_DATA])" at bounding box center [265, 272] width 8 height 11
checkbox input "false"
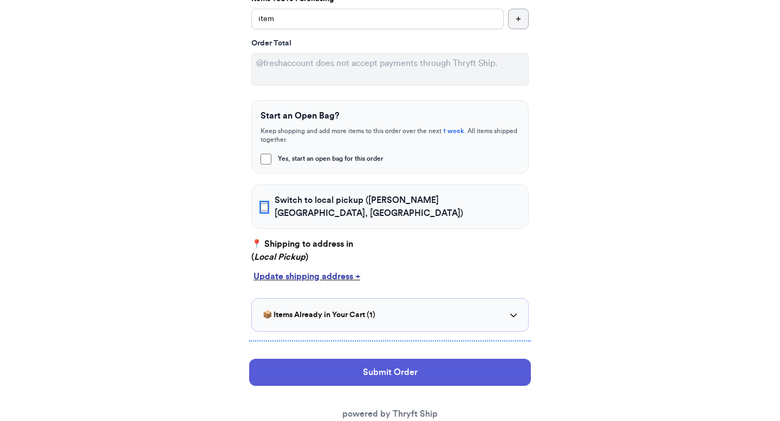
scroll to position [288, 0]
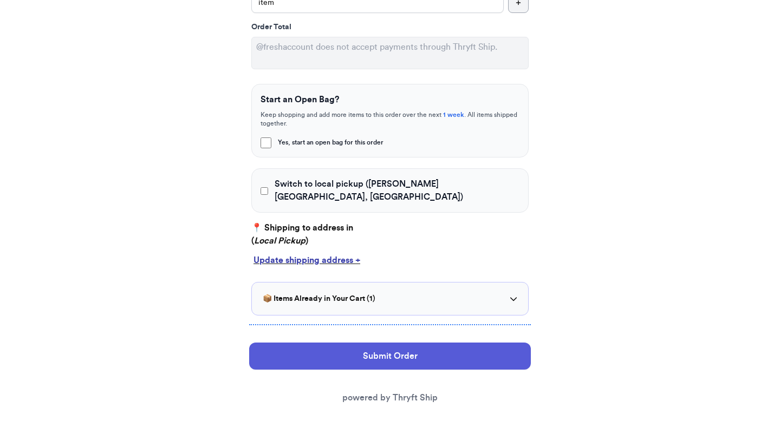
drag, startPoint x: 311, startPoint y: 231, endPoint x: 240, endPoint y: 231, distance: 71.5
click at [240, 231] on div "Your Order Information Enter your Instagram handle, the item you purchased, and…" at bounding box center [389, 122] width 303 height 581
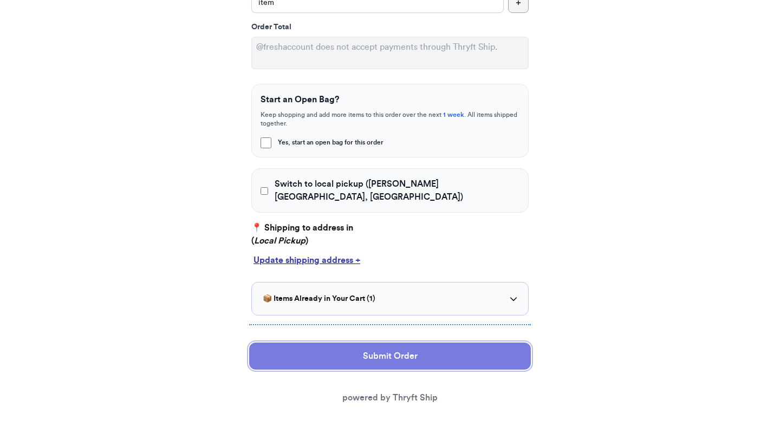
click at [306, 343] on button "Submit Order" at bounding box center [390, 356] width 282 height 27
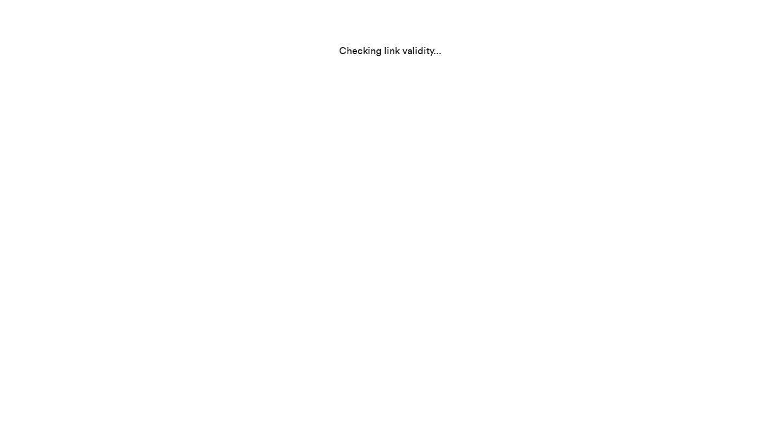
scroll to position [0, 0]
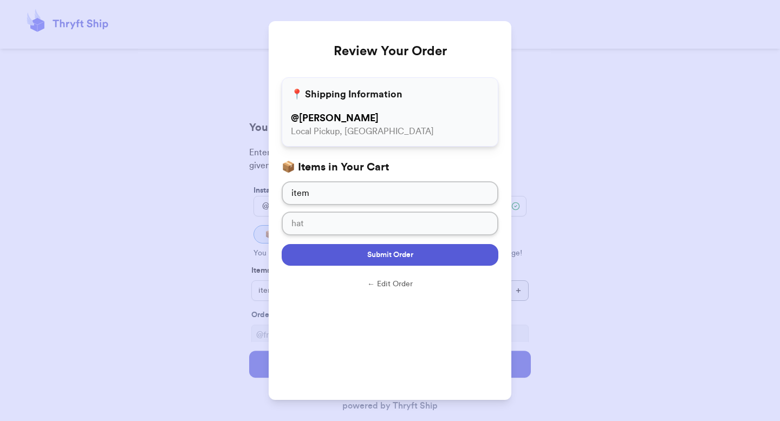
click at [361, 253] on button "Submit Order" at bounding box center [390, 255] width 217 height 22
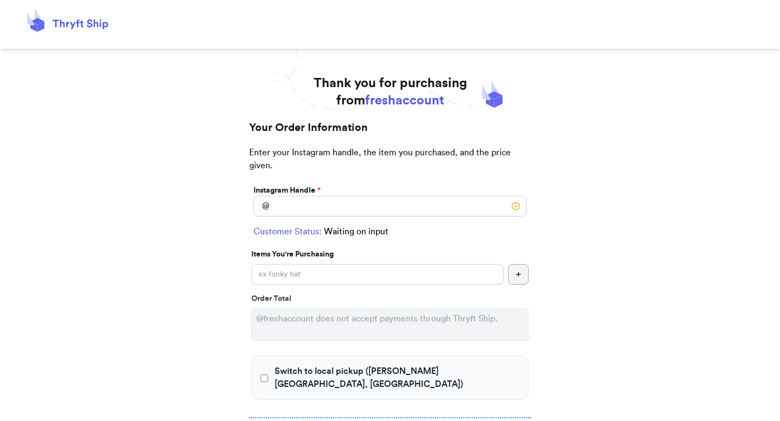
click at [310, 218] on div "Instagram Handle * @" at bounding box center [389, 201] width 277 height 36
click at [310, 207] on input "Switch to local pickup ([PERSON_NAME][GEOGRAPHIC_DATA], [GEOGRAPHIC_DATA])" at bounding box center [390, 206] width 273 height 21
type input "[PERSON_NAME]"
checkbox input "true"
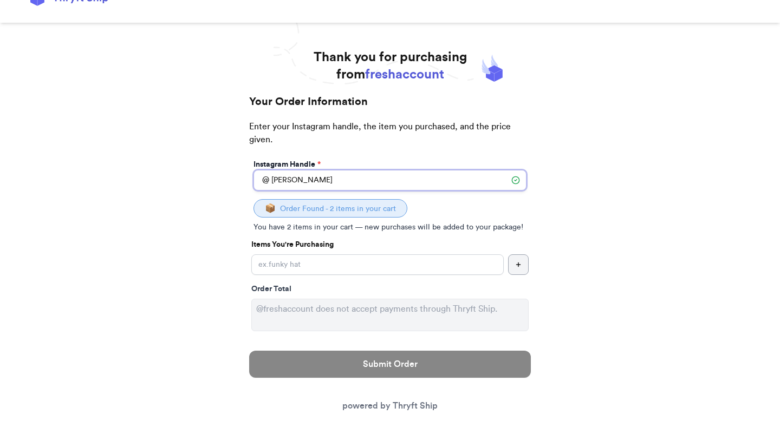
scroll to position [43, 0]
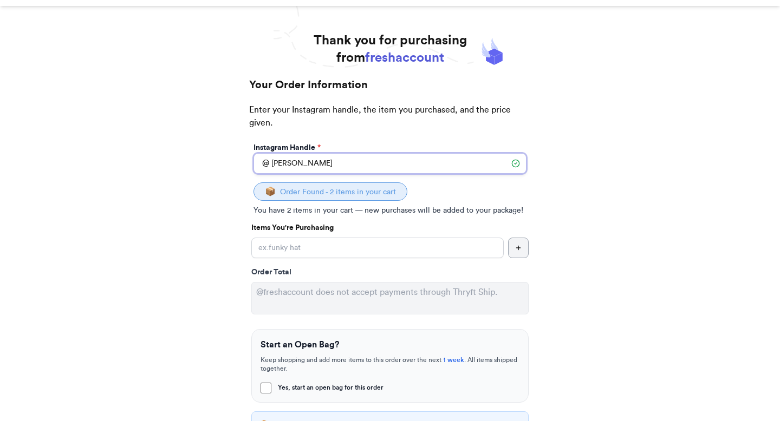
type input "[PERSON_NAME]"
click at [321, 243] on input "Yes, start an open bag for this order" at bounding box center [377, 248] width 252 height 21
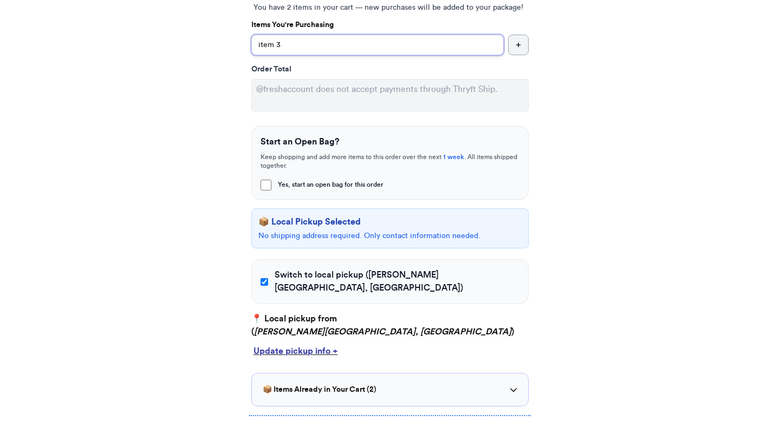
scroll to position [250, 0]
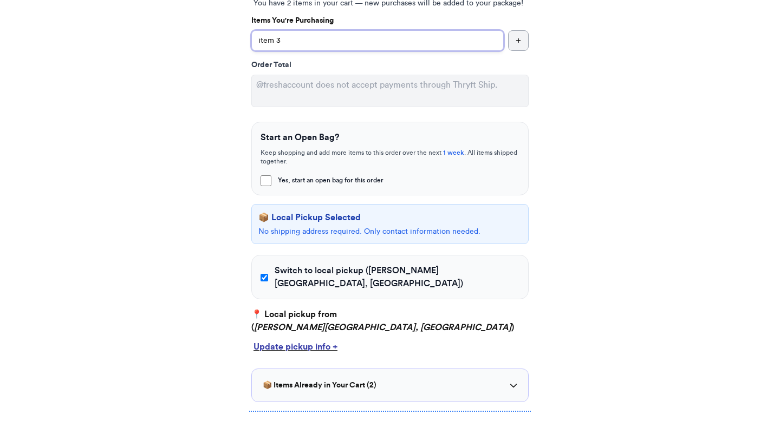
type input "item 3"
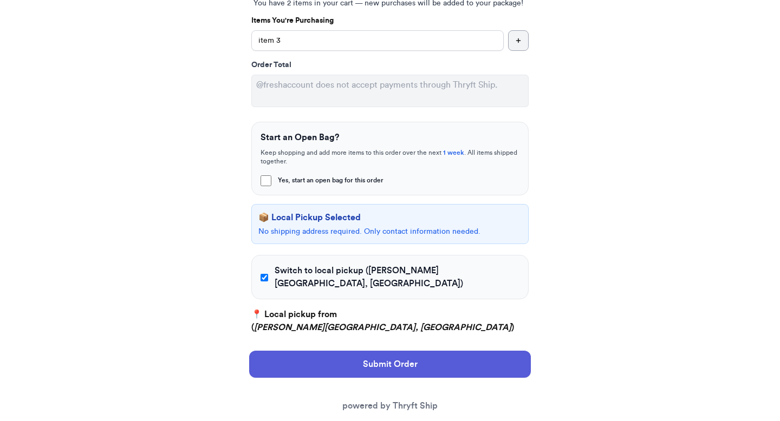
click at [269, 265] on label "Switch to local pickup ([PERSON_NAME][GEOGRAPHIC_DATA], [GEOGRAPHIC_DATA])" at bounding box center [390, 277] width 259 height 26
click at [268, 272] on input "Switch to local pickup ([PERSON_NAME][GEOGRAPHIC_DATA], [GEOGRAPHIC_DATA])" at bounding box center [265, 277] width 8 height 11
checkbox input "false"
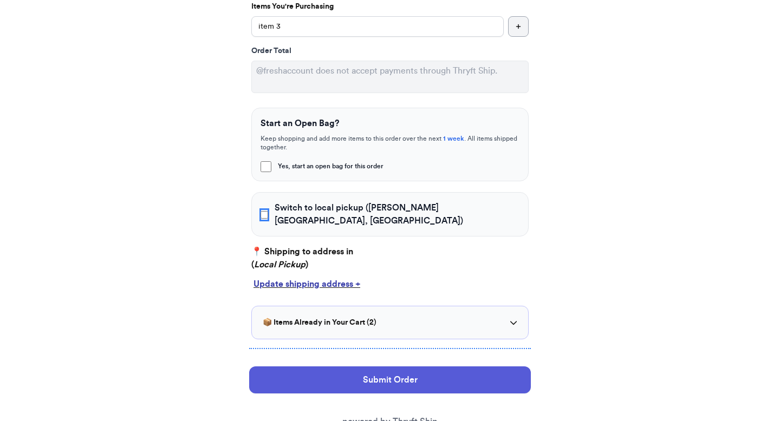
scroll to position [271, 0]
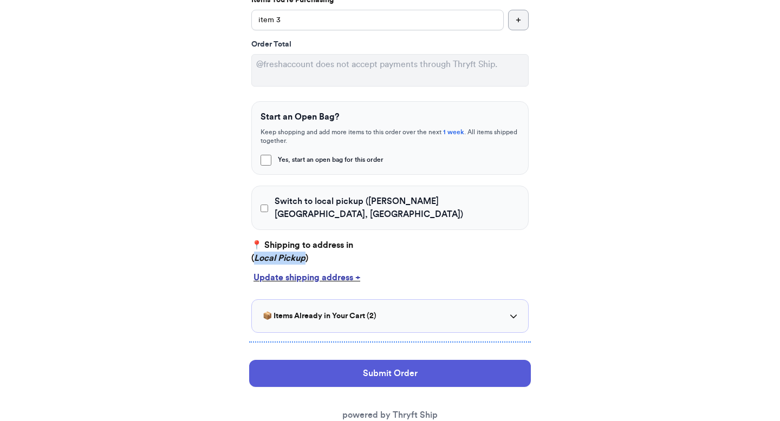
drag, startPoint x: 257, startPoint y: 243, endPoint x: 308, endPoint y: 238, distance: 50.6
click at [308, 239] on p "📍 Shipping to address in ( Local Pickup )" at bounding box center [389, 252] width 277 height 26
click at [304, 271] on div "Update shipping address +" at bounding box center [390, 277] width 273 height 13
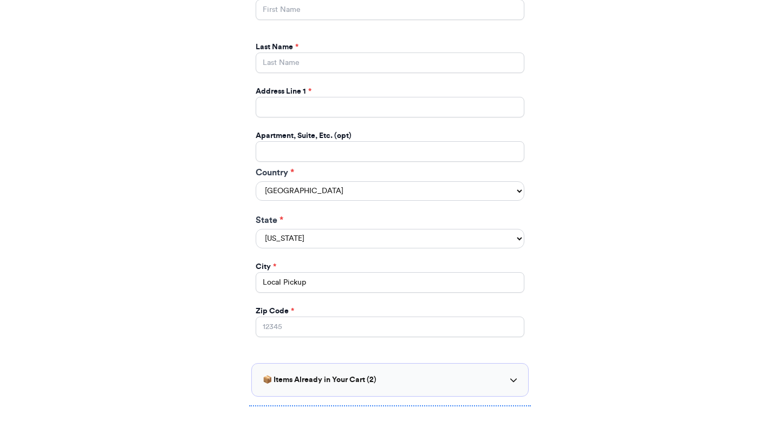
scroll to position [799, 0]
